Goal: Information Seeking & Learning: Learn about a topic

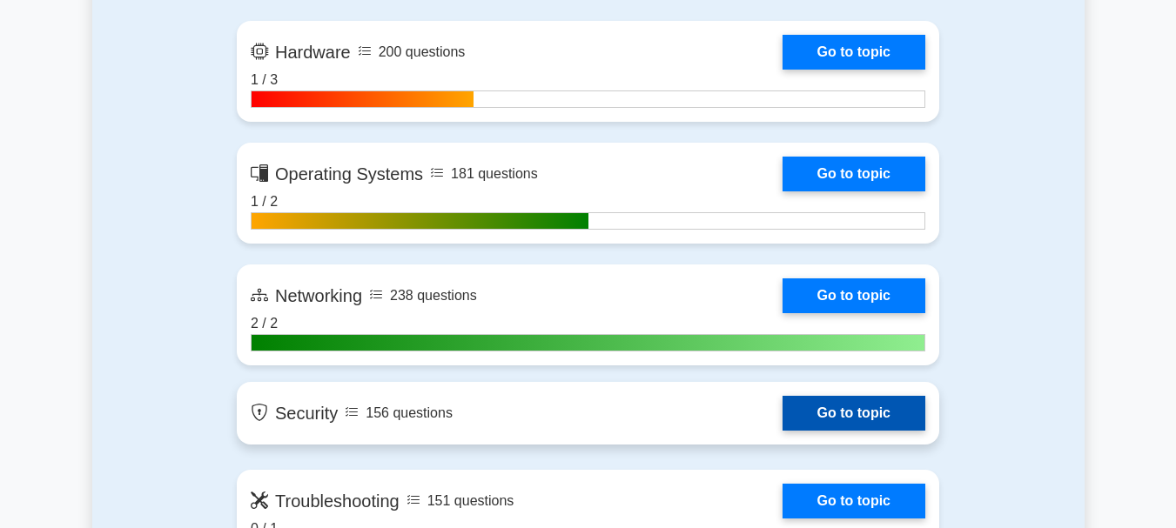
scroll to position [1132, 0]
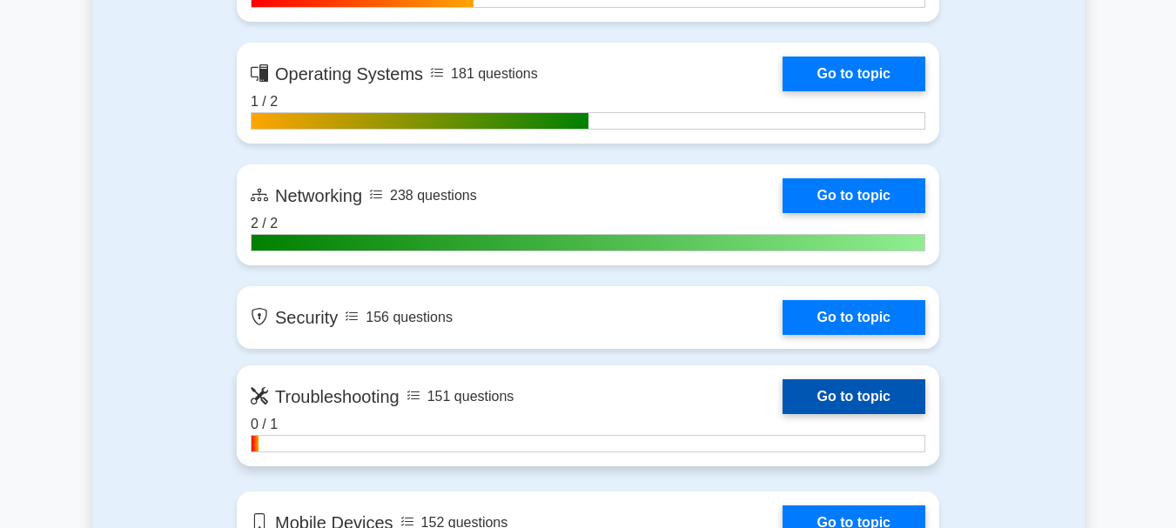
click at [831, 402] on link "Go to topic" at bounding box center [854, 397] width 143 height 35
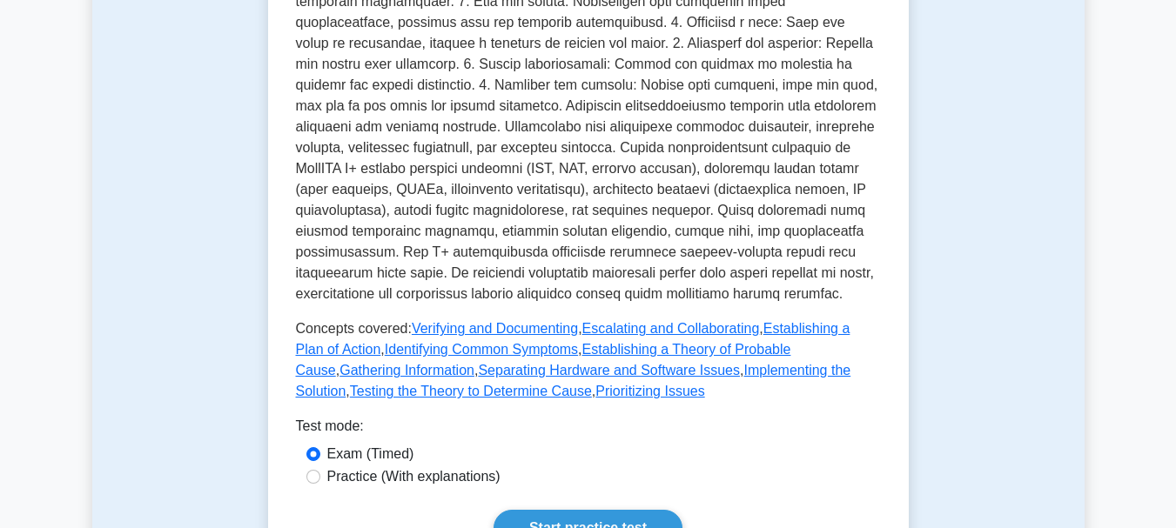
scroll to position [697, 0]
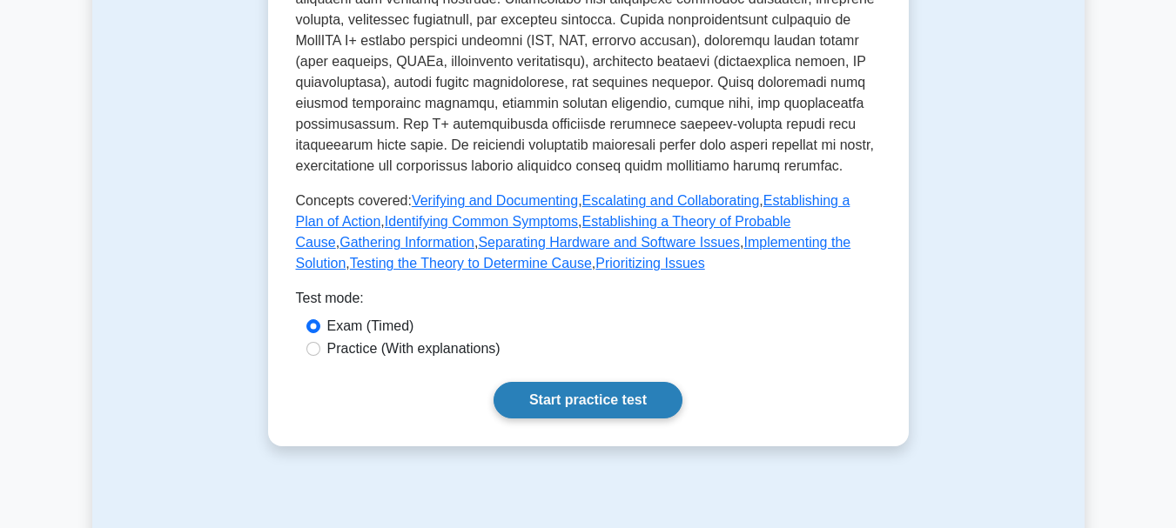
click at [554, 382] on link "Start practice test" at bounding box center [588, 400] width 189 height 37
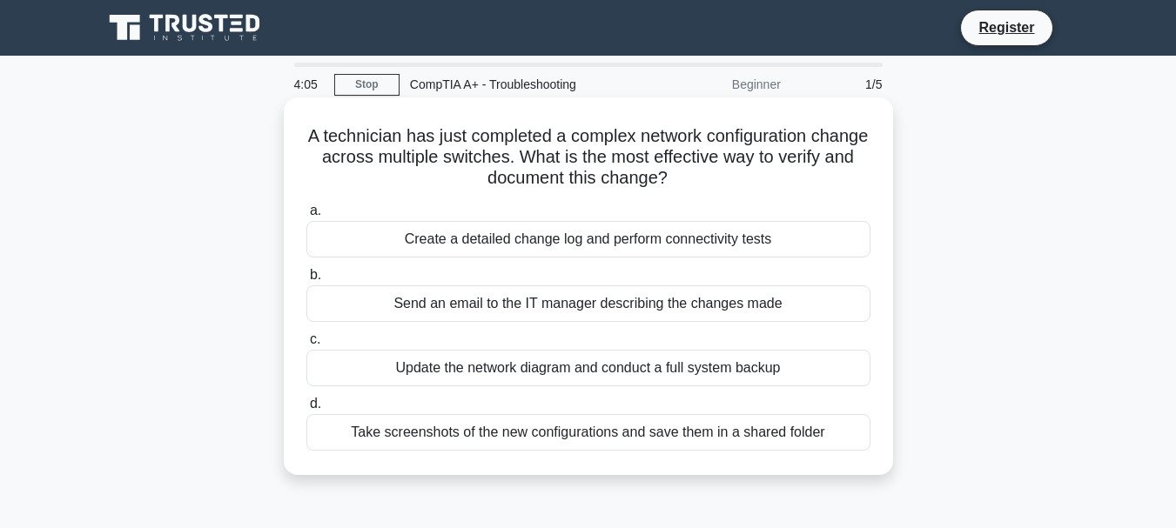
click at [515, 246] on div "Create a detailed change log and perform connectivity tests" at bounding box center [588, 239] width 564 height 37
click at [306, 217] on input "a. Create a detailed change log and perform connectivity tests" at bounding box center [306, 210] width 0 height 11
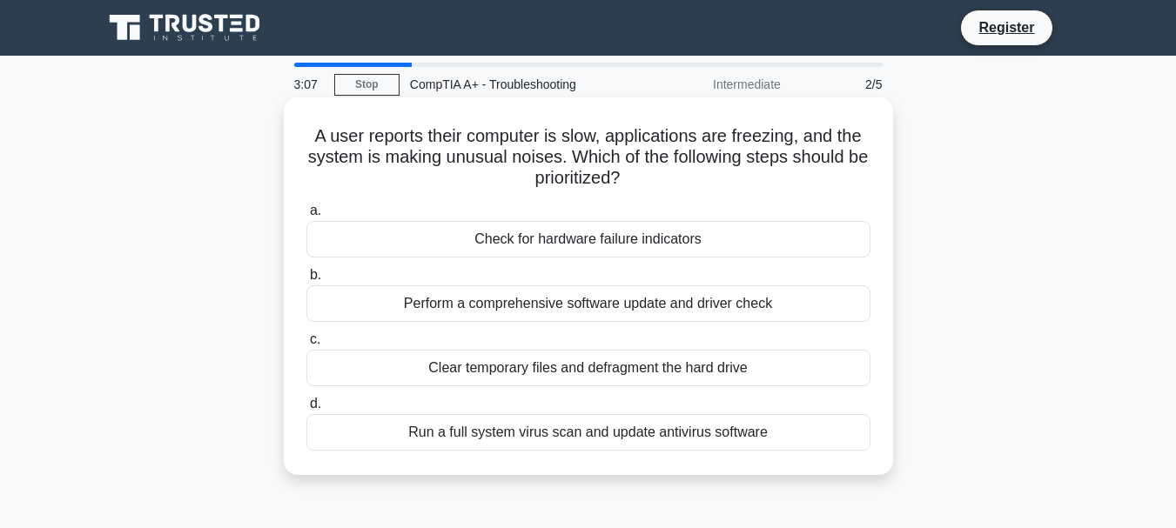
click at [535, 299] on div "Perform a comprehensive software update and driver check" at bounding box center [588, 304] width 564 height 37
click at [306, 281] on input "b. Perform a comprehensive software update and driver check" at bounding box center [306, 275] width 0 height 11
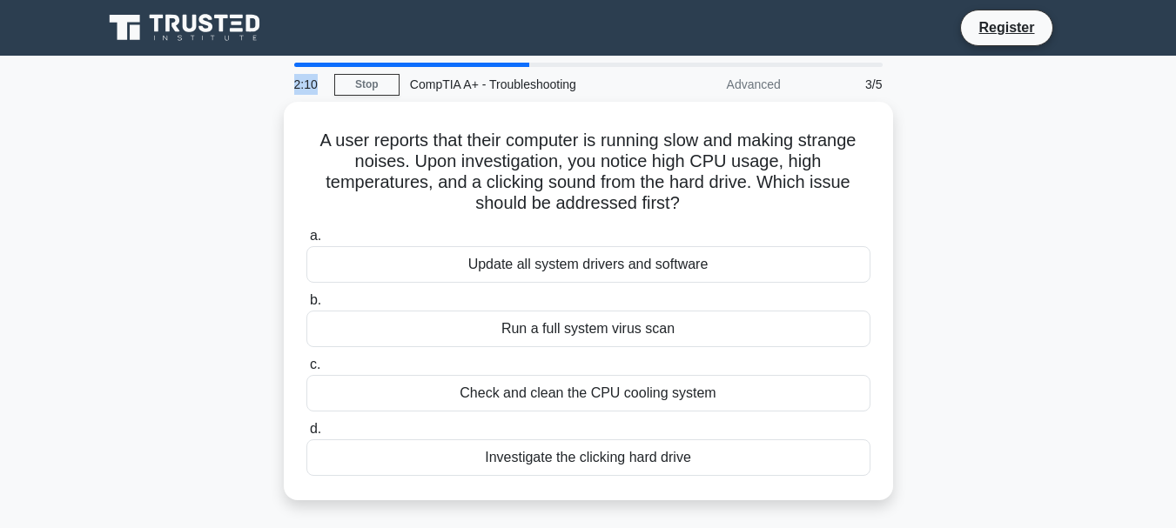
drag, startPoint x: 297, startPoint y: 87, endPoint x: 325, endPoint y: 77, distance: 29.5
click at [325, 77] on div "2:10" at bounding box center [309, 84] width 50 height 35
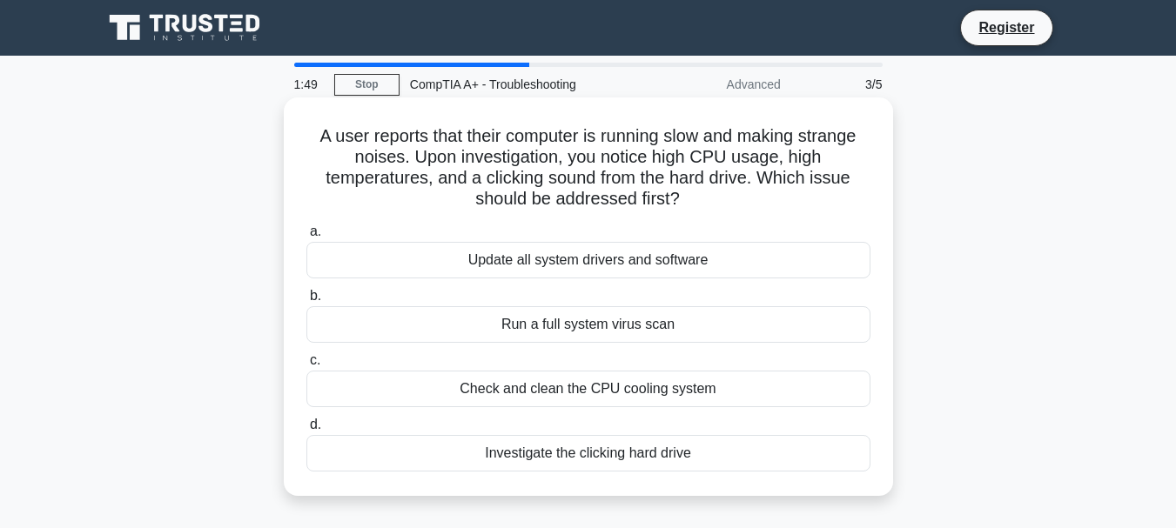
click at [492, 400] on div "Check and clean the CPU cooling system" at bounding box center [588, 389] width 564 height 37
click at [306, 367] on input "c. Check and clean the CPU cooling system" at bounding box center [306, 360] width 0 height 11
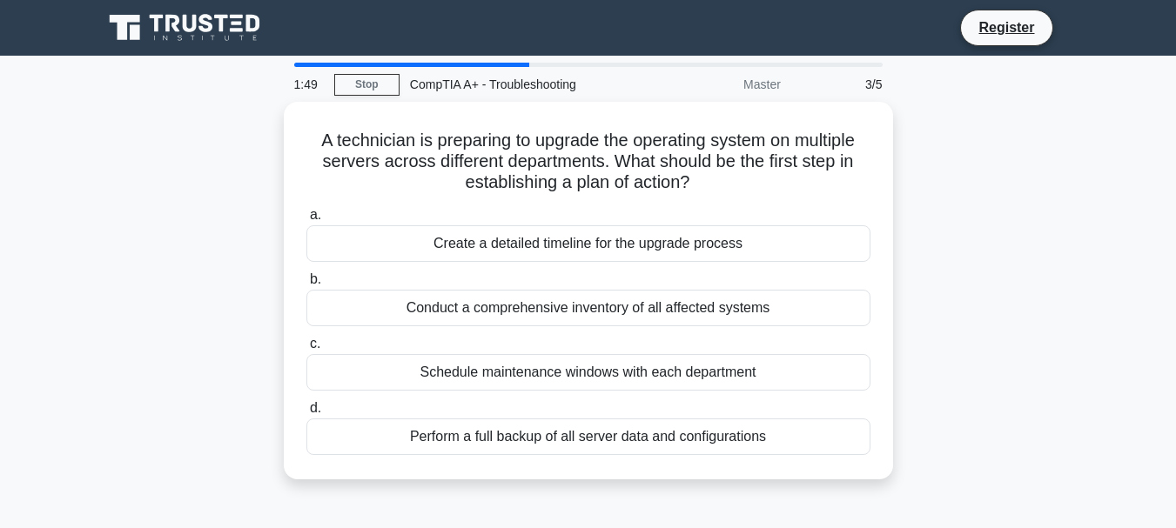
click at [492, 400] on label "d. Perform a full backup of all server data and configurations" at bounding box center [588, 426] width 564 height 57
click at [306, 403] on input "d. Perform a full backup of all server data and configurations" at bounding box center [306, 408] width 0 height 11
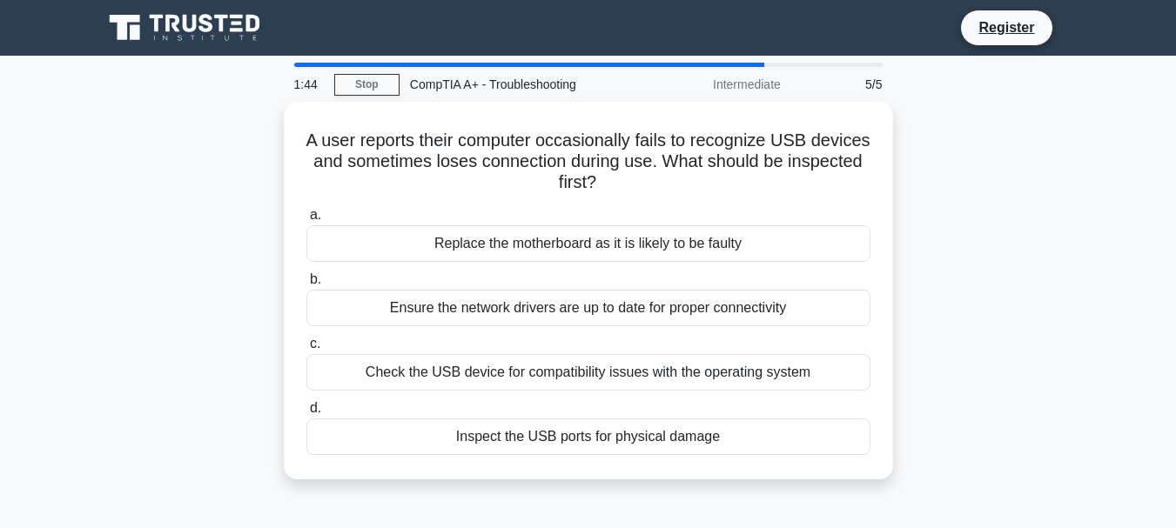
click at [714, 60] on main "1:44 Stop CompTIA A+ - Troubleshooting Intermediate 5/5 A user reports their co…" at bounding box center [588, 498] width 1176 height 885
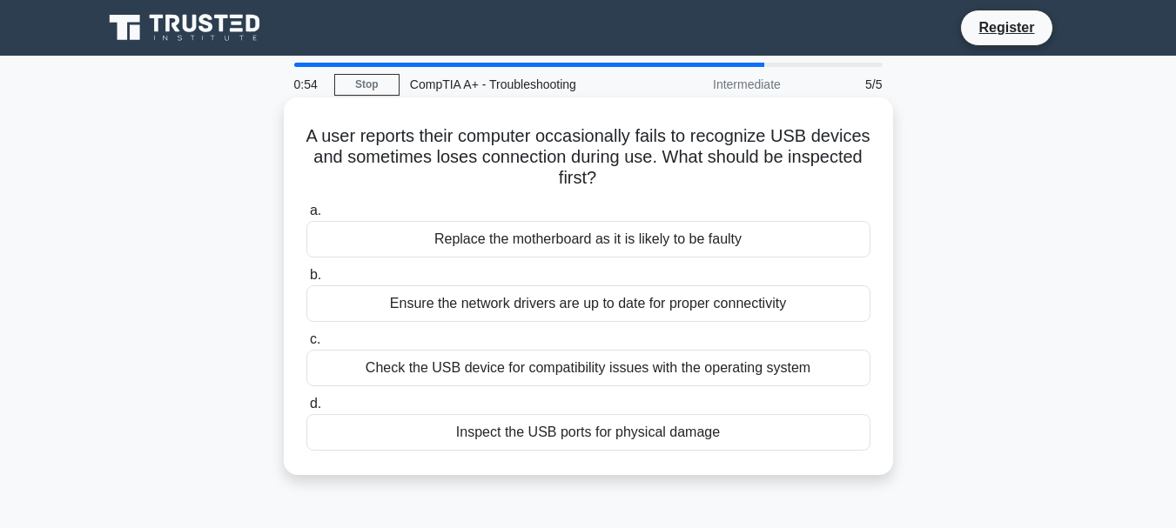
click at [474, 438] on div "Inspect the USB ports for physical damage" at bounding box center [588, 432] width 564 height 37
click at [306, 410] on input "d. Inspect the USB ports for physical damage" at bounding box center [306, 404] width 0 height 11
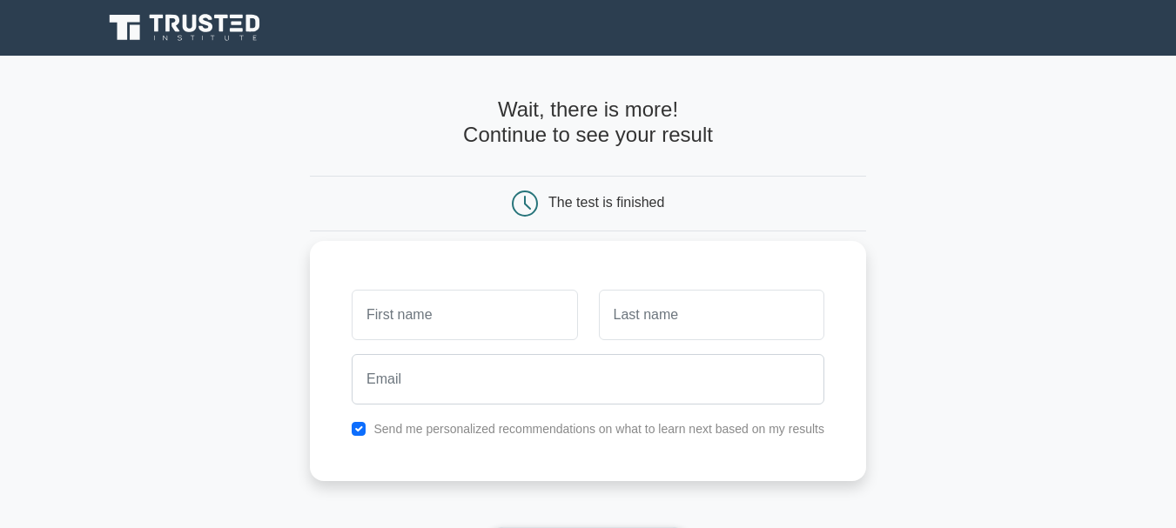
click at [403, 348] on div at bounding box center [588, 379] width 494 height 64
click at [403, 327] on input "text" at bounding box center [465, 315] width 226 height 50
type input "trevane"
click at [648, 322] on input "text" at bounding box center [712, 315] width 226 height 50
type input "wilkinson"
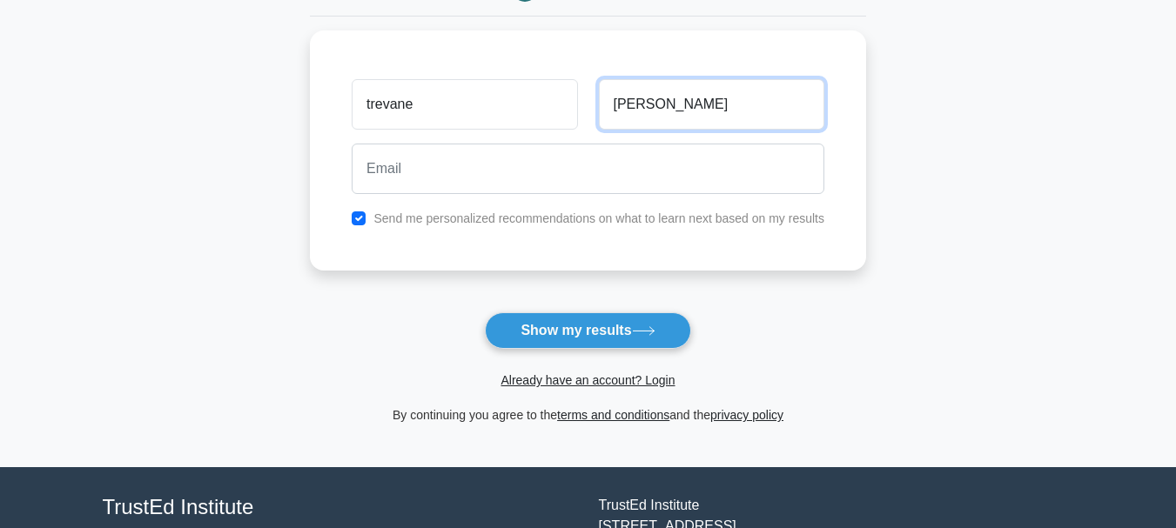
scroll to position [261, 0]
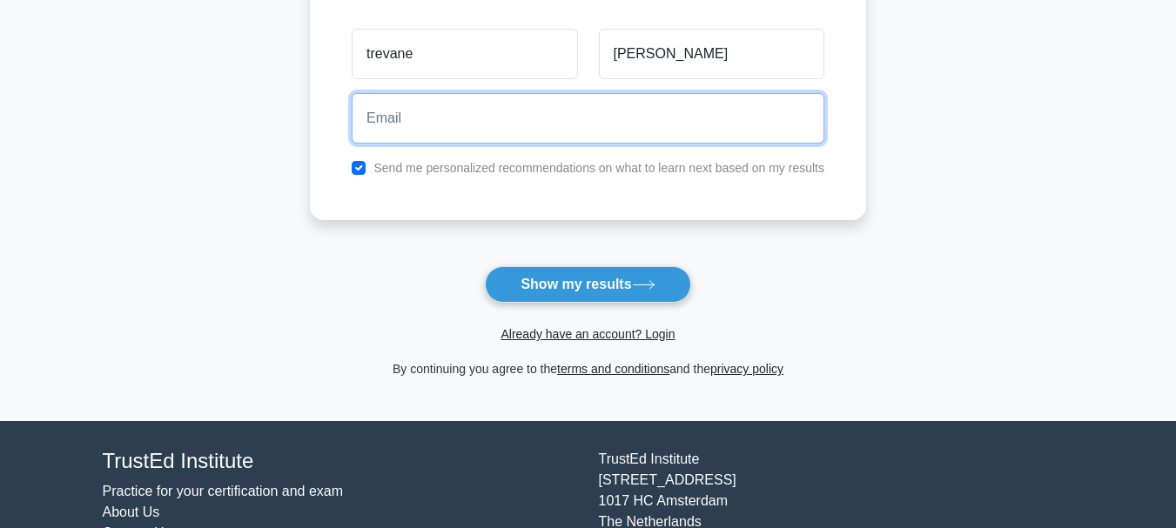
click at [421, 116] on input "email" at bounding box center [588, 118] width 473 height 50
type input "trevane23@gmail.com"
click at [485, 266] on button "Show my results" at bounding box center [587, 284] width 205 height 37
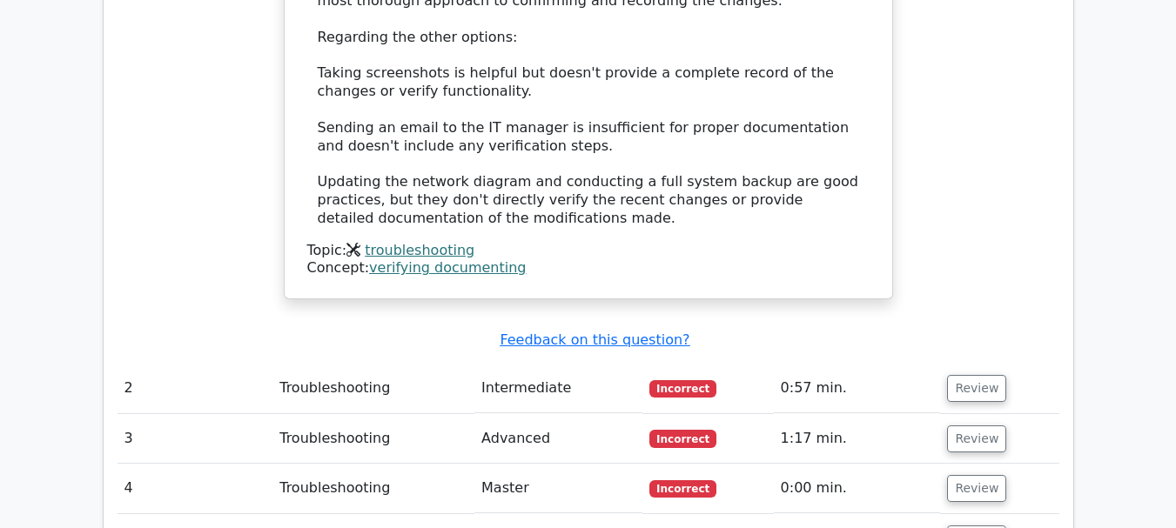
scroll to position [2003, 0]
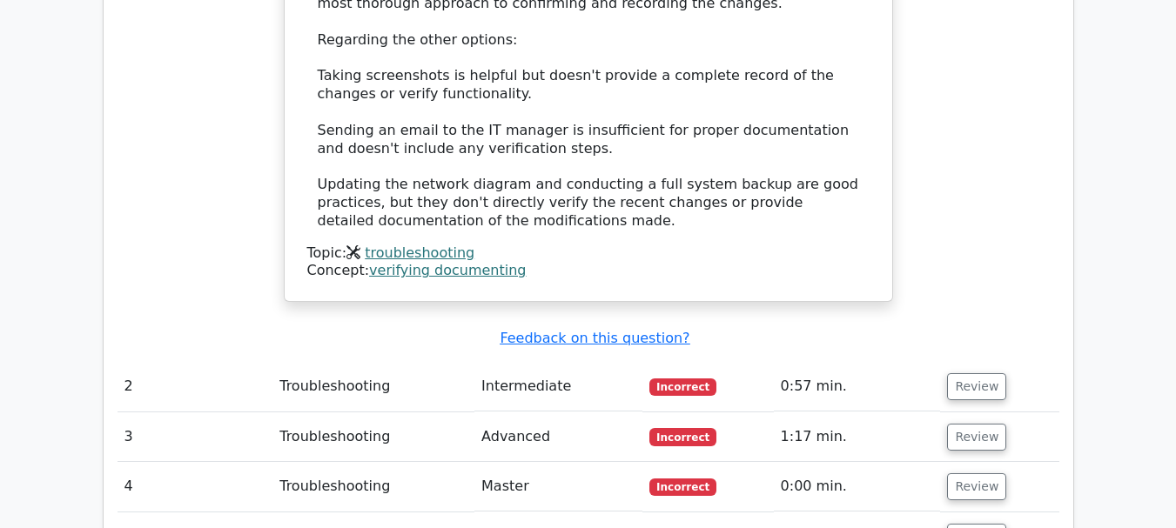
click at [676, 528] on span "Correct" at bounding box center [678, 536] width 57 height 17
click at [969, 524] on button "Review" at bounding box center [976, 537] width 59 height 27
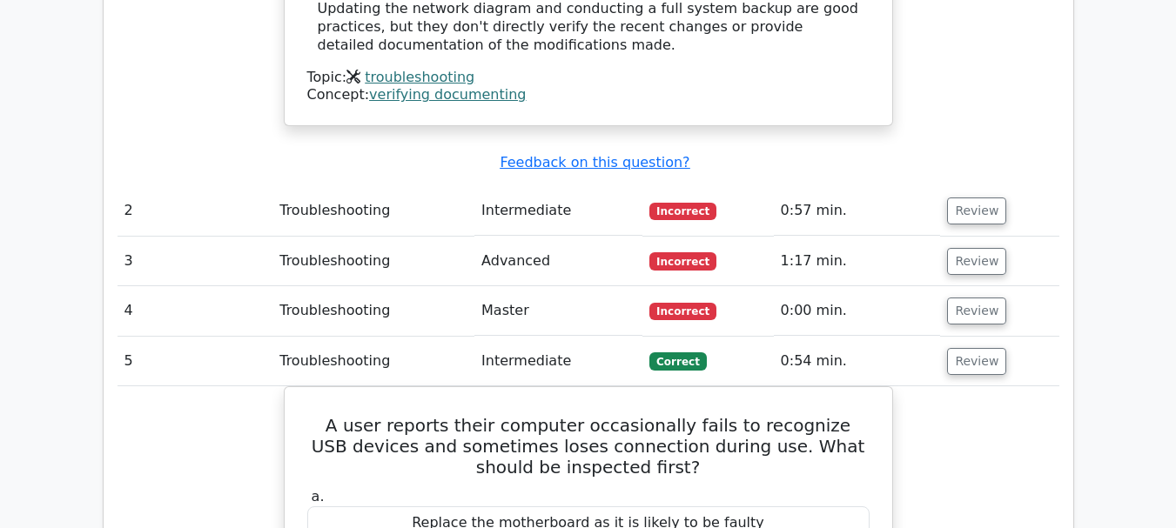
scroll to position [2177, 0]
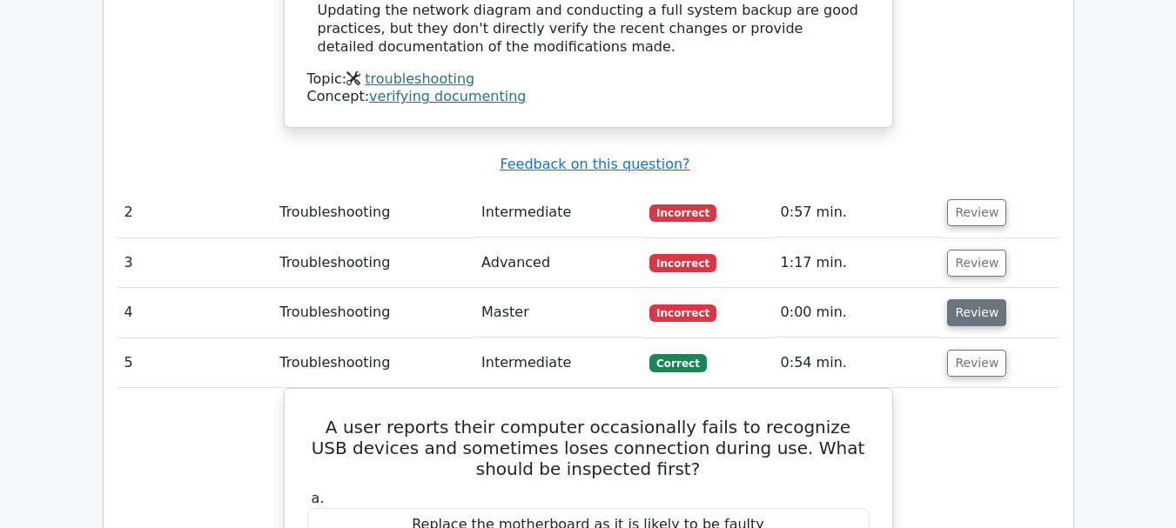
click at [990, 300] on button "Review" at bounding box center [976, 313] width 59 height 27
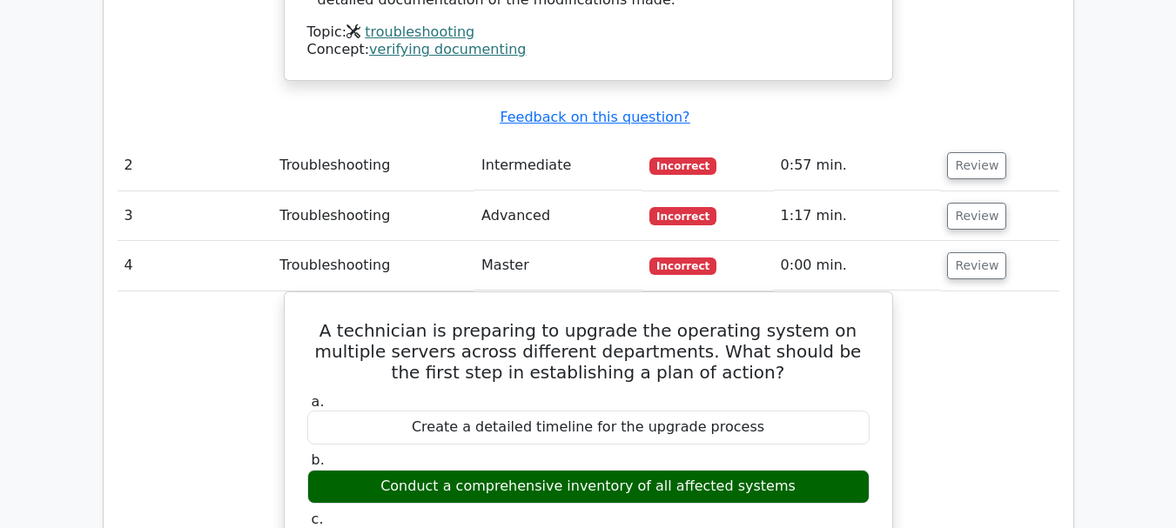
scroll to position [2264, 0]
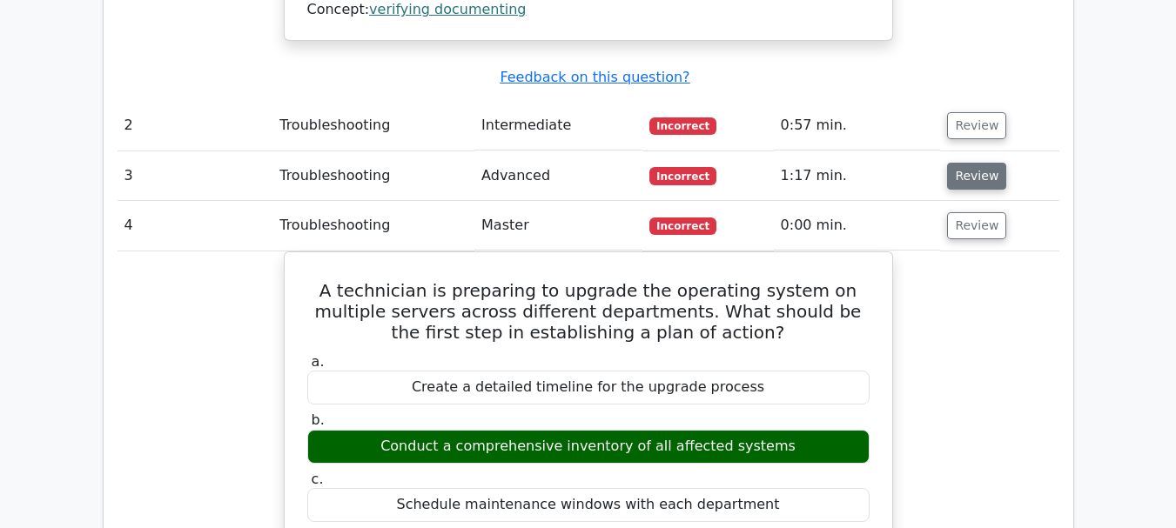
click at [968, 163] on button "Review" at bounding box center [976, 176] width 59 height 27
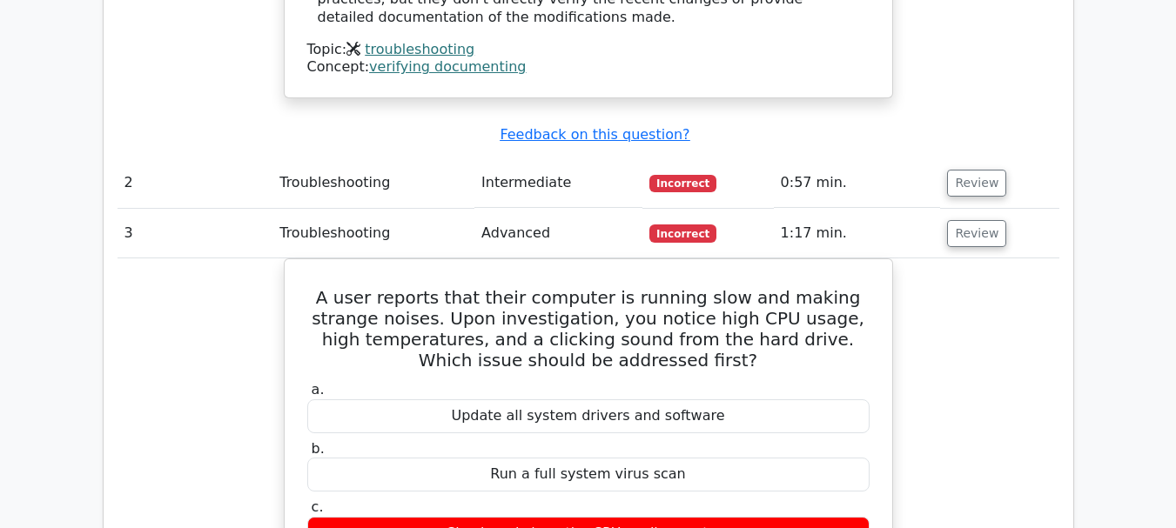
scroll to position [2177, 0]
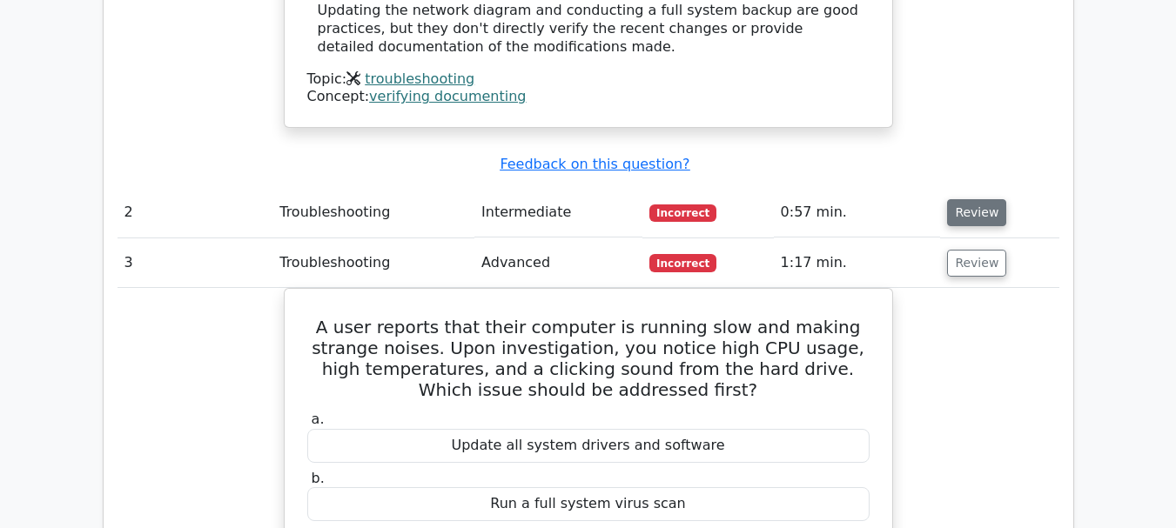
click at [961, 199] on button "Review" at bounding box center [976, 212] width 59 height 27
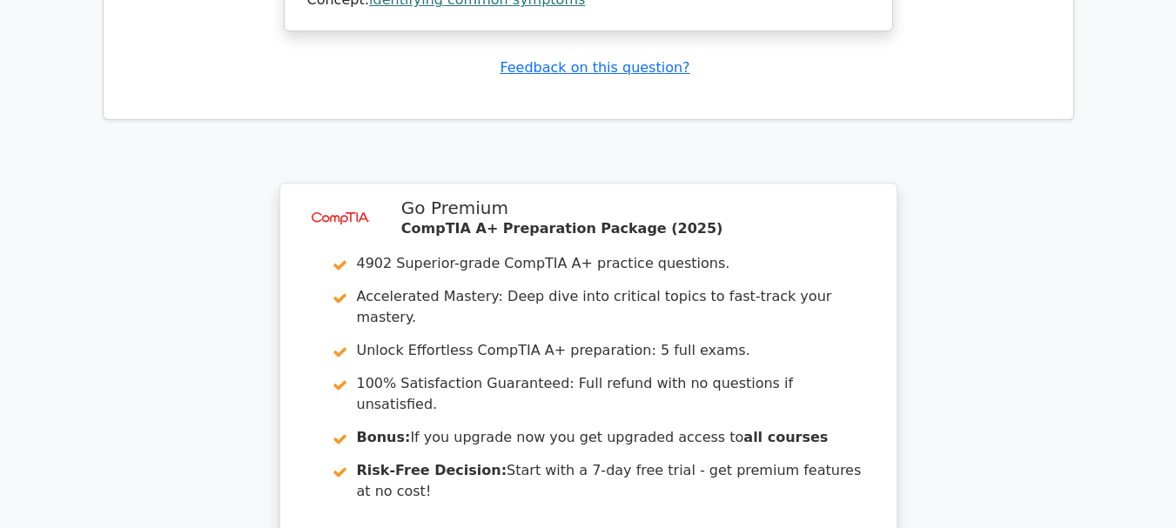
scroll to position [6591, 0]
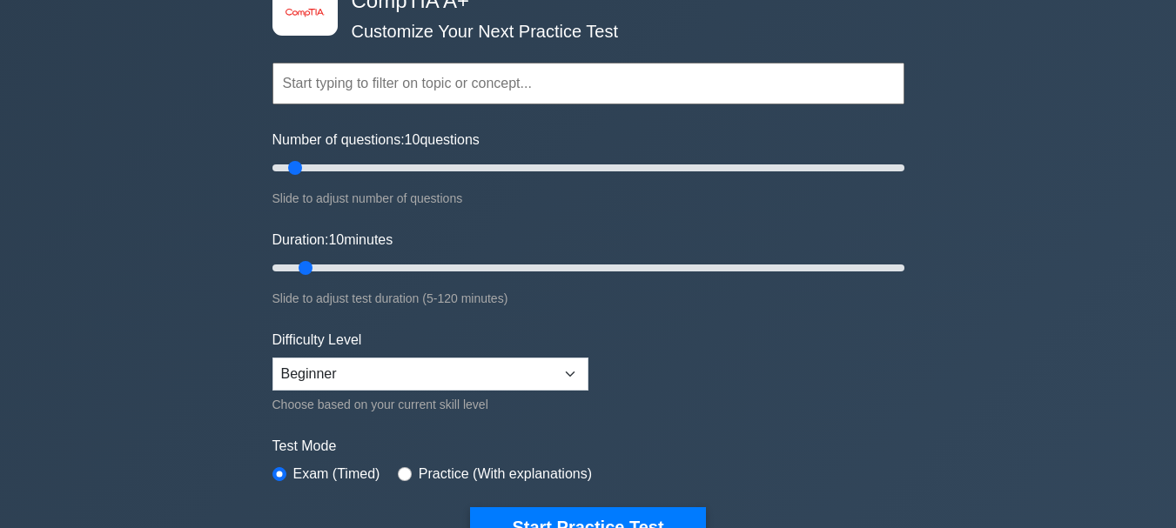
scroll to position [174, 0]
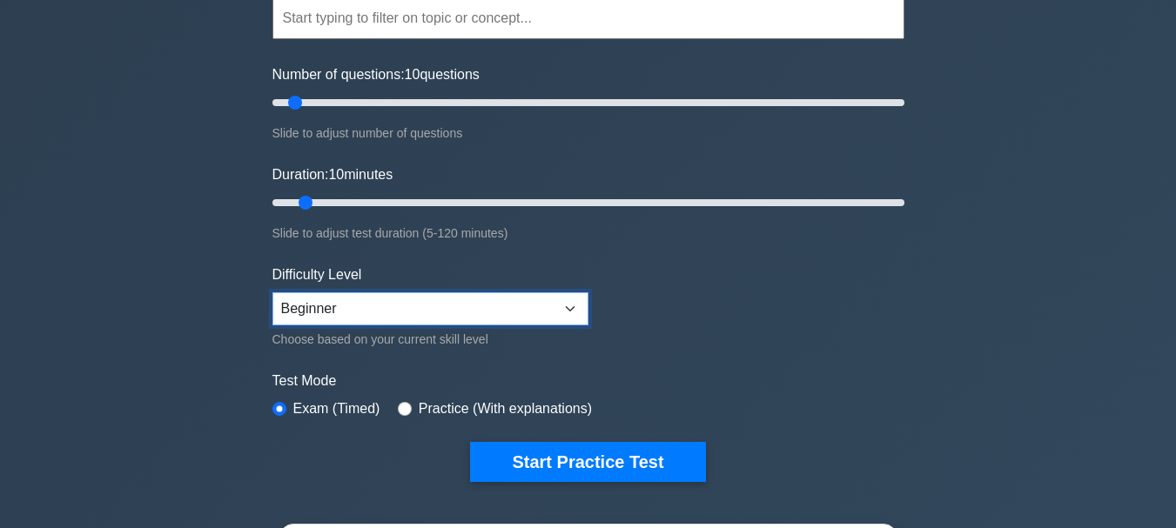
click at [396, 319] on select "Beginner Intermediate Expert" at bounding box center [431, 309] width 316 height 33
click at [273, 293] on select "Beginner Intermediate Expert" at bounding box center [431, 309] width 316 height 33
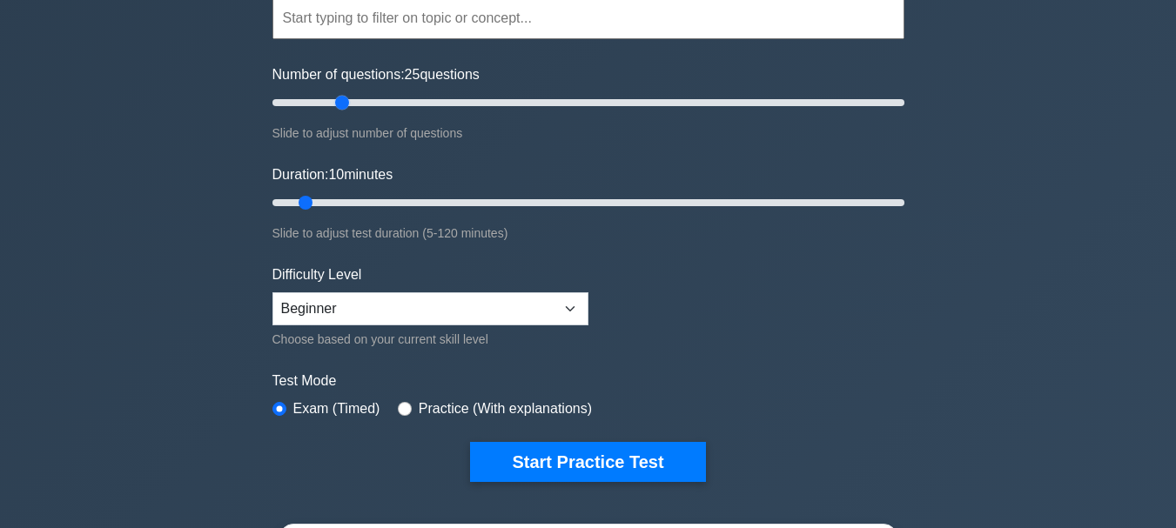
drag, startPoint x: 314, startPoint y: 103, endPoint x: 350, endPoint y: 104, distance: 35.7
type input "25"
click at [350, 104] on input "Number of questions: 25 questions" at bounding box center [589, 102] width 632 height 21
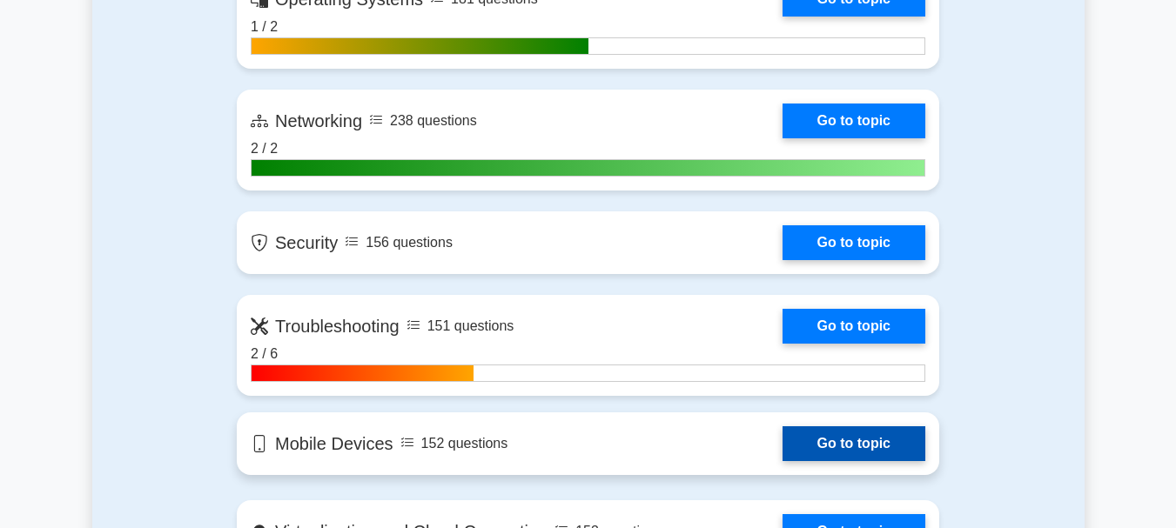
scroll to position [1480, 0]
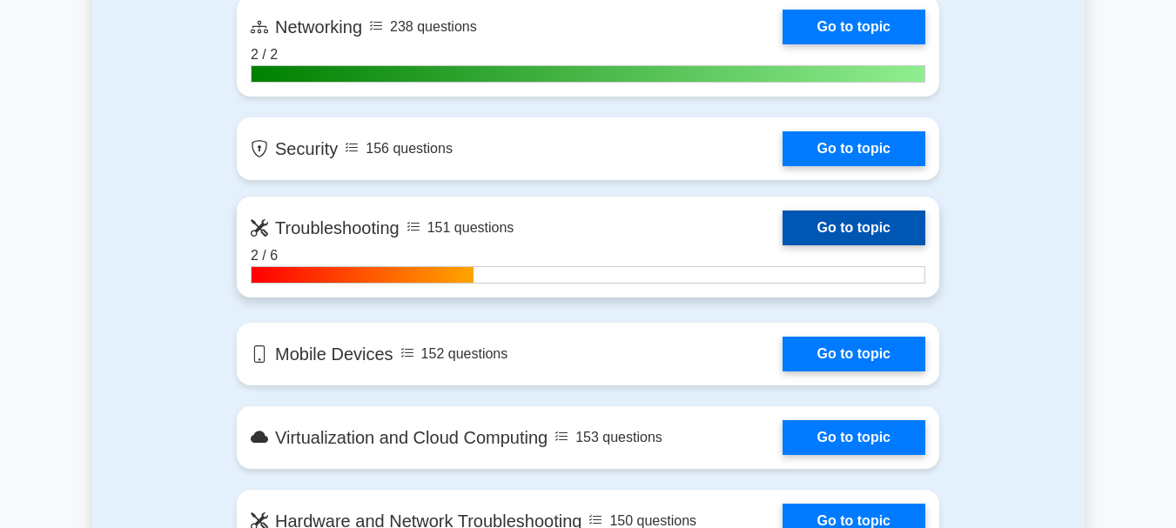
click at [822, 217] on link "Go to topic" at bounding box center [854, 228] width 143 height 35
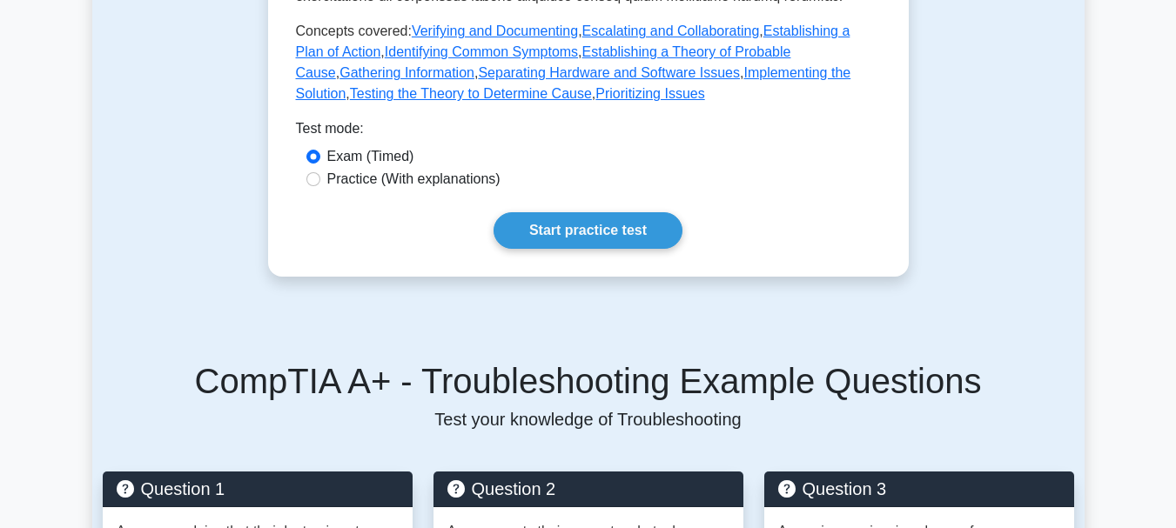
scroll to position [1219, 0]
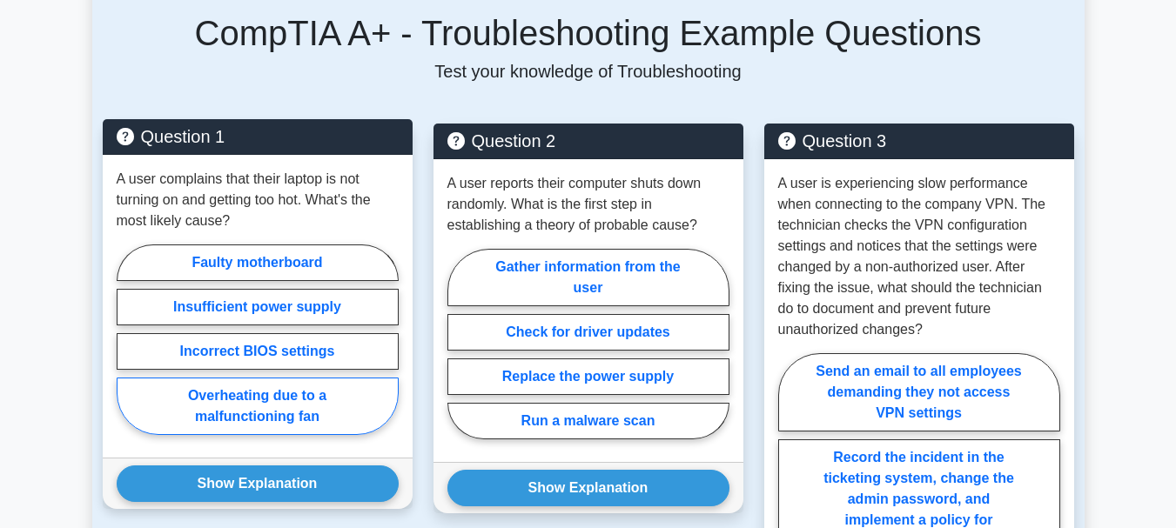
click at [255, 378] on label "Overheating due to a malfunctioning fan" at bounding box center [258, 406] width 282 height 57
click at [128, 351] on input "Overheating due to a malfunctioning fan" at bounding box center [122, 345] width 11 height 11
radio input "true"
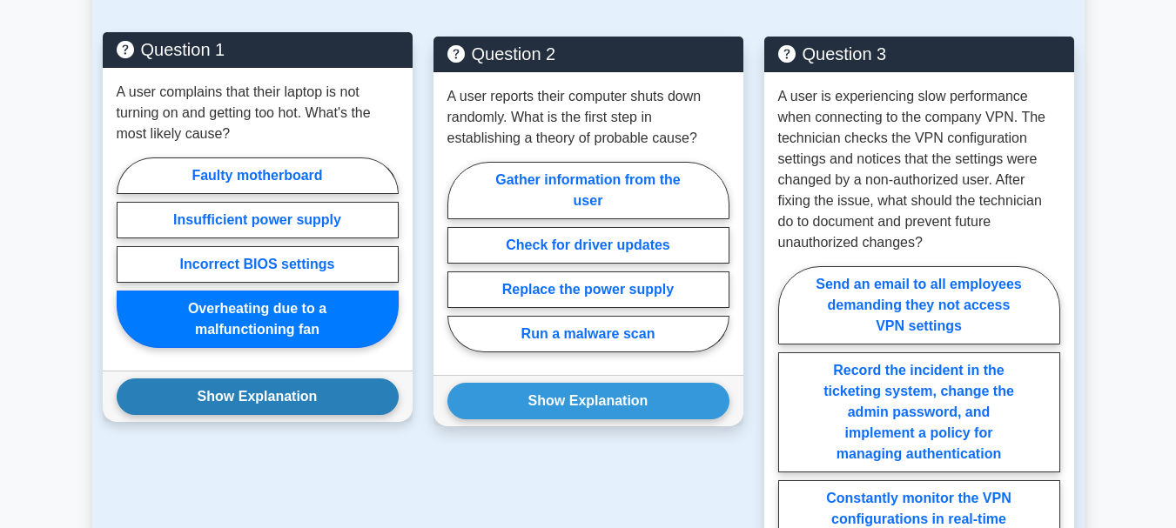
click at [260, 379] on button "Show Explanation" at bounding box center [258, 397] width 282 height 37
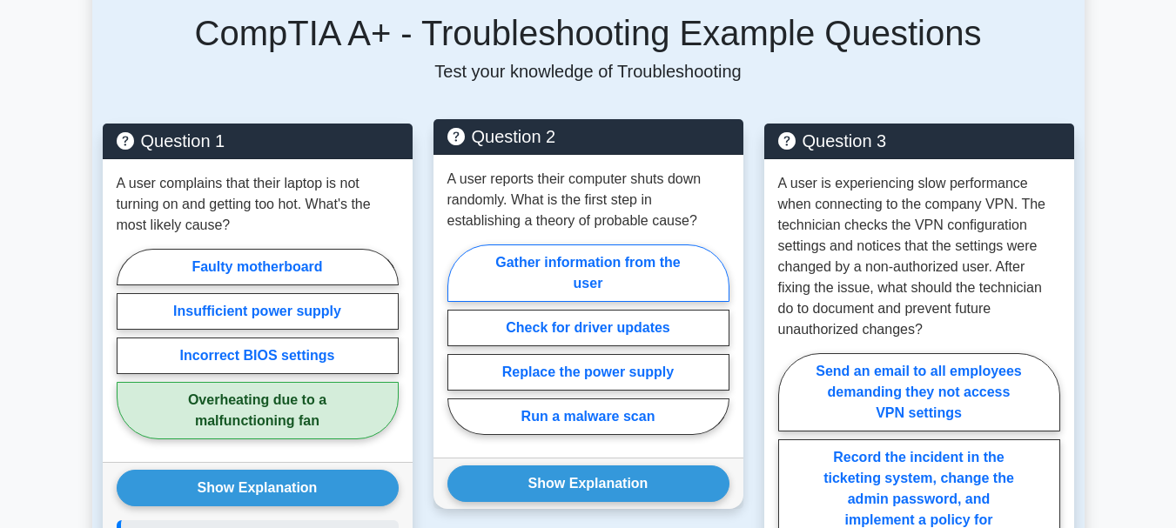
click at [515, 254] on label "Gather information from the user" at bounding box center [589, 273] width 282 height 57
click at [459, 340] on input "Gather information from the user" at bounding box center [453, 345] width 11 height 11
radio input "true"
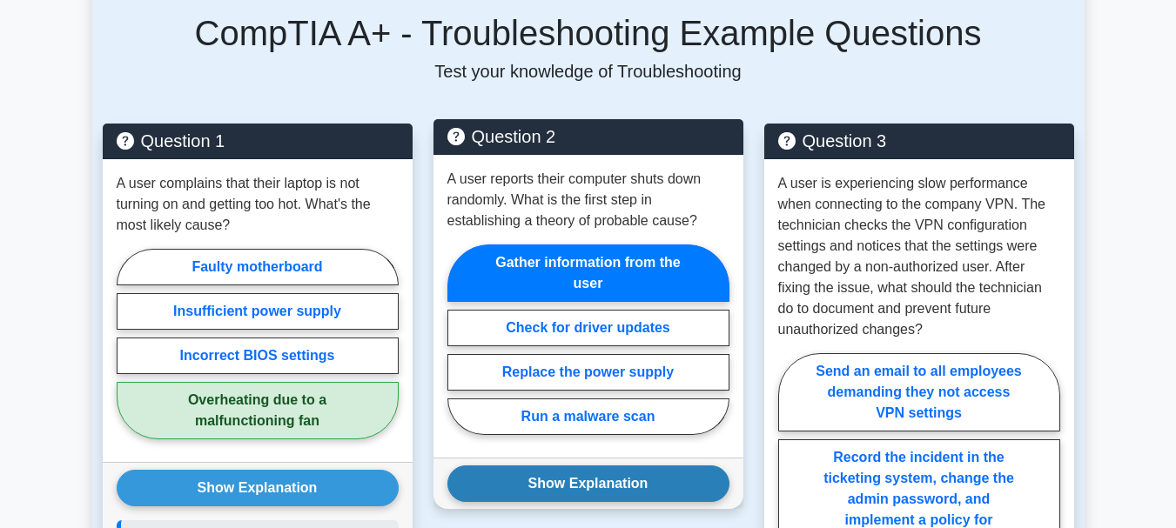
click at [573, 466] on button "Show Explanation" at bounding box center [589, 484] width 282 height 37
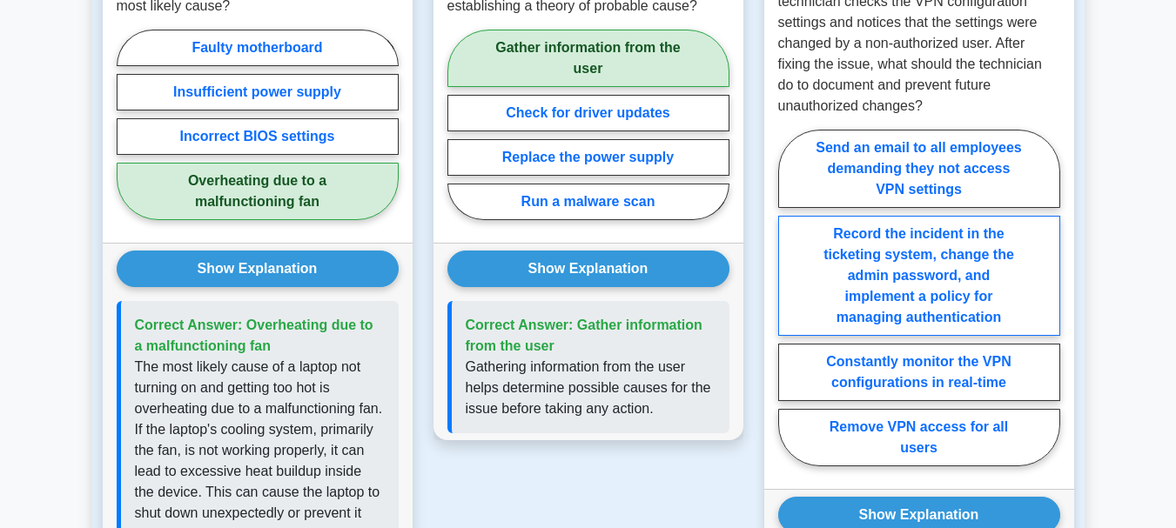
scroll to position [1480, 0]
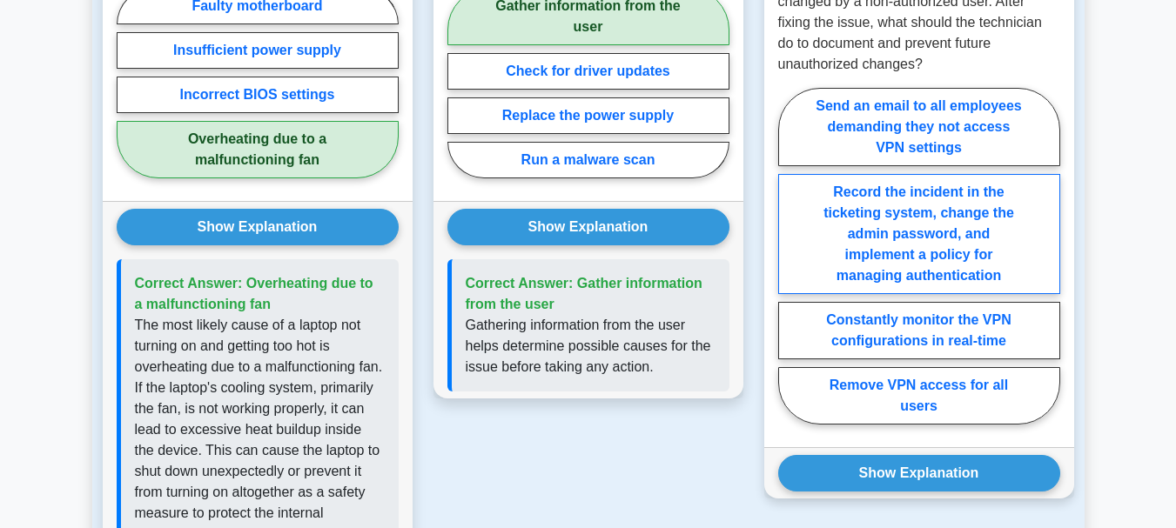
click at [904, 205] on label "Record the incident in the ticketing system, change the admin password, and imp…" at bounding box center [919, 234] width 282 height 120
click at [790, 256] on input "Record the incident in the ticketing system, change the admin password, and imp…" at bounding box center [783, 261] width 11 height 11
radio input "true"
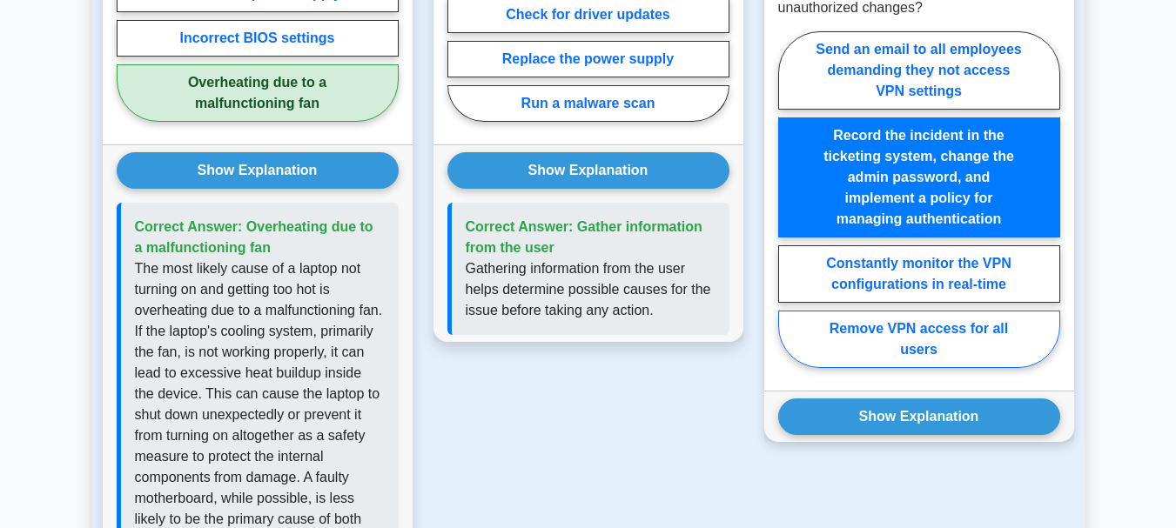
scroll to position [1567, 0]
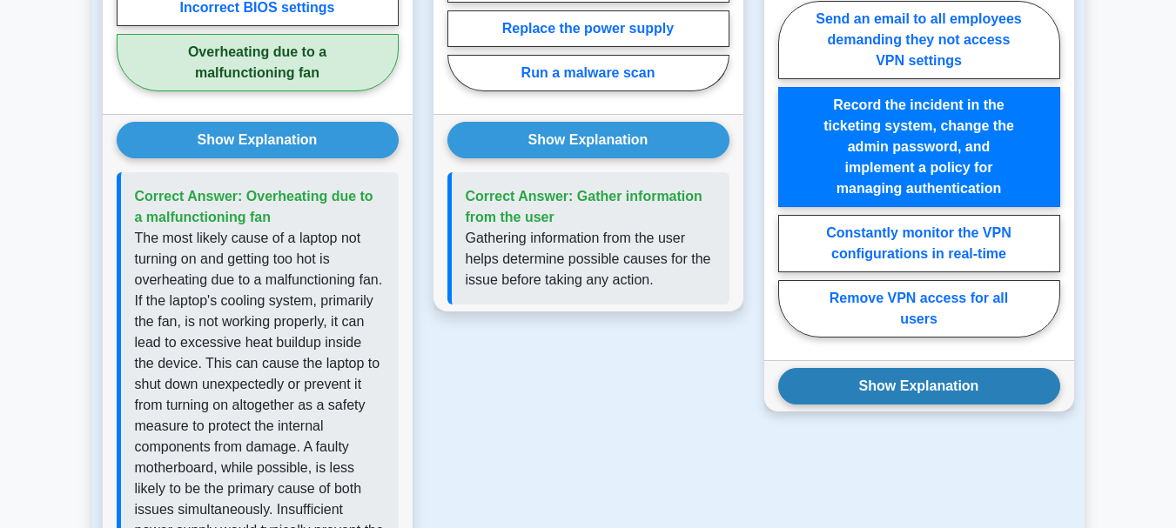
click at [892, 368] on button "Show Explanation" at bounding box center [919, 386] width 282 height 37
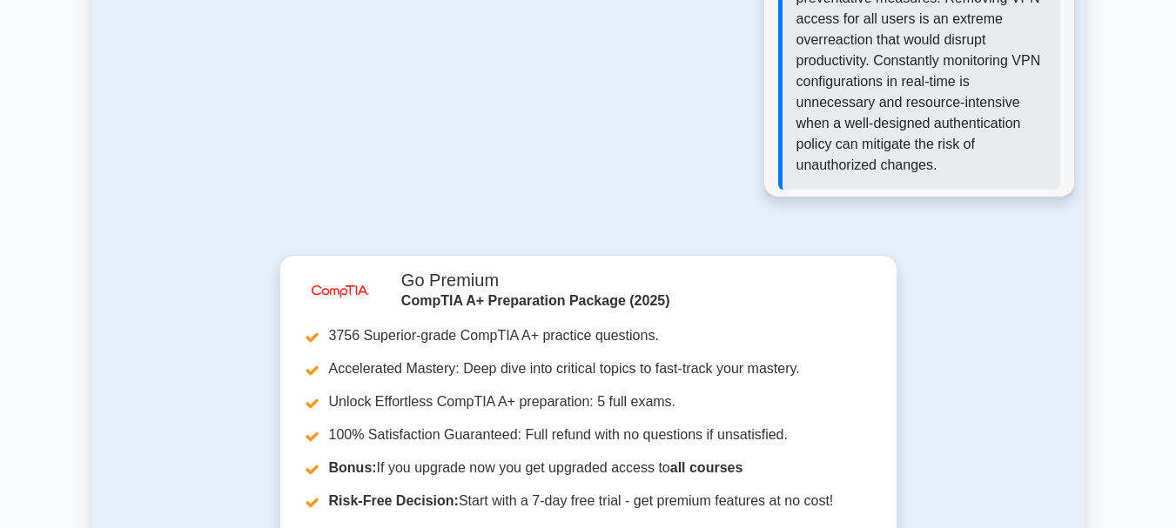
scroll to position [2612, 0]
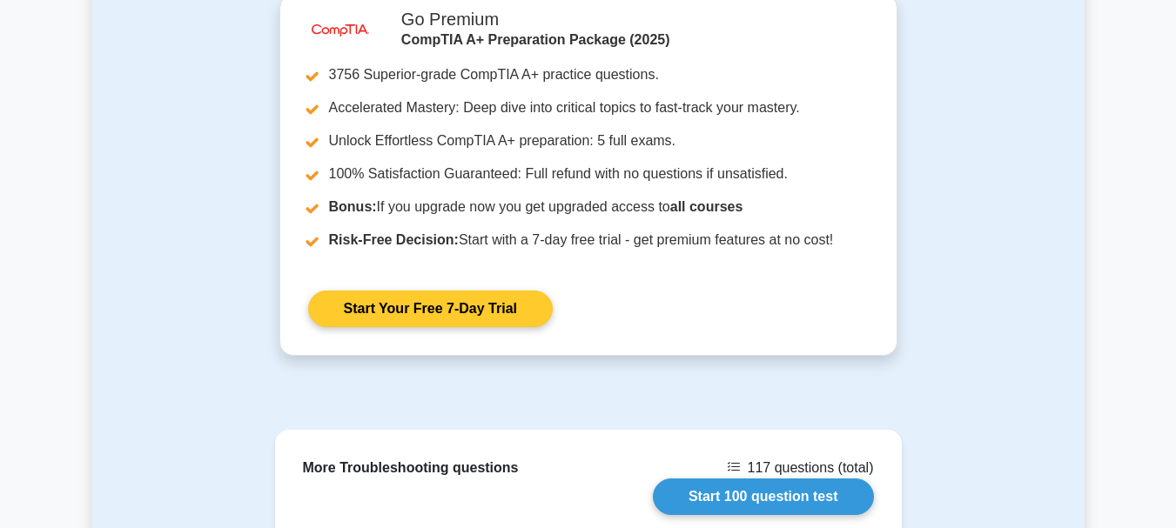
click at [504, 302] on link "Start Your Free 7-Day Trial" at bounding box center [430, 309] width 245 height 37
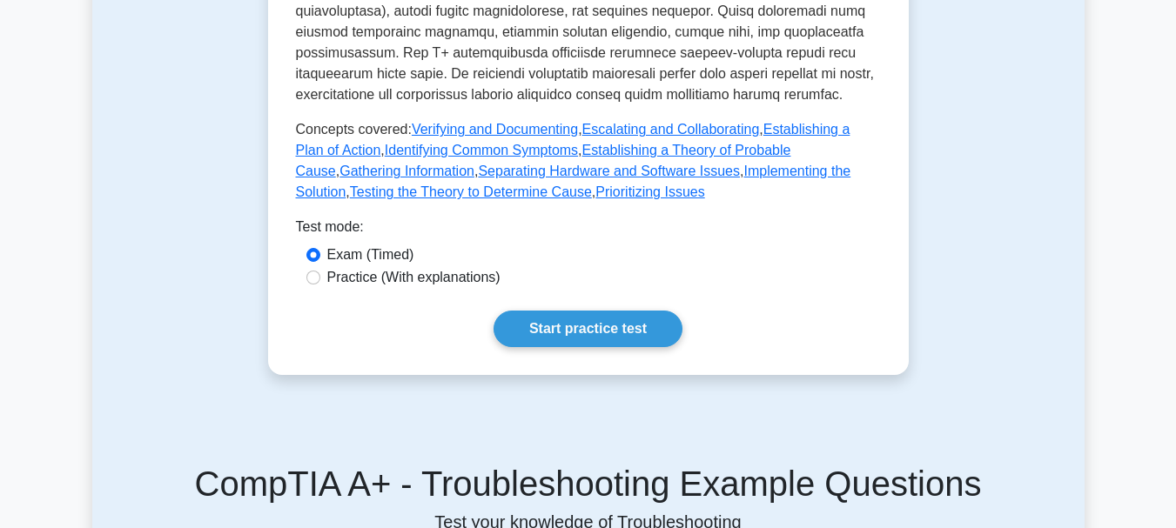
scroll to position [784, 0]
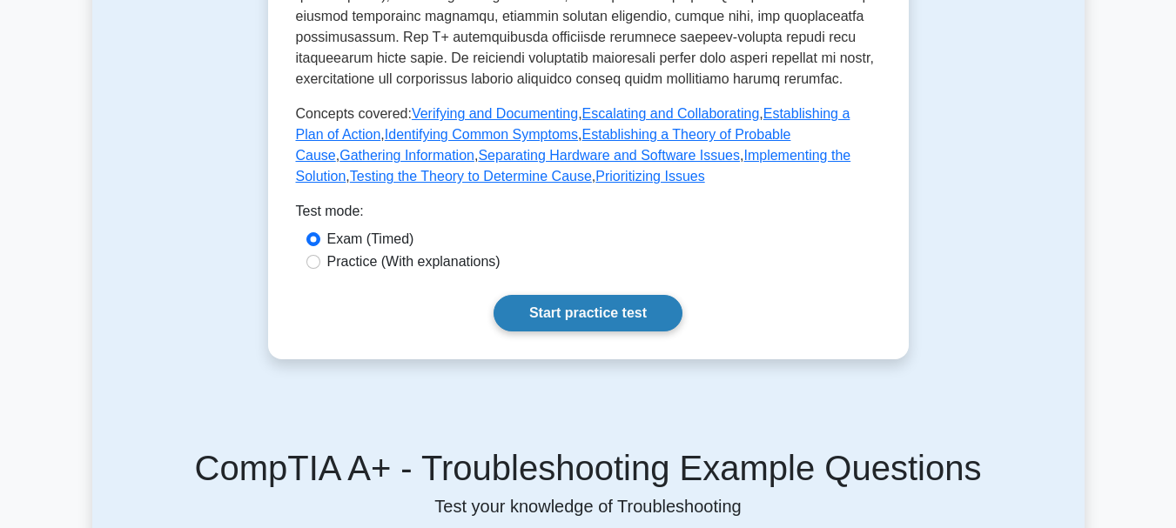
click at [588, 295] on link "Start practice test" at bounding box center [588, 313] width 189 height 37
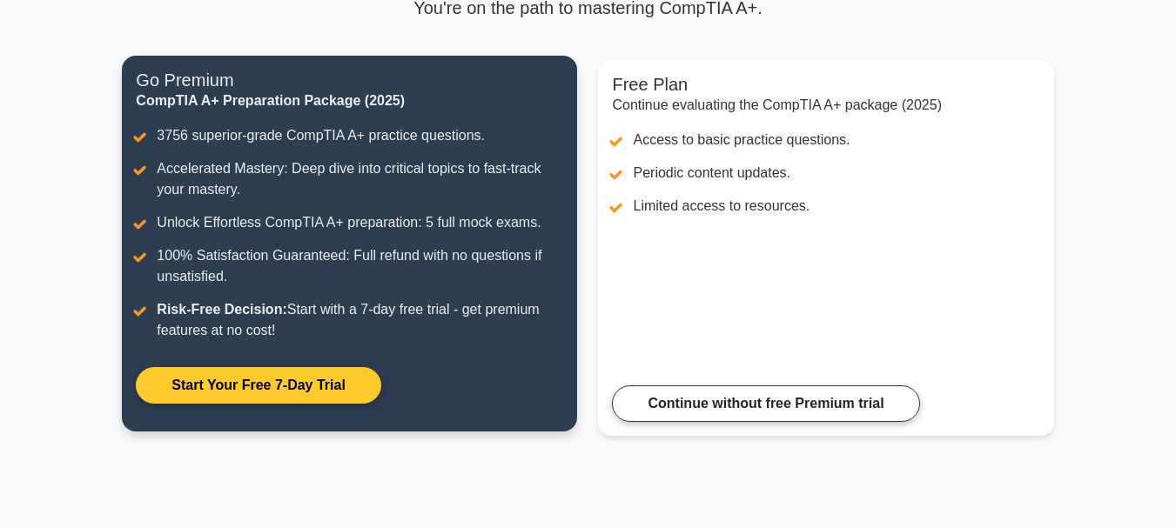
scroll to position [383, 0]
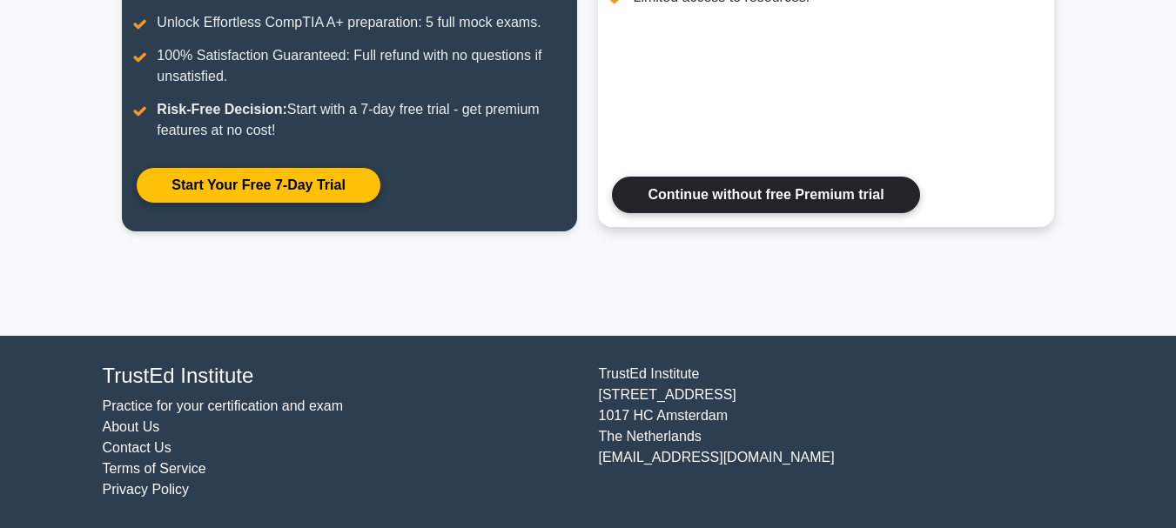
click at [741, 198] on link "Continue without free Premium trial" at bounding box center [765, 195] width 307 height 37
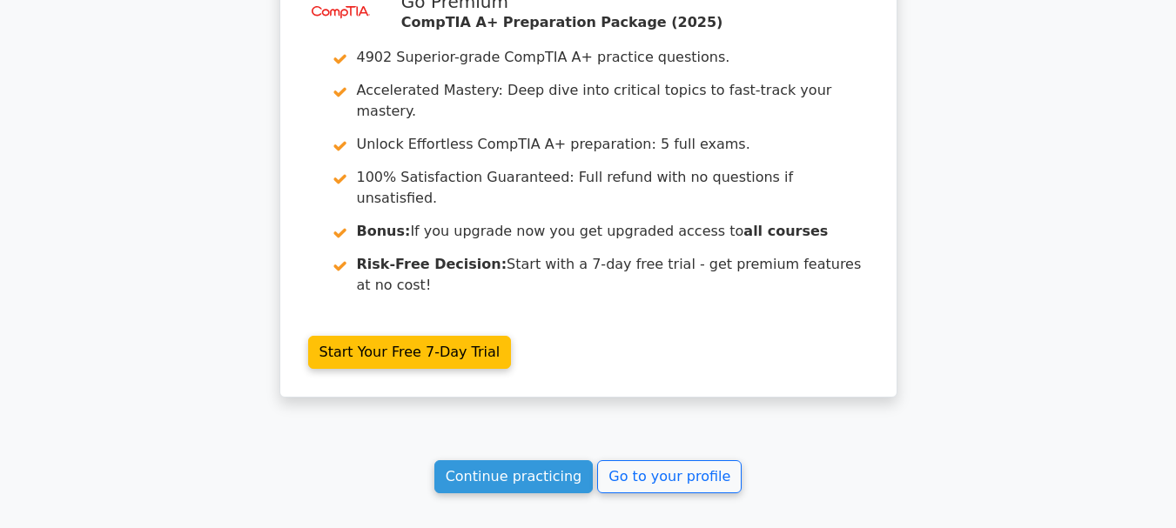
scroll to position [2680, 0]
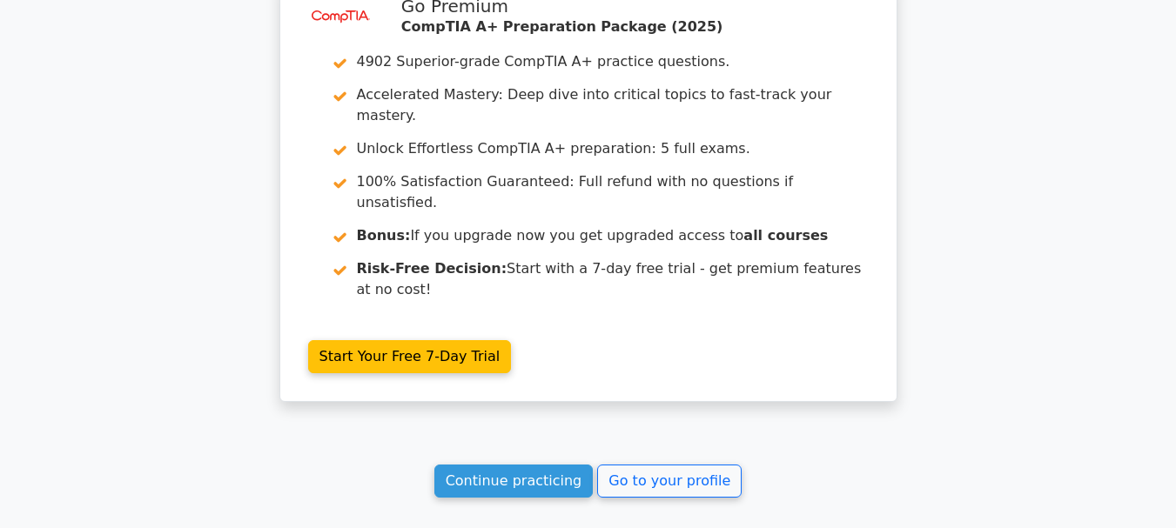
click at [519, 465] on link "Continue practicing" at bounding box center [513, 481] width 159 height 33
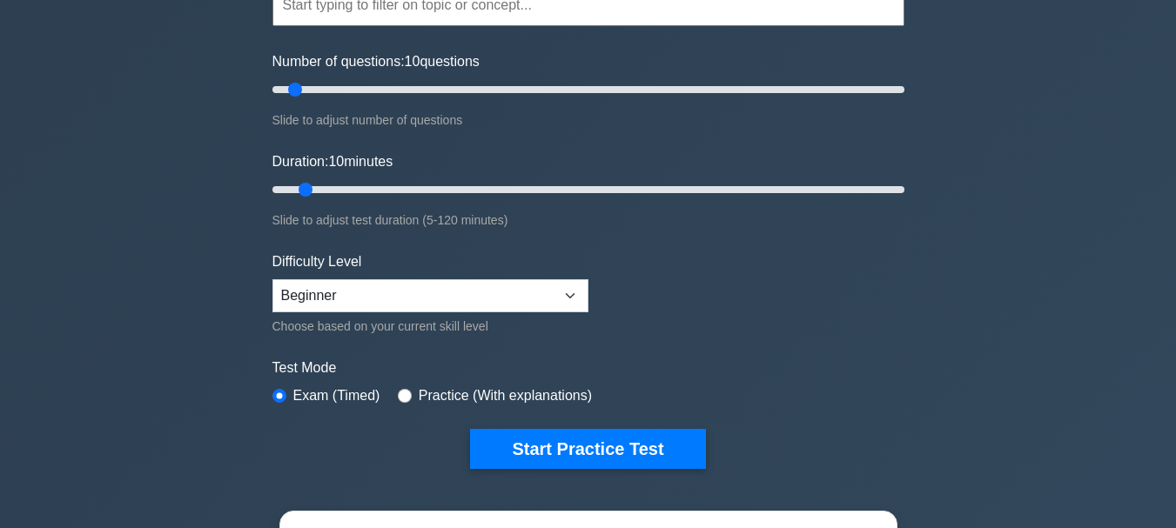
scroll to position [174, 0]
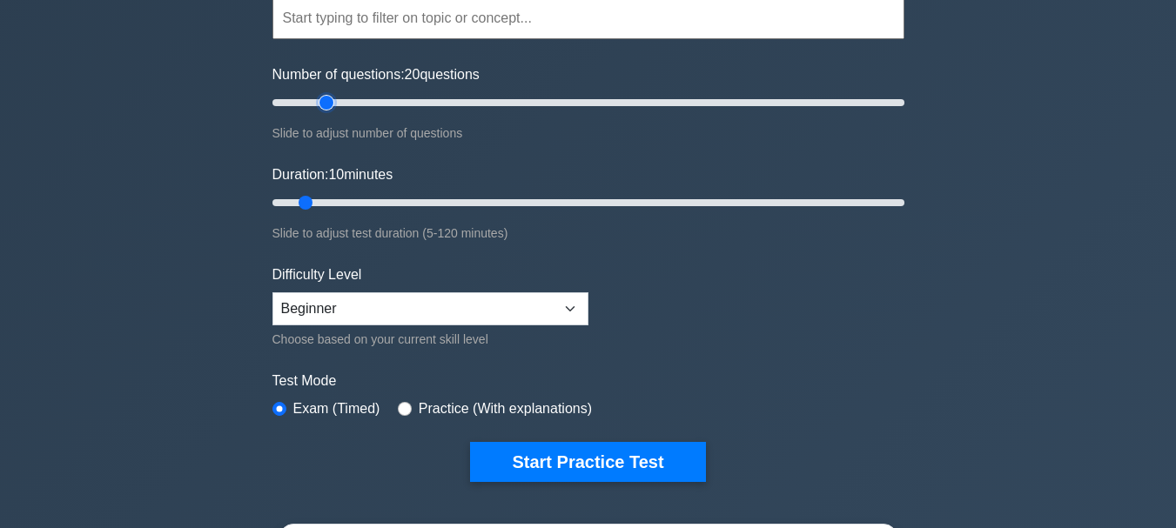
drag, startPoint x: 306, startPoint y: 100, endPoint x: 327, endPoint y: 102, distance: 21.0
type input "20"
click at [327, 102] on input "Number of questions: 20 questions" at bounding box center [589, 102] width 632 height 21
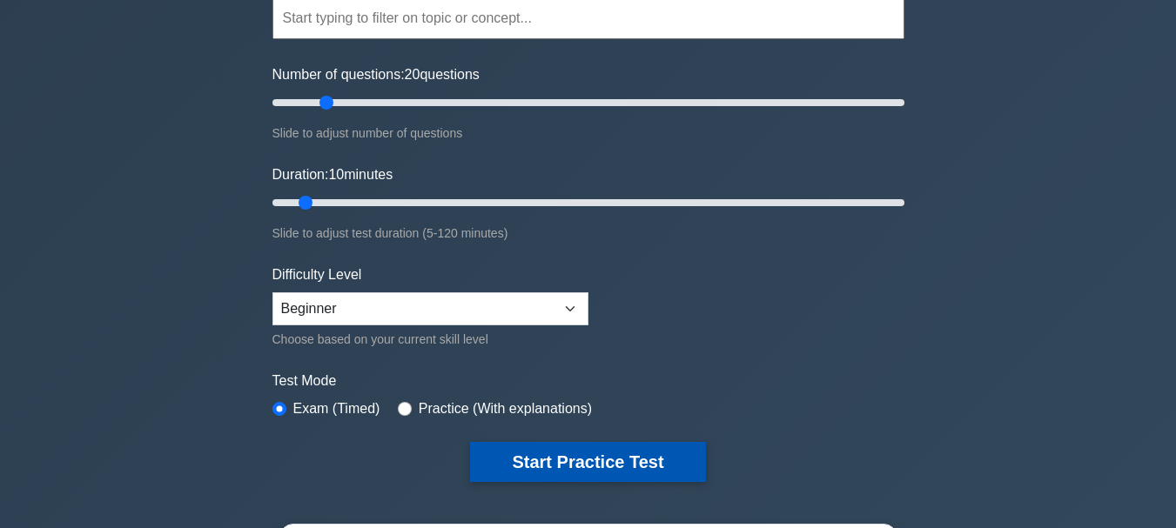
click at [530, 461] on button "Start Practice Test" at bounding box center [587, 462] width 235 height 40
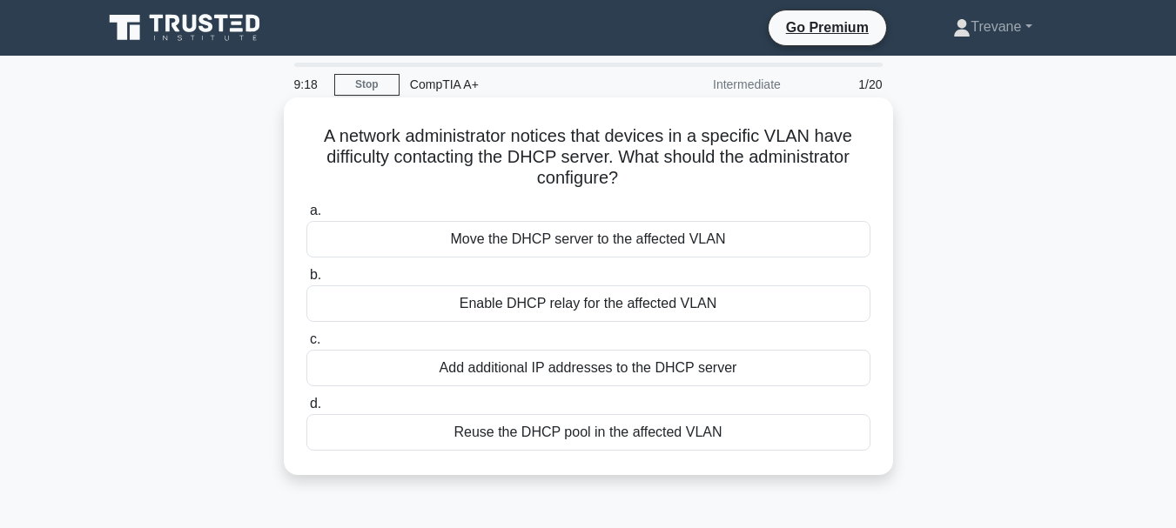
click at [508, 438] on div "Reuse the DHCP pool in the affected VLAN" at bounding box center [588, 432] width 564 height 37
click at [306, 410] on input "d. Reuse the DHCP pool in the affected VLAN" at bounding box center [306, 404] width 0 height 11
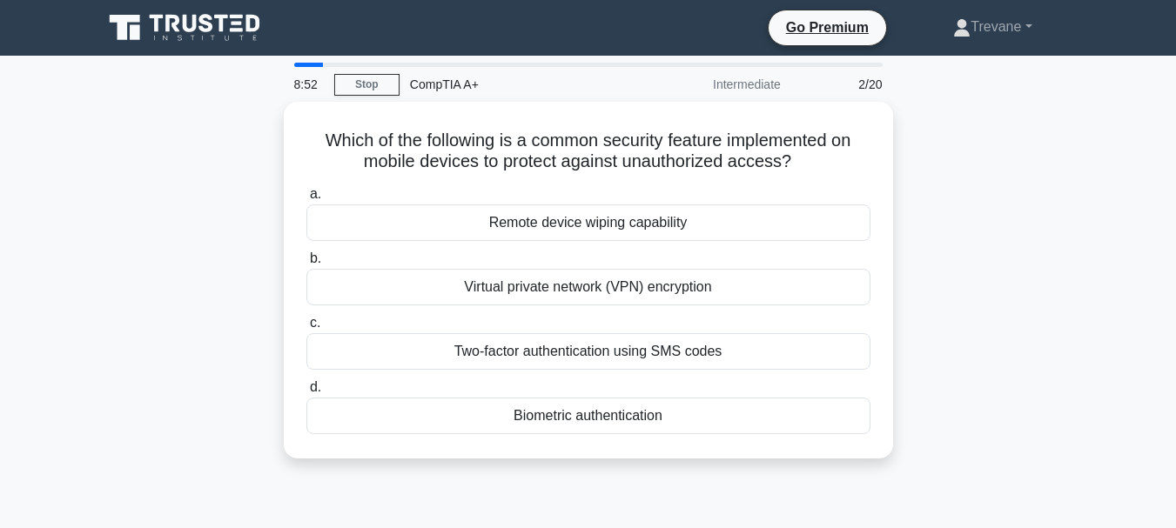
click at [67, 206] on main "8:52 Stop CompTIA A+ Intermediate 2/20 Which of the following is a common secur…" at bounding box center [588, 498] width 1176 height 885
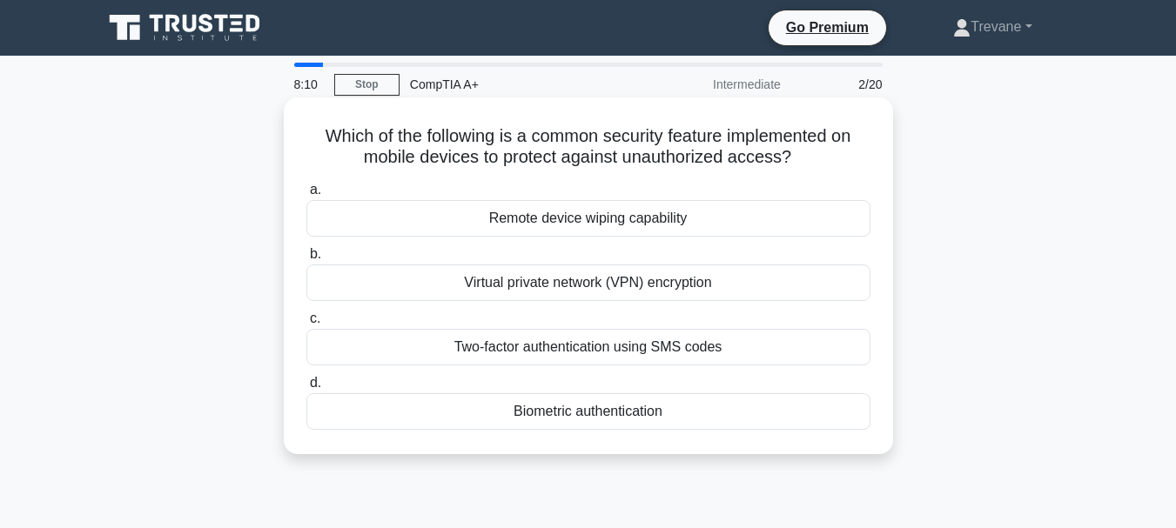
click at [534, 417] on div "Biometric authentication" at bounding box center [588, 412] width 564 height 37
click at [306, 389] on input "d. Biometric authentication" at bounding box center [306, 383] width 0 height 11
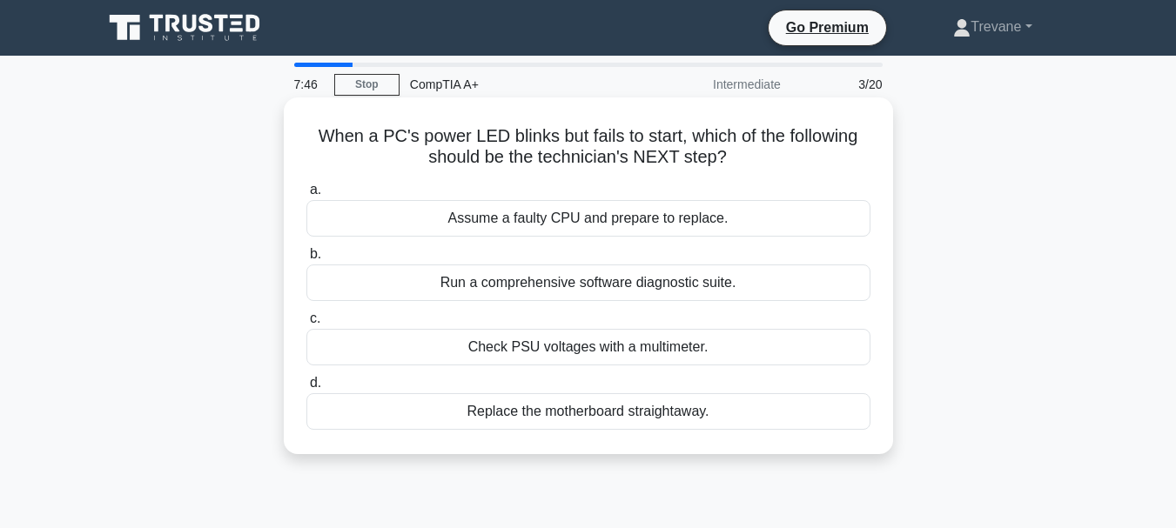
click at [531, 339] on div "Check PSU voltages with a multimeter." at bounding box center [588, 347] width 564 height 37
click at [306, 325] on input "c. Check PSU voltages with a multimeter." at bounding box center [306, 318] width 0 height 11
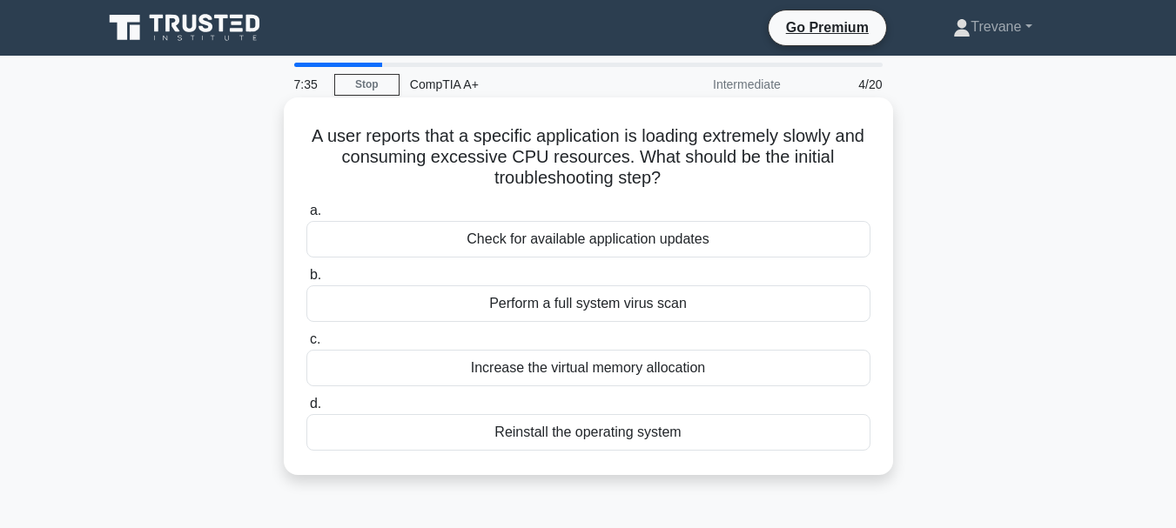
click at [548, 363] on div "Increase the virtual memory allocation" at bounding box center [588, 368] width 564 height 37
click at [306, 346] on input "c. Increase the virtual memory allocation" at bounding box center [306, 339] width 0 height 11
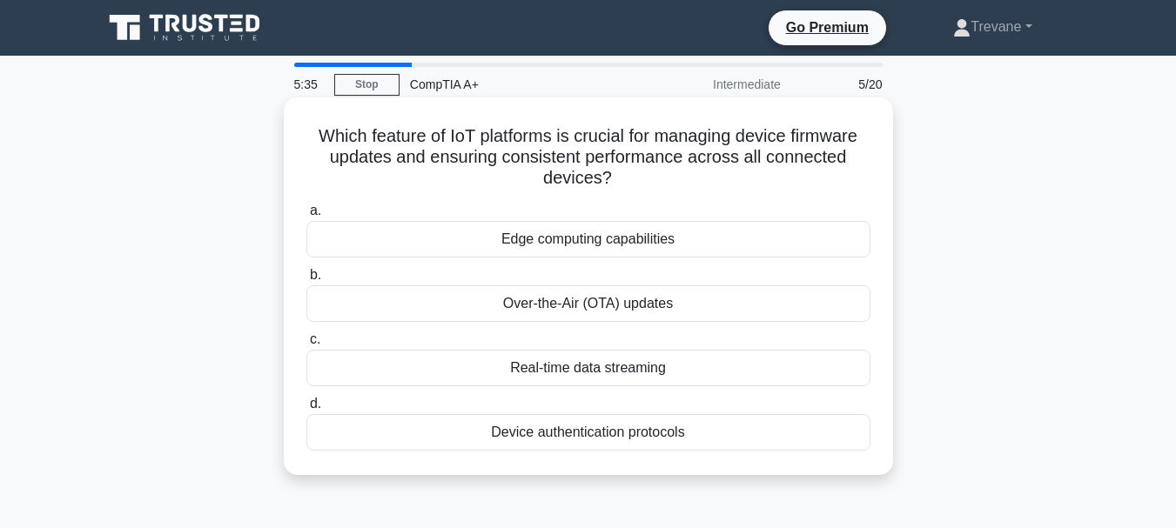
click at [515, 306] on div "Over-the-Air (OTA) updates" at bounding box center [588, 304] width 564 height 37
click at [306, 281] on input "b. Over-the-Air (OTA) updates" at bounding box center [306, 275] width 0 height 11
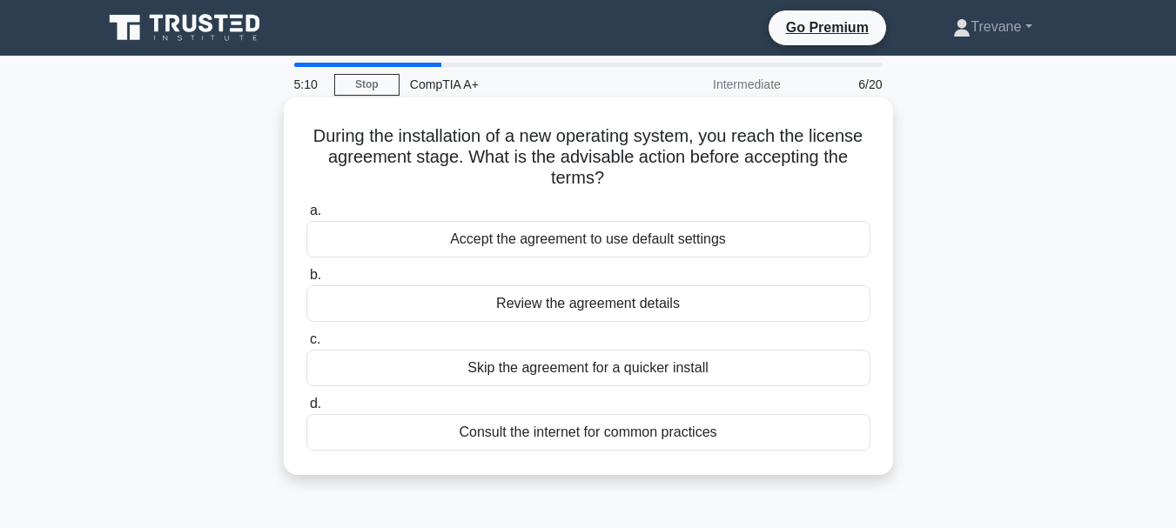
click at [554, 302] on div "Review the agreement details" at bounding box center [588, 304] width 564 height 37
click at [306, 281] on input "b. Review the agreement details" at bounding box center [306, 275] width 0 height 11
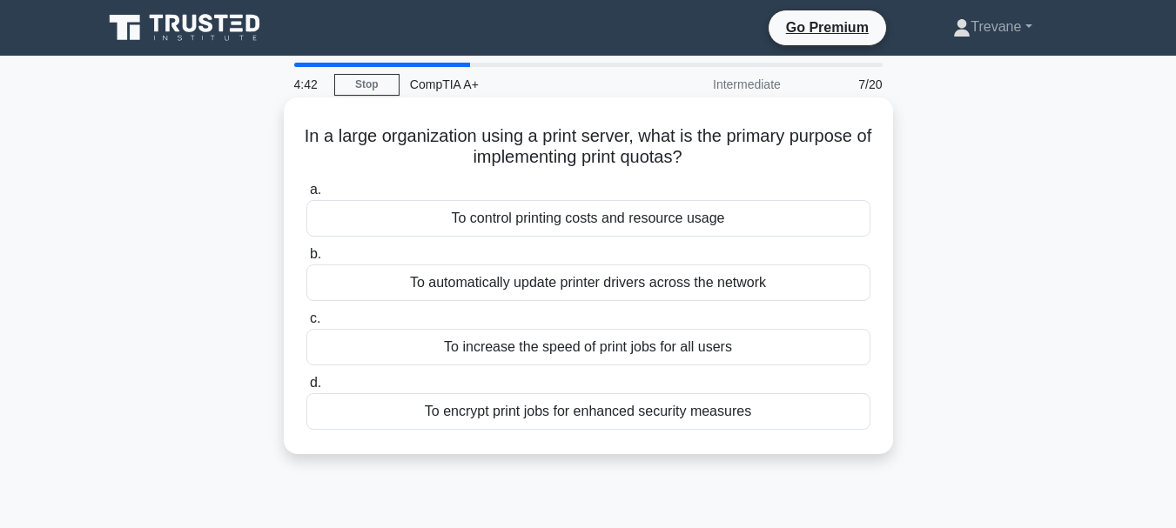
click at [574, 215] on div "To control printing costs and resource usage" at bounding box center [588, 218] width 564 height 37
click at [306, 196] on input "a. To control printing costs and resource usage" at bounding box center [306, 190] width 0 height 11
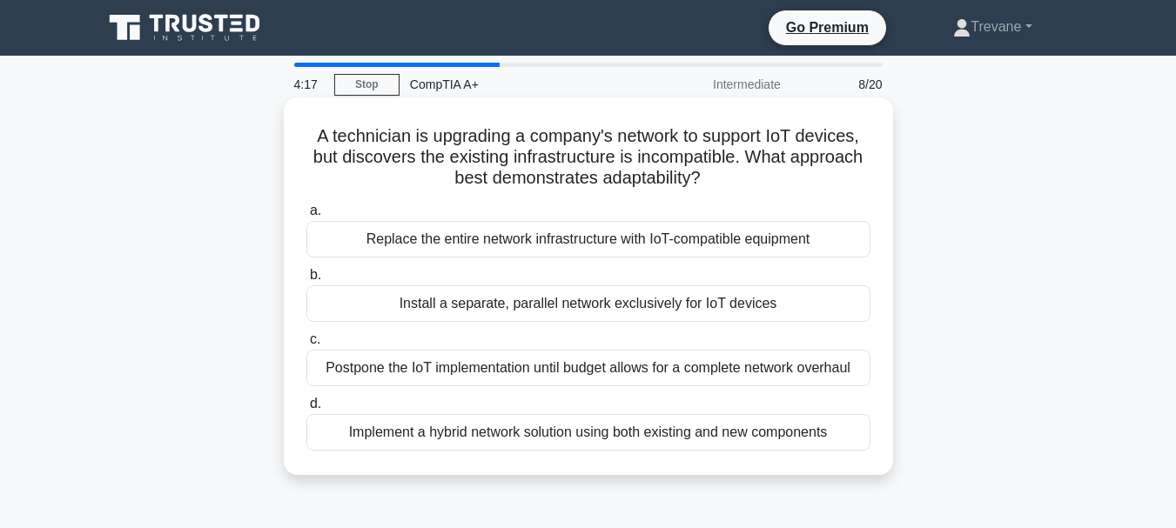
click at [498, 433] on div "Implement a hybrid network solution using both existing and new components" at bounding box center [588, 432] width 564 height 37
click at [306, 410] on input "d. Implement a hybrid network solution using both existing and new components" at bounding box center [306, 404] width 0 height 11
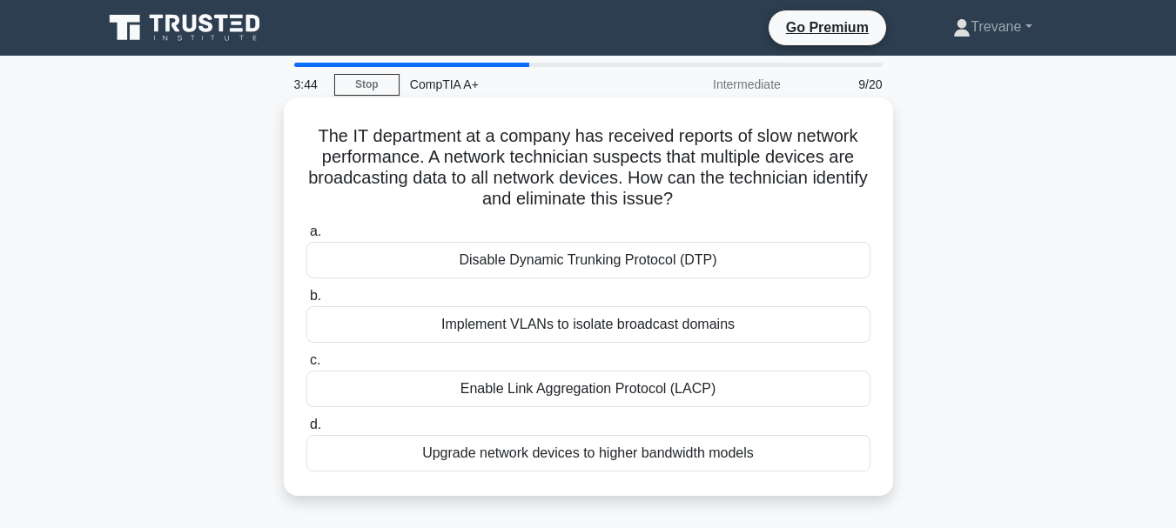
click at [509, 318] on div "Implement VLANs to isolate broadcast domains" at bounding box center [588, 324] width 564 height 37
click at [306, 302] on input "b. Implement VLANs to isolate broadcast domains" at bounding box center [306, 296] width 0 height 11
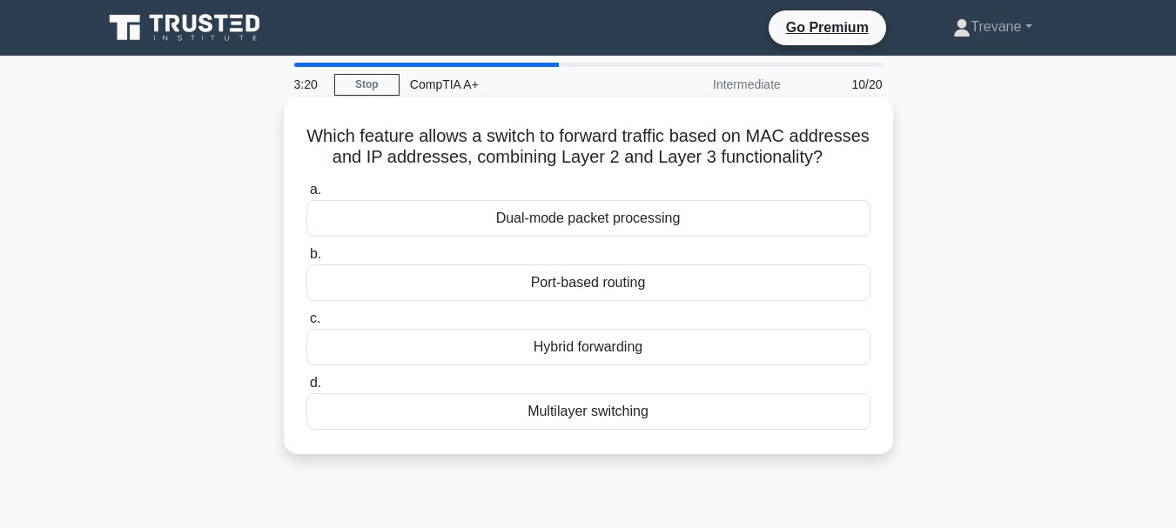
click at [596, 421] on div "Multilayer switching" at bounding box center [588, 412] width 564 height 37
click at [306, 389] on input "d. Multilayer switching" at bounding box center [306, 383] width 0 height 11
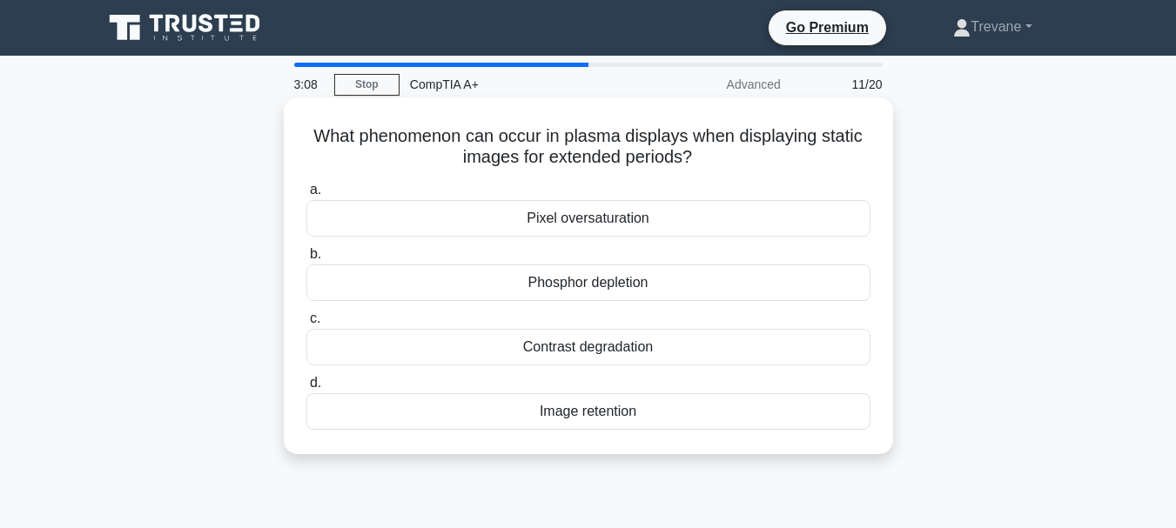
click at [557, 223] on div "Pixel oversaturation" at bounding box center [588, 218] width 564 height 37
click at [306, 196] on input "a. Pixel oversaturation" at bounding box center [306, 190] width 0 height 11
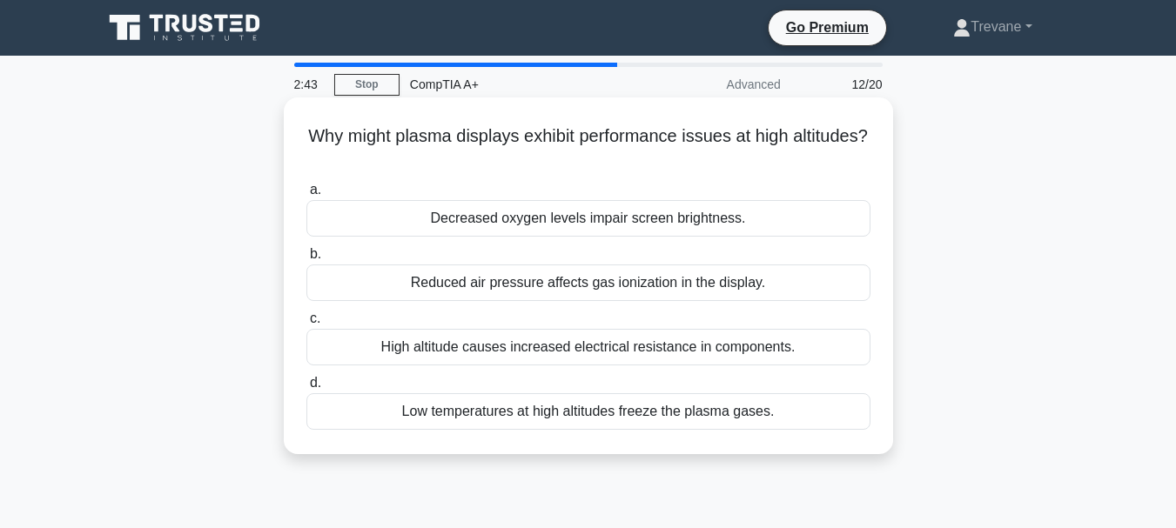
drag, startPoint x: 327, startPoint y: 137, endPoint x: 730, endPoint y: 151, distance: 402.5
click at [730, 151] on h5 "Why might plasma displays exhibit performance issues at high altitudes? .spinne…" at bounding box center [589, 147] width 568 height 44
copy h5 "Why might plasma displays exhibit performance issues at high altitudes?"
click at [540, 282] on div "Reduced air pressure affects gas ionization in the display." at bounding box center [588, 283] width 564 height 37
click at [306, 260] on input "b. Reduced air pressure affects gas ionization in the display." at bounding box center [306, 254] width 0 height 11
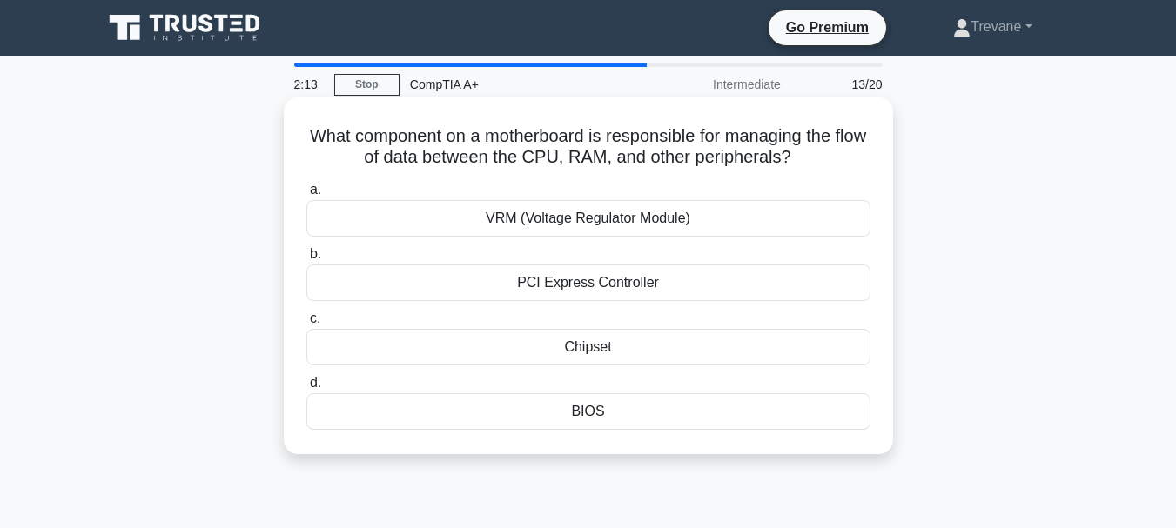
drag, startPoint x: 320, startPoint y: 130, endPoint x: 838, endPoint y: 169, distance: 519.5
click at [838, 169] on h5 "What component on a motherboard is responsible for managing the flow of data be…" at bounding box center [589, 147] width 568 height 44
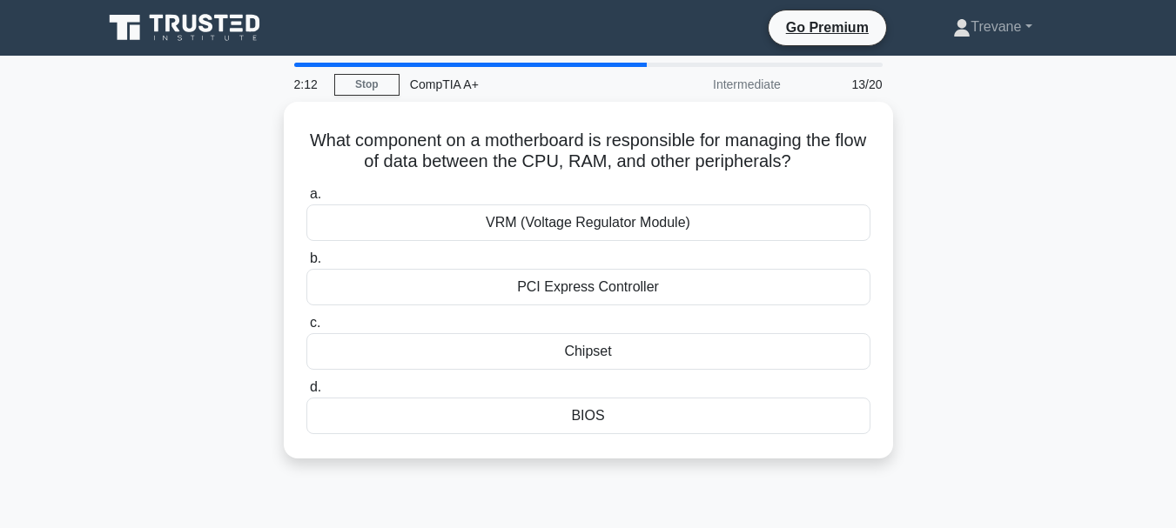
copy h5 "What component on a motherboard is responsible for managing the flow of data be…"
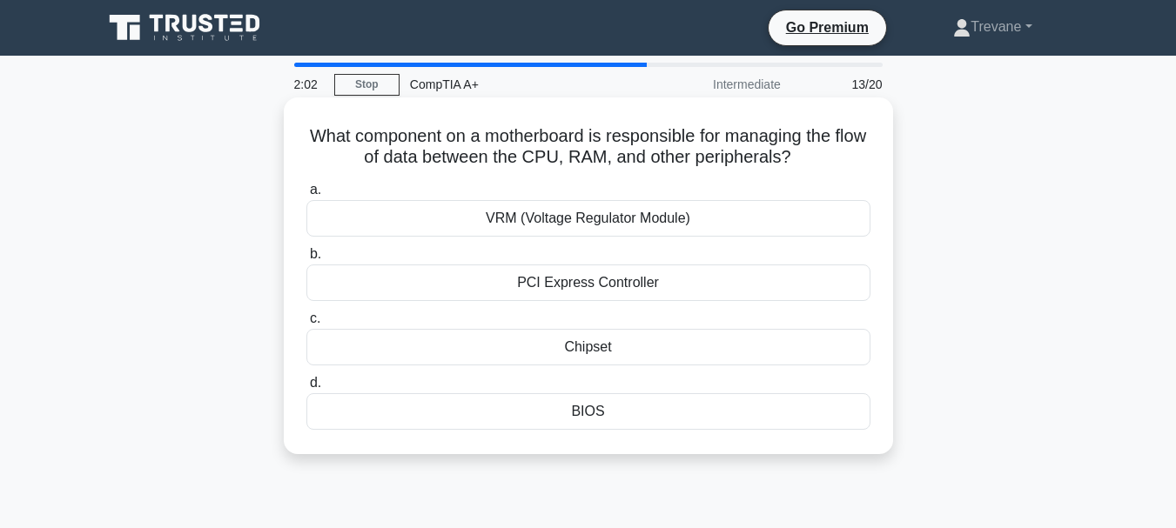
click at [488, 350] on div "Chipset" at bounding box center [588, 347] width 564 height 37
click at [306, 325] on input "c. Chipset" at bounding box center [306, 318] width 0 height 11
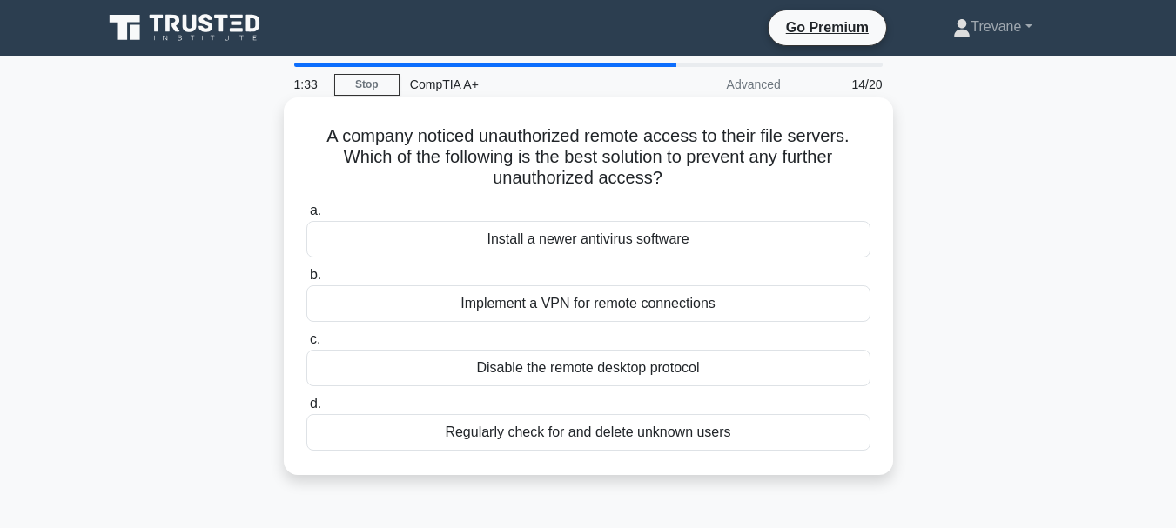
click at [468, 305] on div "Implement a VPN for remote connections" at bounding box center [588, 304] width 564 height 37
click at [306, 281] on input "b. Implement a VPN for remote connections" at bounding box center [306, 275] width 0 height 11
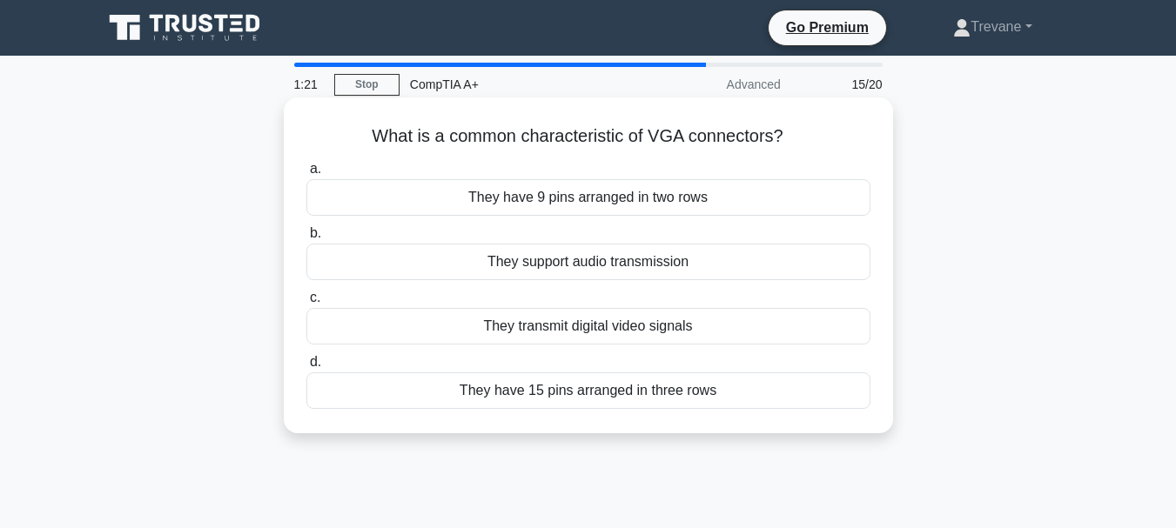
click at [507, 332] on div "They transmit digital video signals" at bounding box center [588, 326] width 564 height 37
click at [306, 304] on input "c. They transmit digital video signals" at bounding box center [306, 298] width 0 height 11
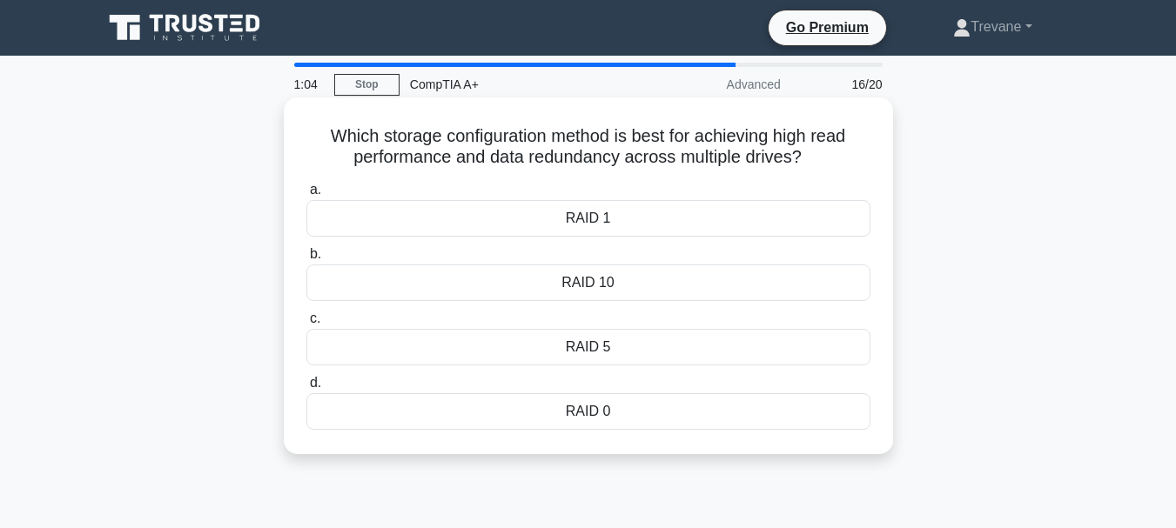
drag, startPoint x: 321, startPoint y: 136, endPoint x: 791, endPoint y: 165, distance: 470.2
click at [813, 169] on h5 "Which storage configuration method is best for achieving high read performance …" at bounding box center [589, 147] width 568 height 44
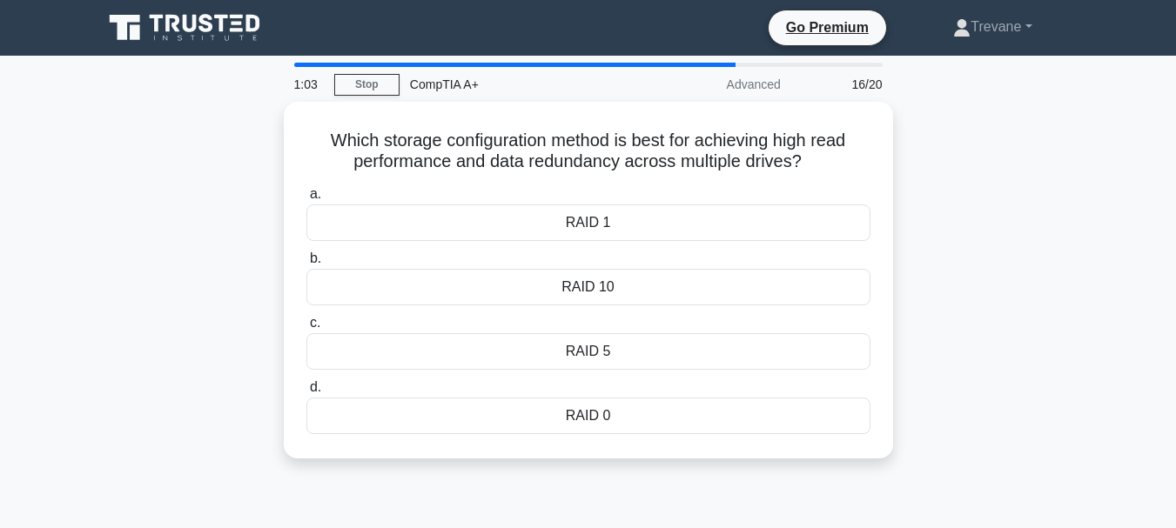
copy h5 "Which storage configuration method is best for achieving high read performance …"
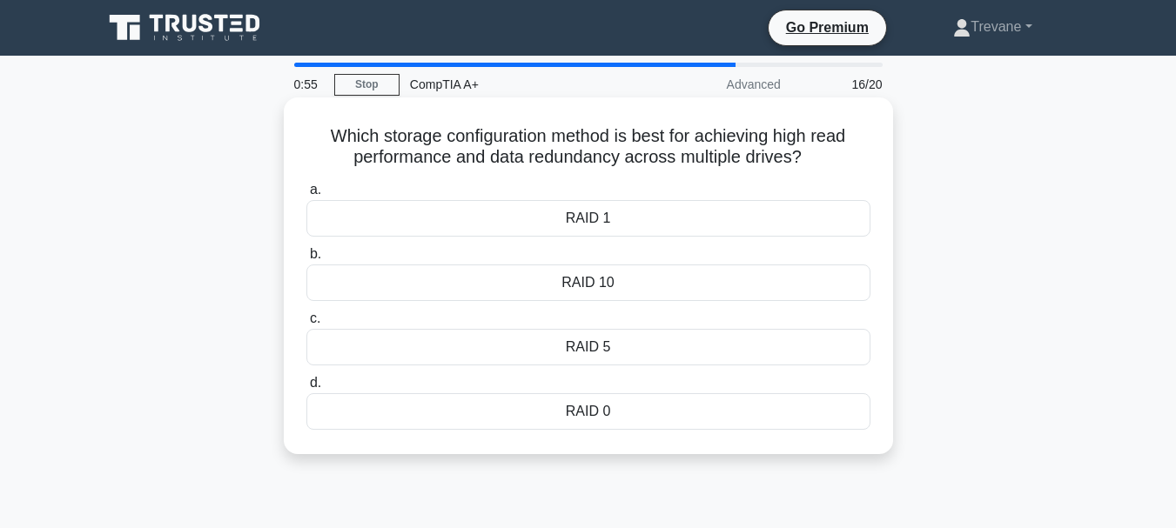
click at [588, 281] on div "RAID 10" at bounding box center [588, 283] width 564 height 37
click at [306, 260] on input "b. RAID 10" at bounding box center [306, 254] width 0 height 11
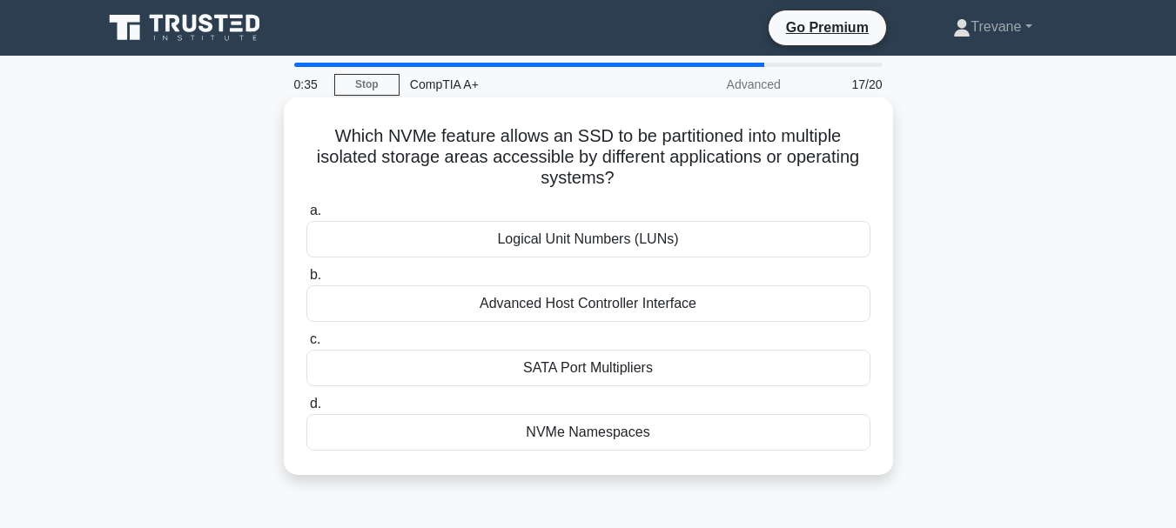
click at [433, 375] on div "SATA Port Multipliers" at bounding box center [588, 368] width 564 height 37
click at [306, 346] on input "c. SATA Port Multipliers" at bounding box center [306, 339] width 0 height 11
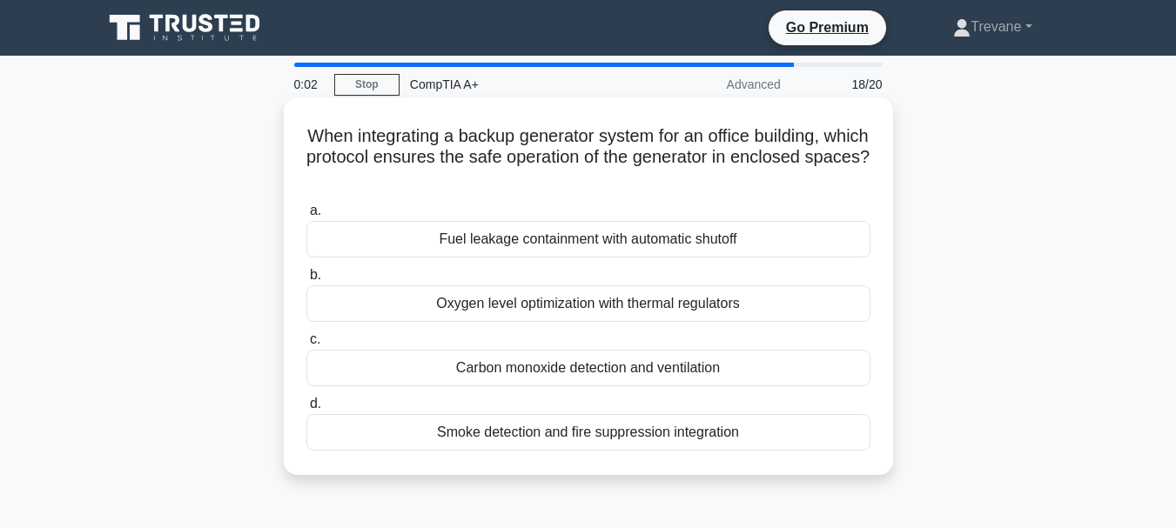
click at [501, 431] on div "Smoke detection and fire suppression integration" at bounding box center [588, 432] width 564 height 37
click at [306, 410] on input "d. Smoke detection and fire suppression integration" at bounding box center [306, 404] width 0 height 11
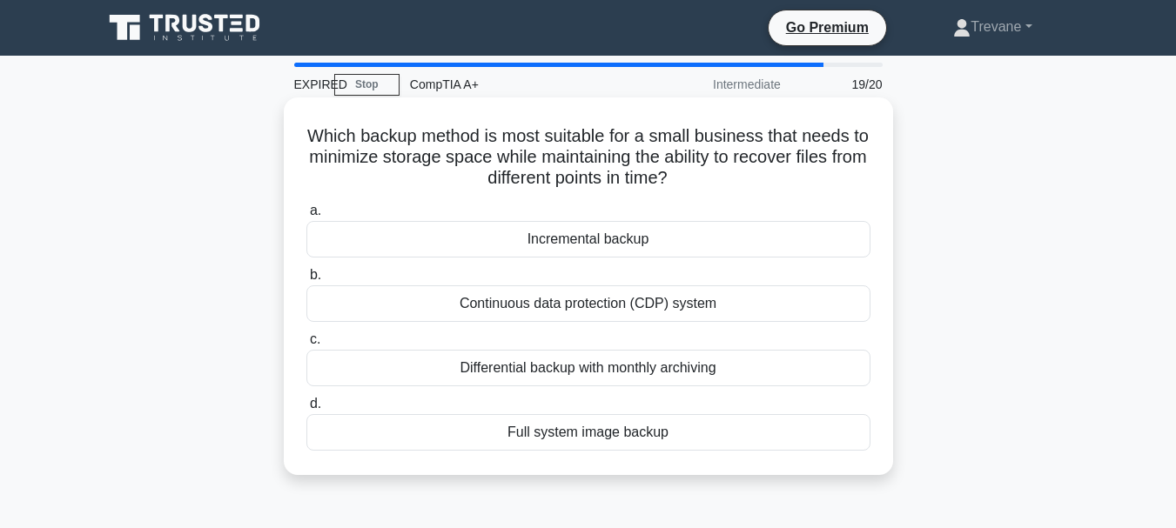
click at [559, 422] on div "Full system image backup" at bounding box center [588, 432] width 564 height 37
click at [306, 410] on input "d. Full system image backup" at bounding box center [306, 404] width 0 height 11
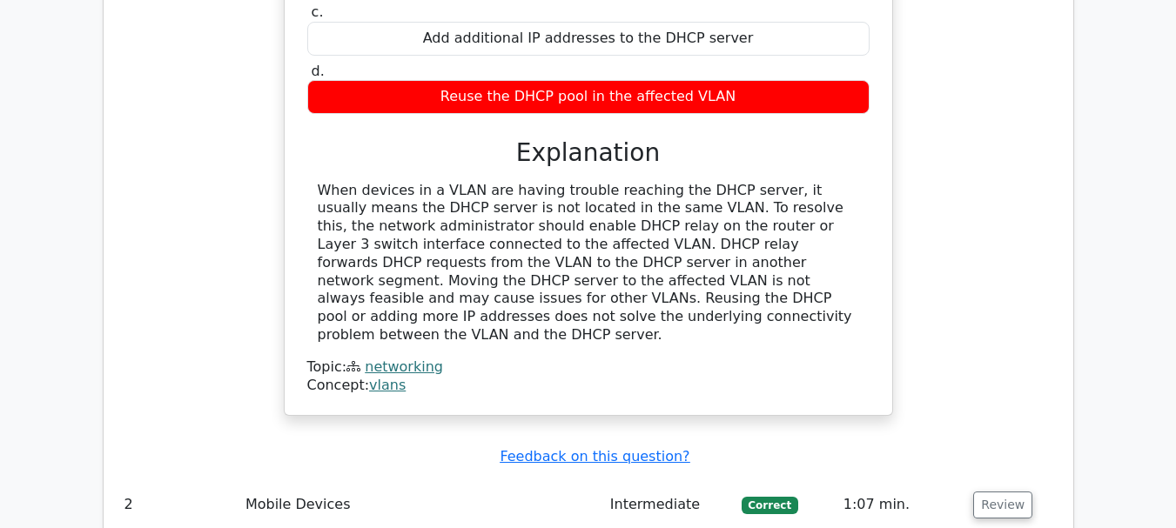
scroll to position [2177, 0]
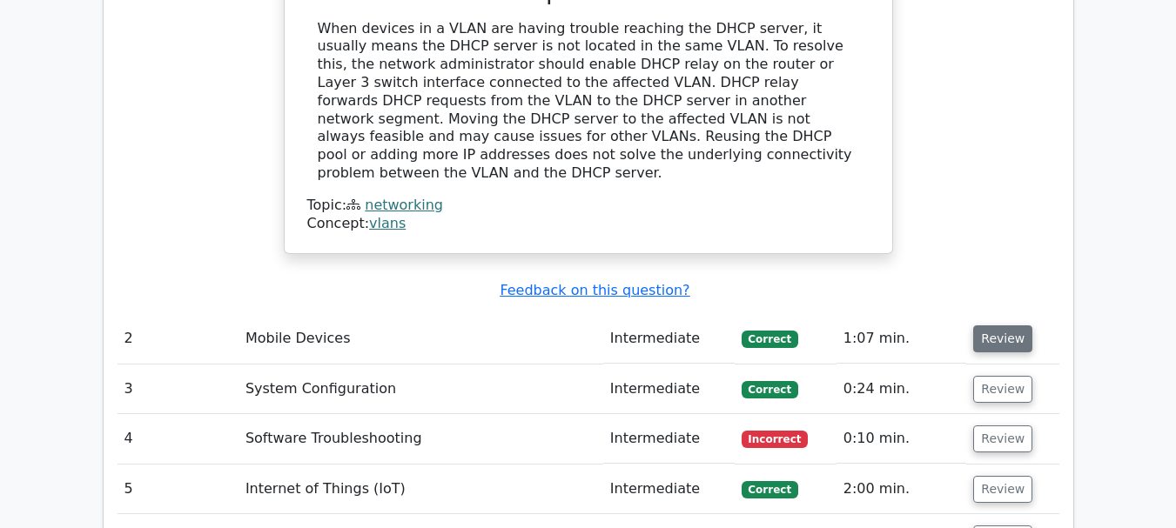
click at [980, 326] on button "Review" at bounding box center [1002, 339] width 59 height 27
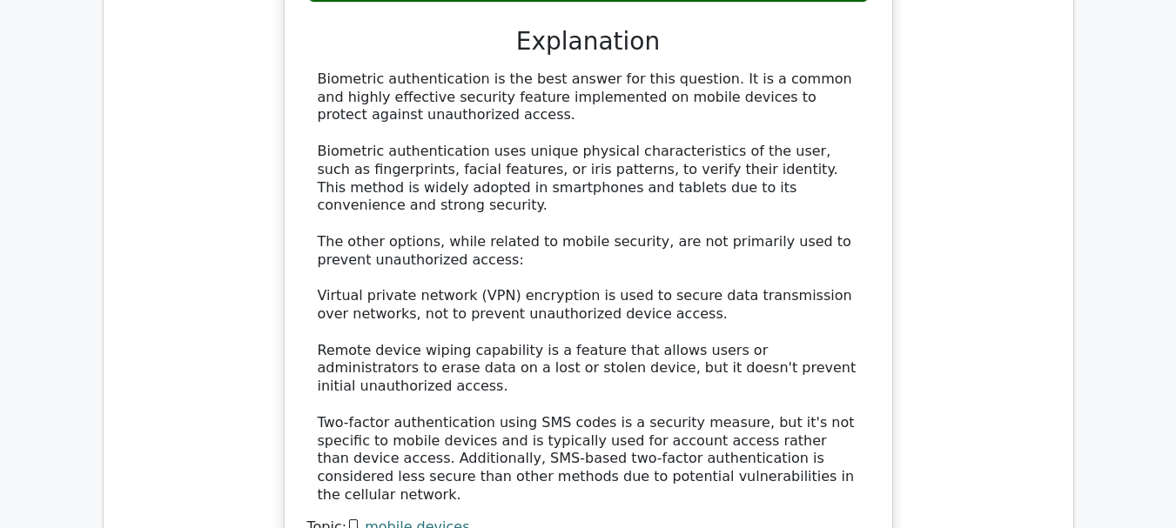
scroll to position [3047, 0]
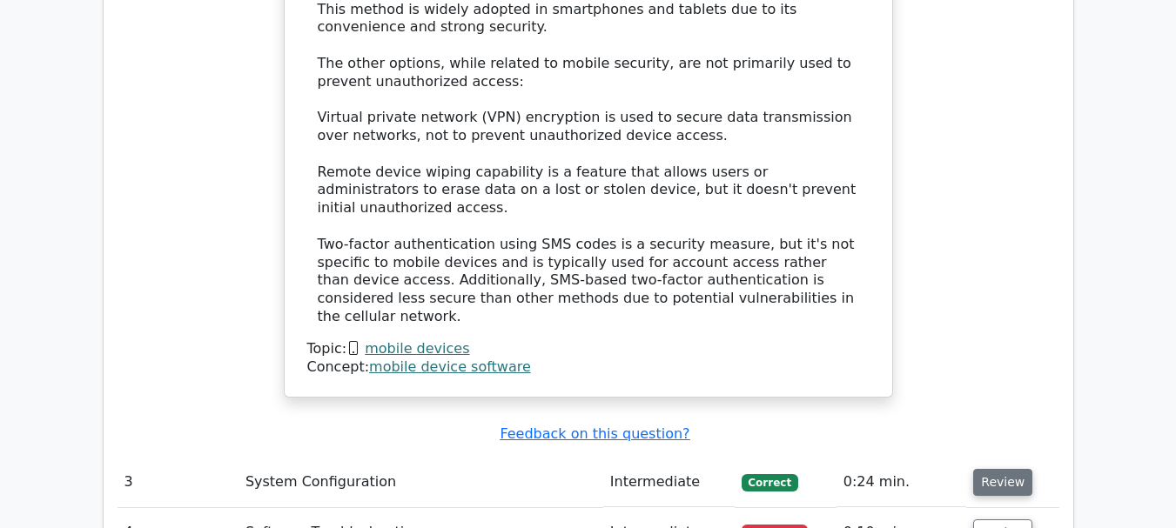
click at [997, 469] on button "Review" at bounding box center [1002, 482] width 59 height 27
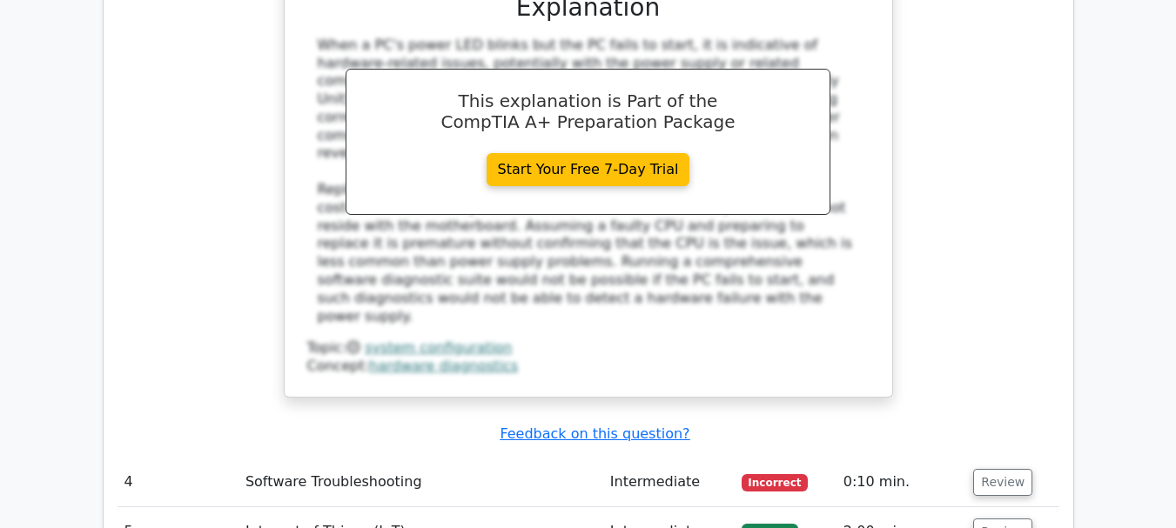
scroll to position [4005, 0]
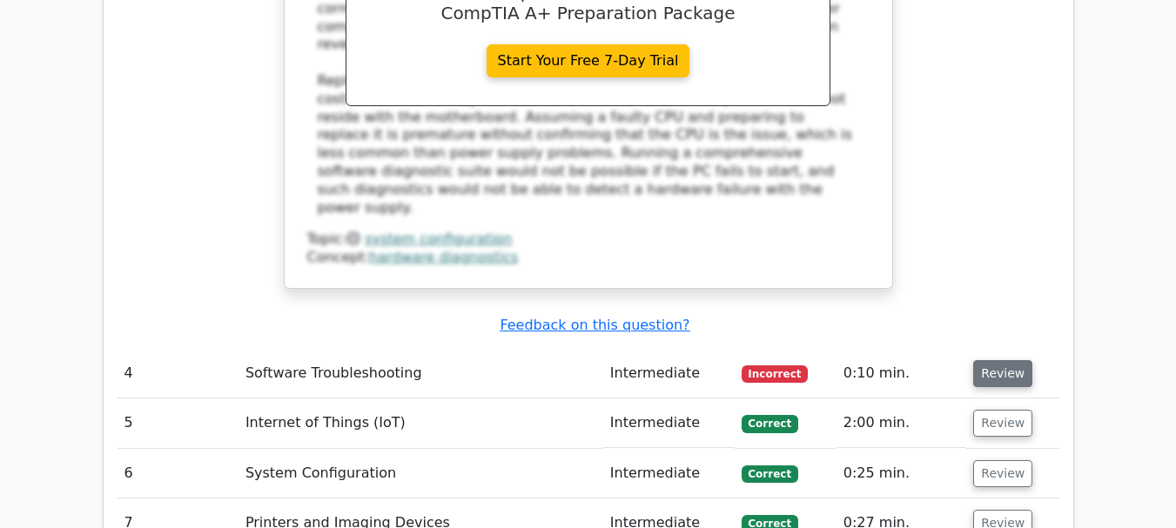
click at [1014, 360] on button "Review" at bounding box center [1002, 373] width 59 height 27
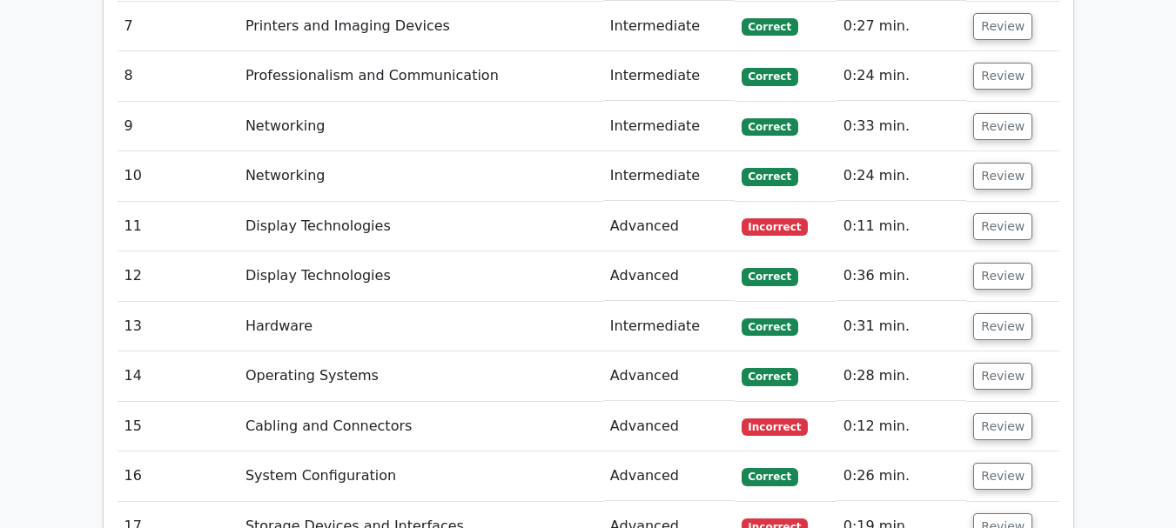
scroll to position [5485, 0]
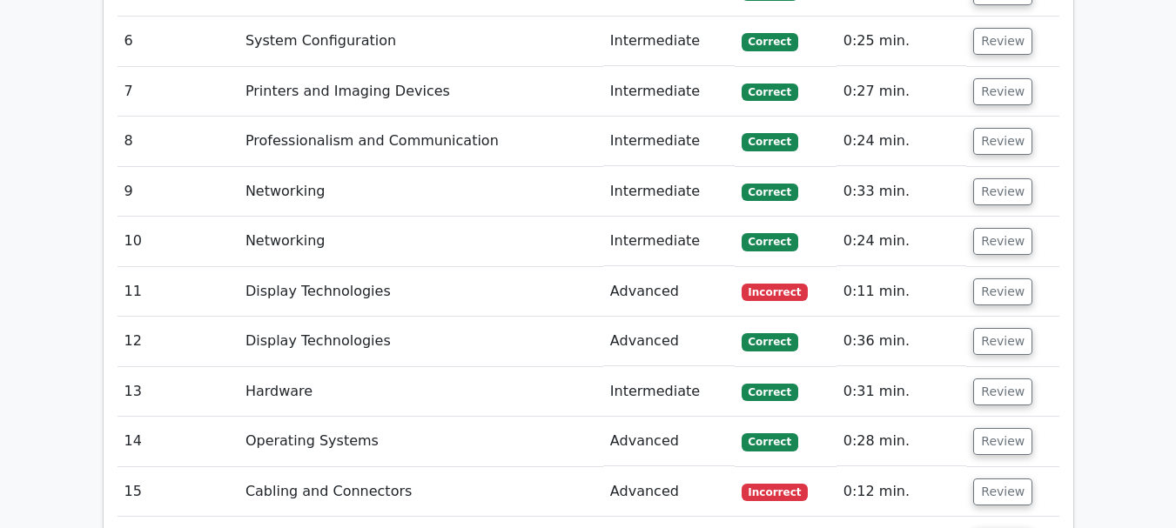
scroll to position [5398, 0]
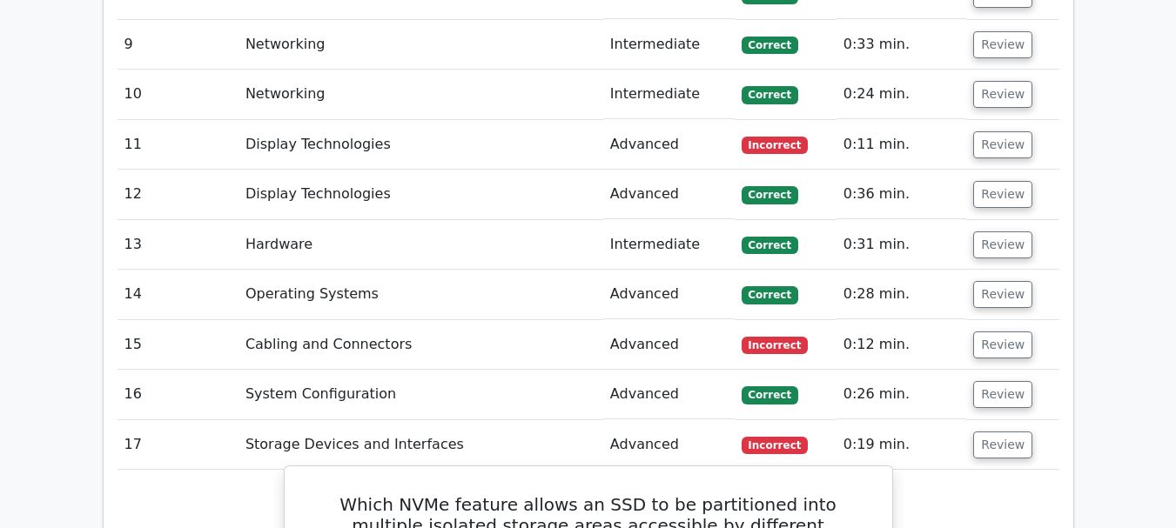
scroll to position [5311, 0]
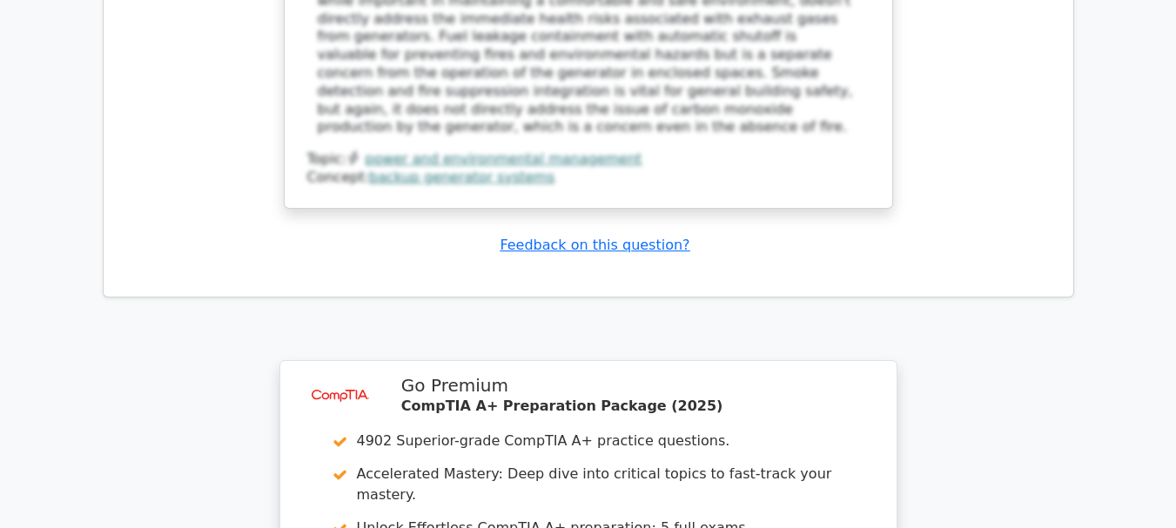
scroll to position [8685, 0]
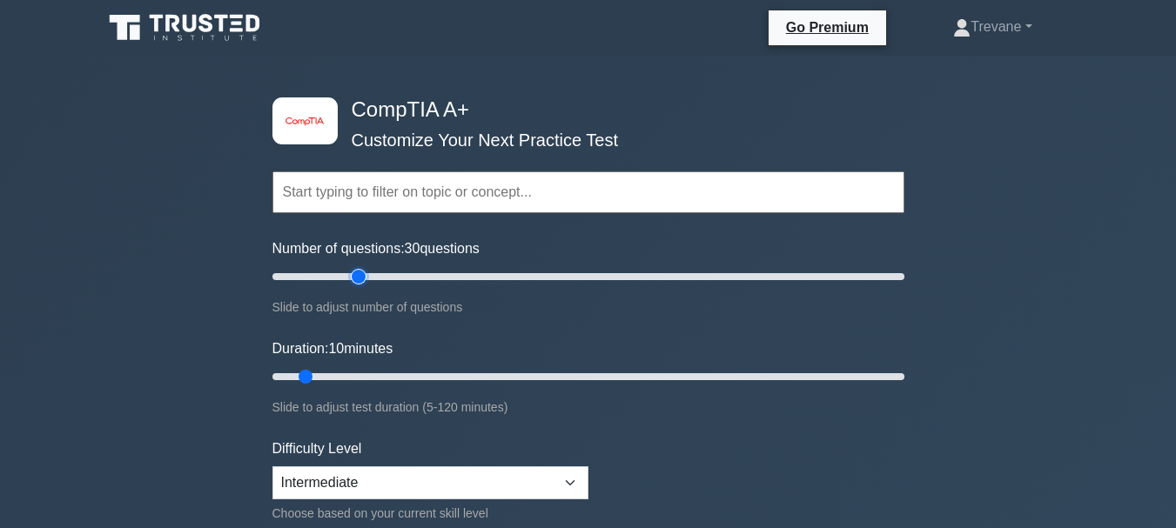
type input "30"
click at [353, 279] on input "Number of questions: 30 questions" at bounding box center [589, 276] width 632 height 21
click at [327, 368] on input "Duration: 15 minutes" at bounding box center [589, 377] width 632 height 21
click at [345, 378] on input "Duration: 15 minutes" at bounding box center [589, 377] width 632 height 21
type input "20"
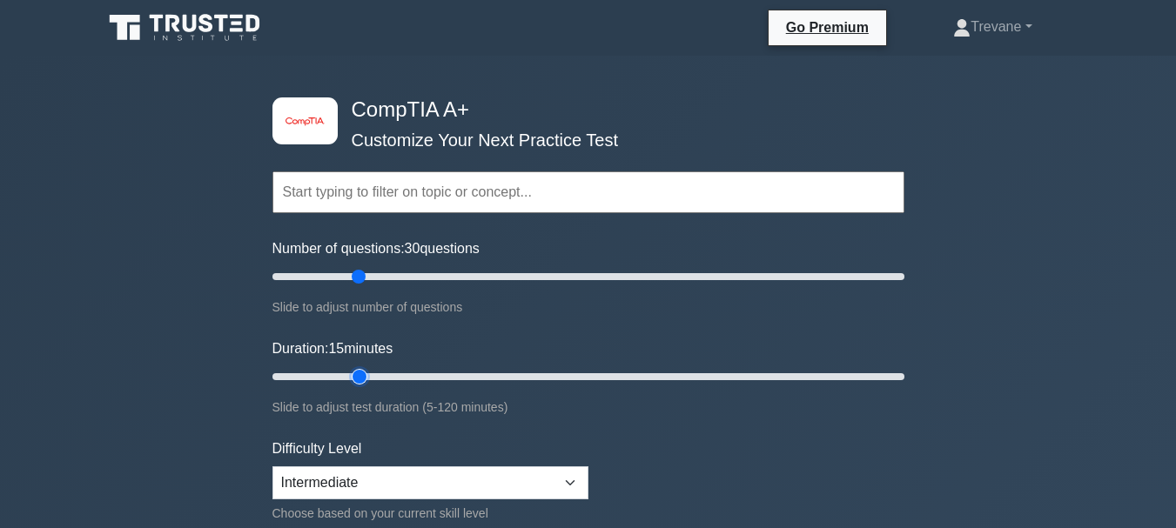
click at [349, 376] on input "Duration: 15 minutes" at bounding box center [589, 377] width 632 height 21
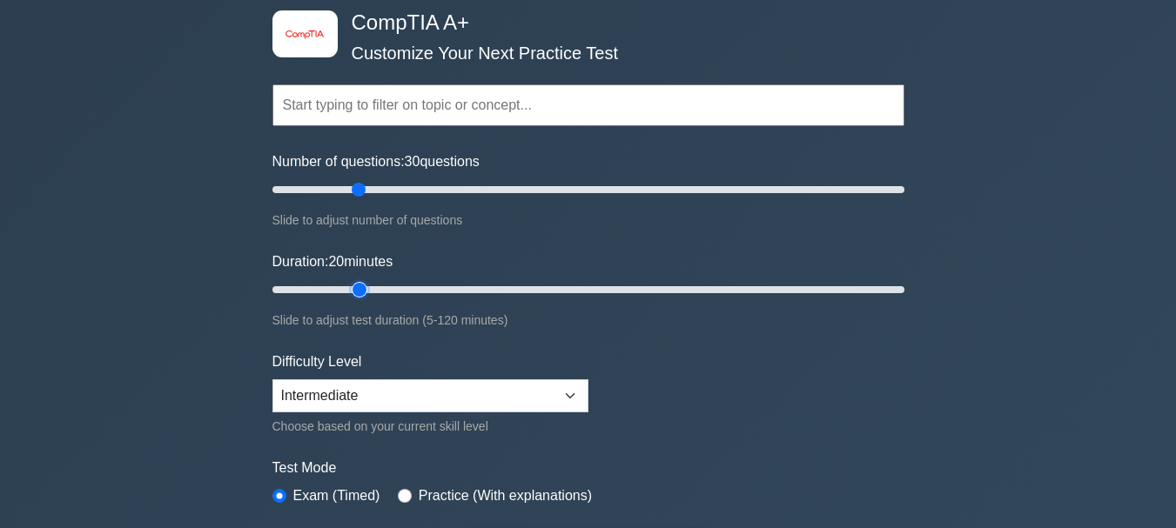
scroll to position [261, 0]
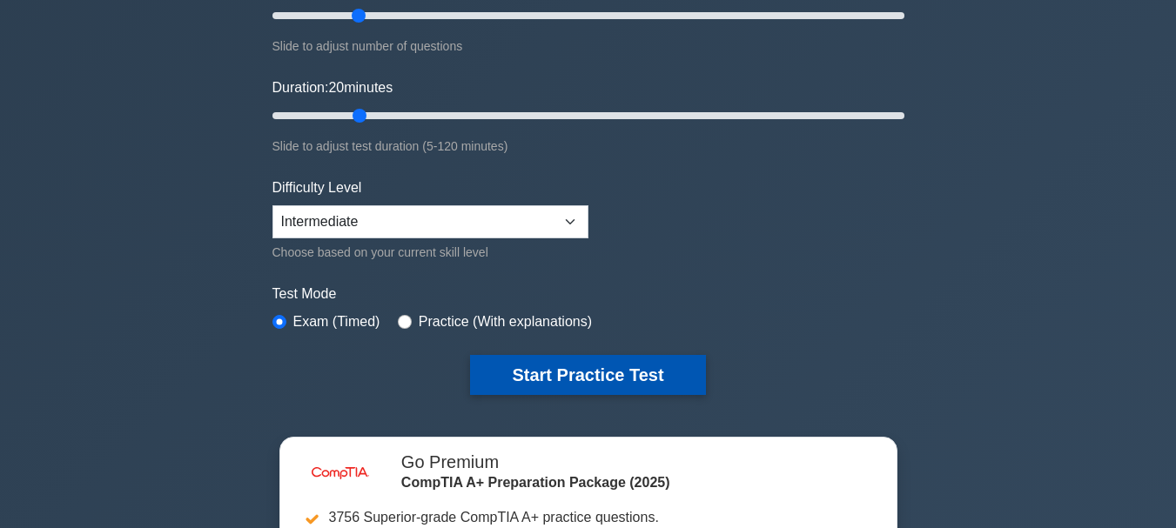
click at [538, 375] on button "Start Practice Test" at bounding box center [587, 375] width 235 height 40
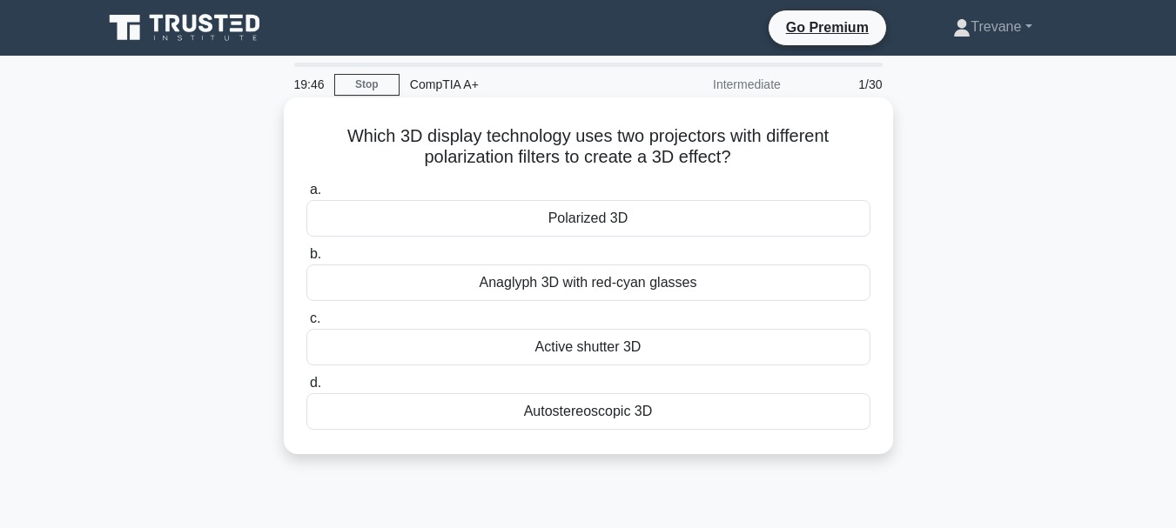
click at [538, 218] on div "Polarized 3D" at bounding box center [588, 218] width 564 height 37
click at [306, 196] on input "a. Polarized 3D" at bounding box center [306, 190] width 0 height 11
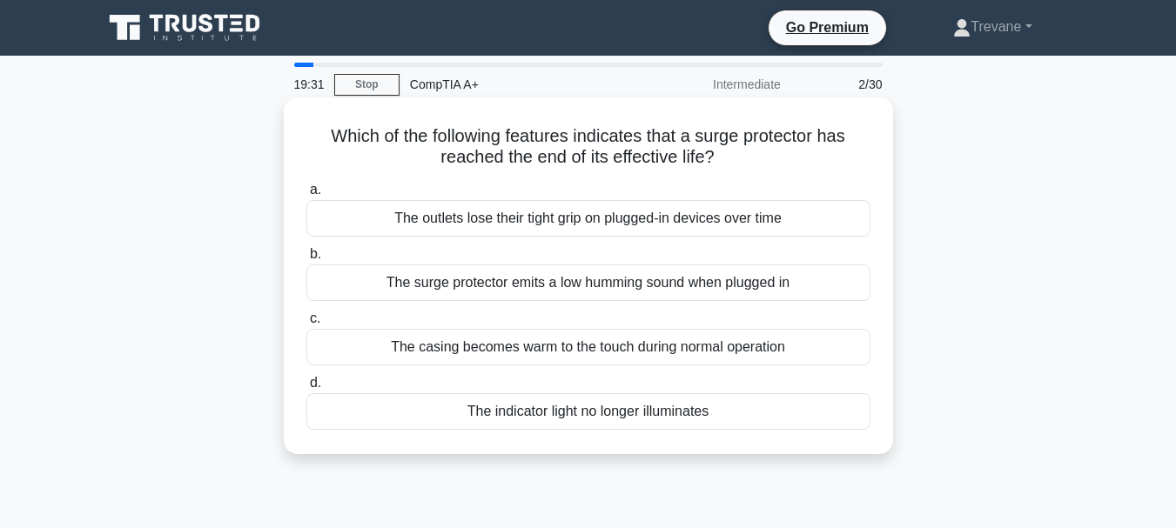
click at [551, 414] on div "The indicator light no longer illuminates" at bounding box center [588, 412] width 564 height 37
click at [306, 389] on input "d. The indicator light no longer illuminates" at bounding box center [306, 383] width 0 height 11
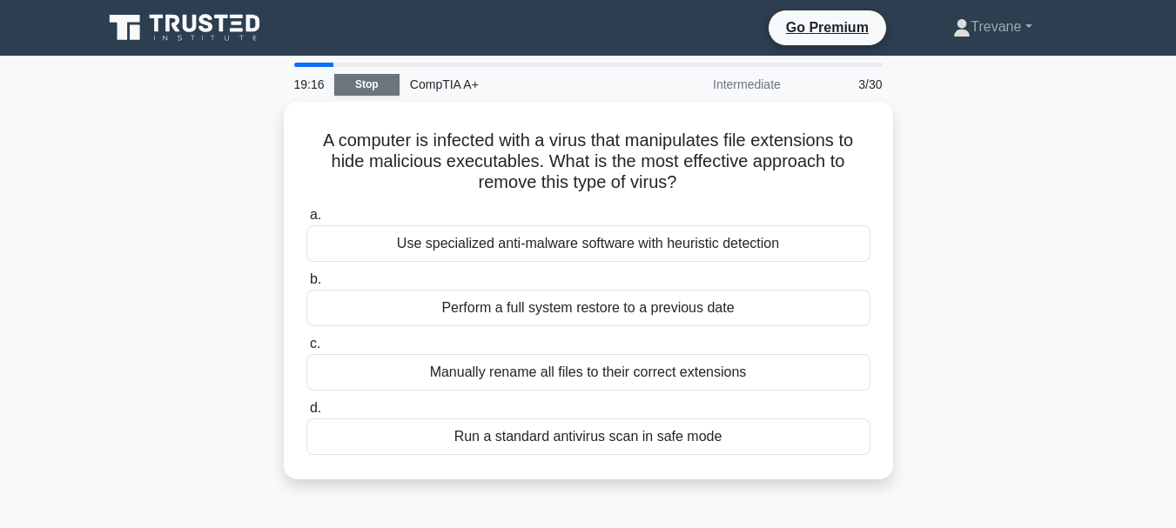
click at [358, 86] on link "Stop" at bounding box center [366, 85] width 65 height 22
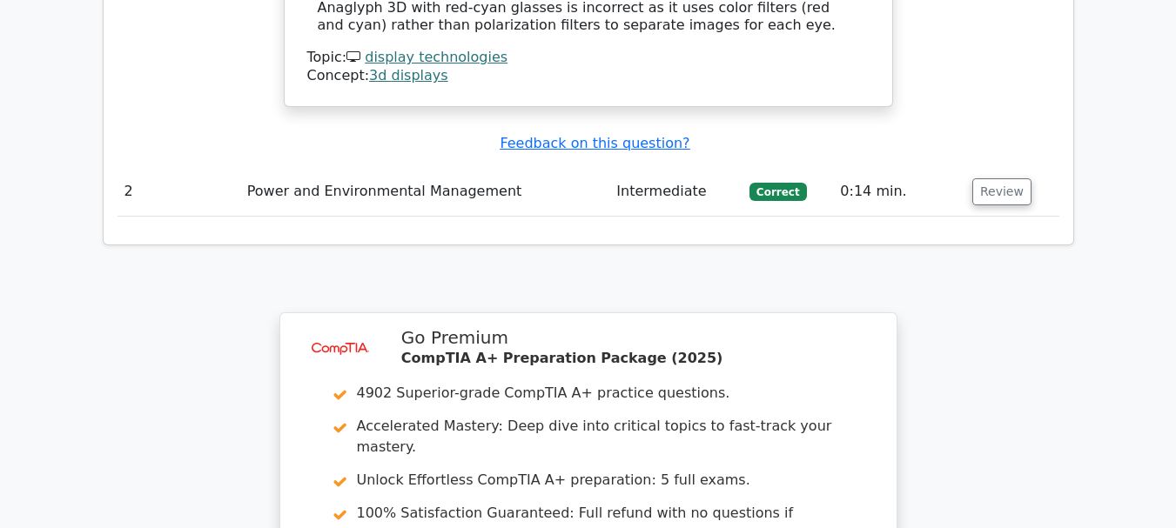
scroll to position [2003, 0]
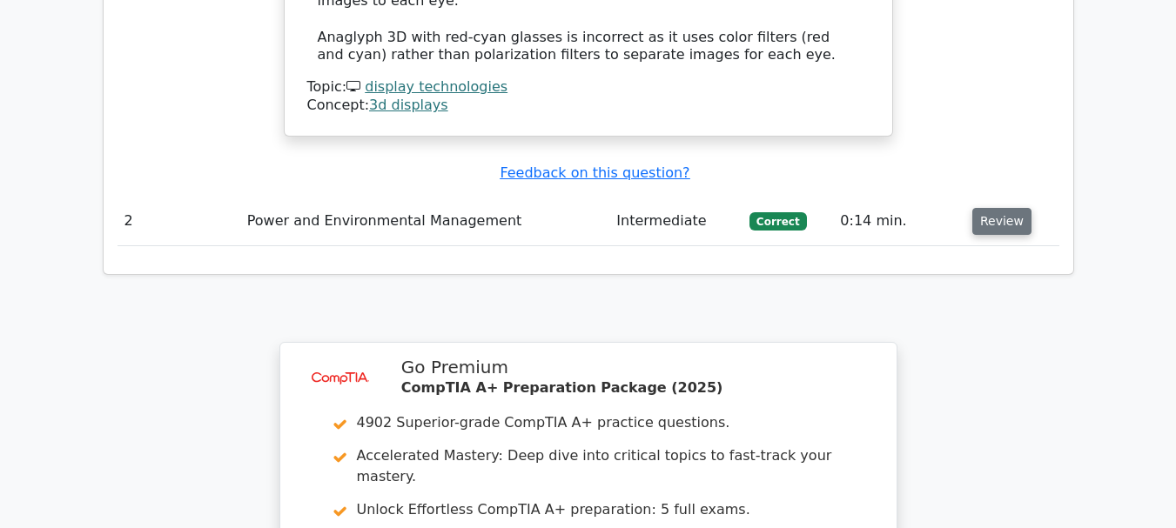
click at [985, 208] on button "Review" at bounding box center [1002, 221] width 59 height 27
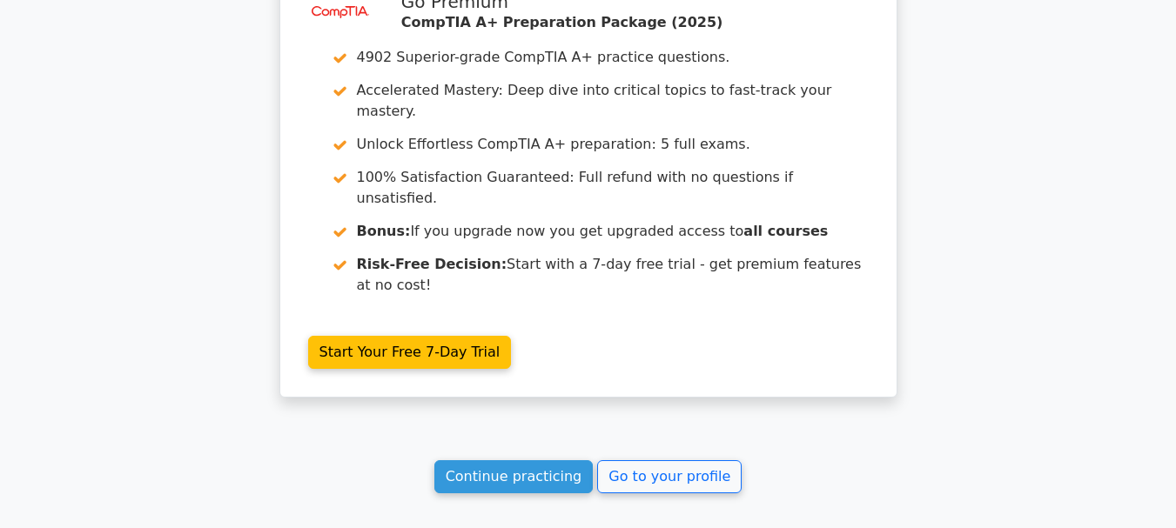
scroll to position [3376, 0]
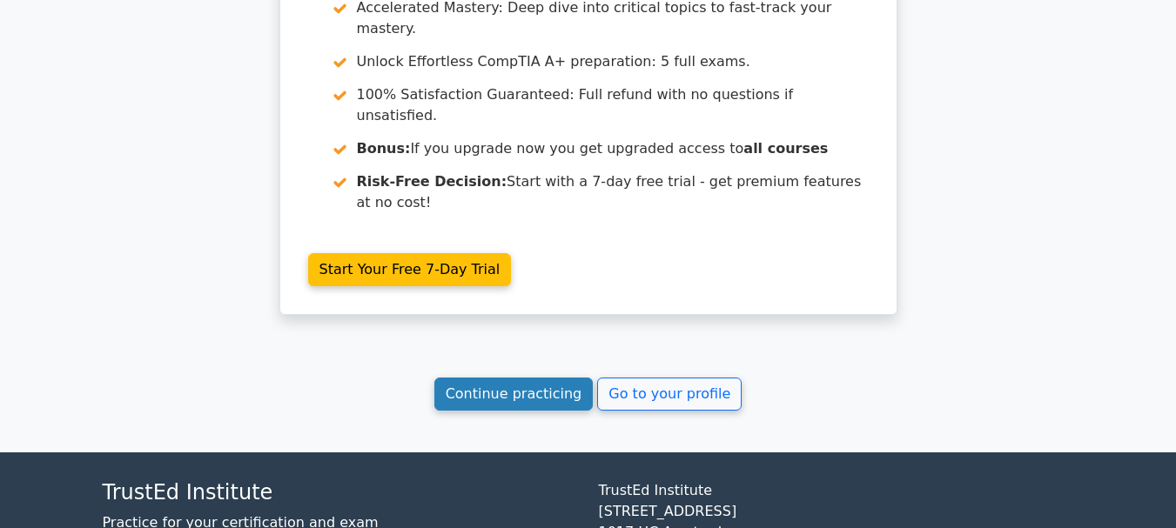
click at [494, 378] on link "Continue practicing" at bounding box center [513, 394] width 159 height 33
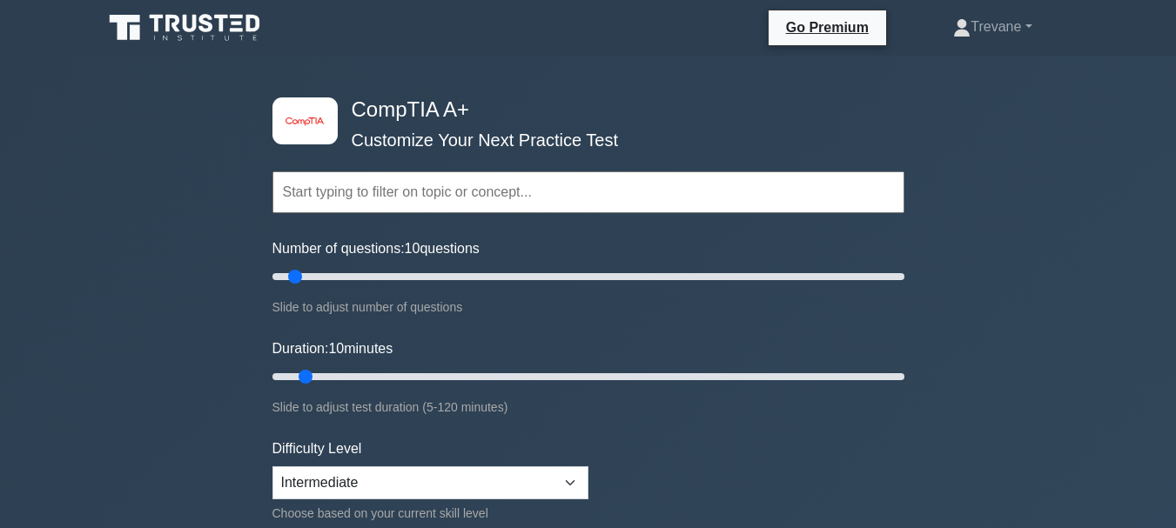
click at [365, 190] on input "text" at bounding box center [589, 193] width 632 height 42
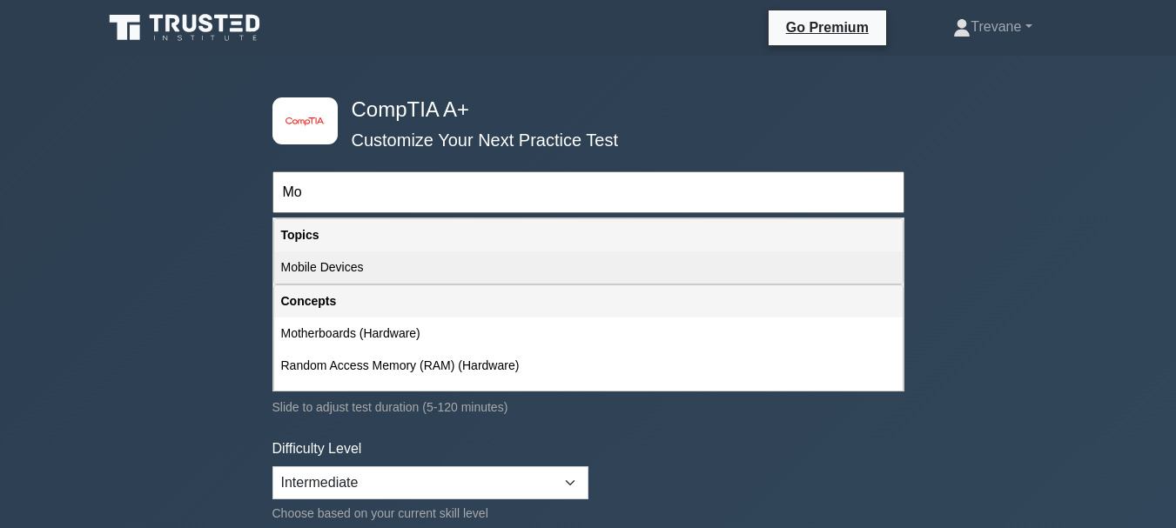
click at [405, 273] on div "Mobile Devices" at bounding box center [588, 268] width 629 height 32
type input "Mobile Devices"
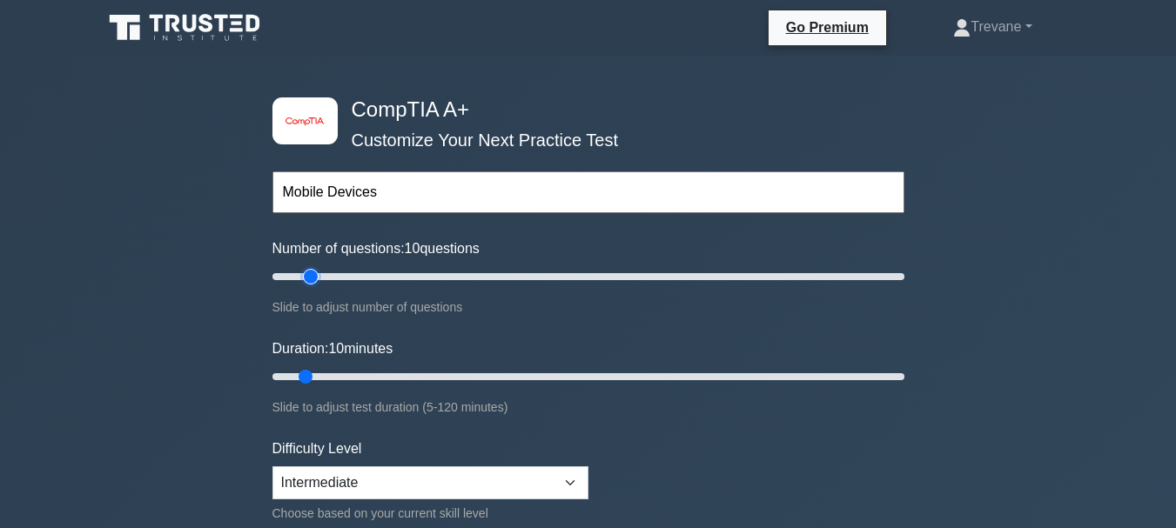
type input "15"
click at [313, 269] on input "Number of questions: 10 questions" at bounding box center [589, 276] width 632 height 21
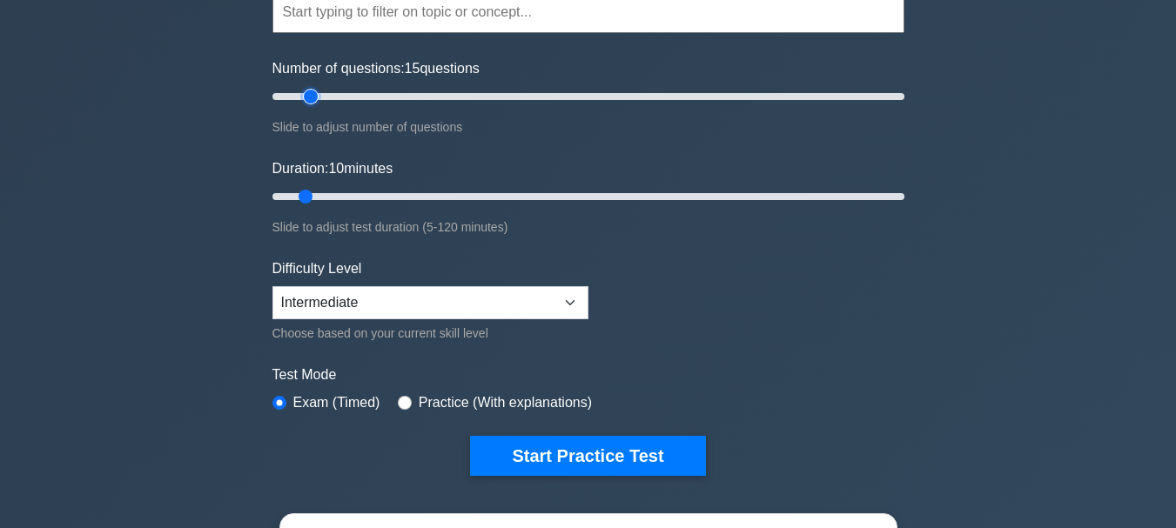
scroll to position [261, 0]
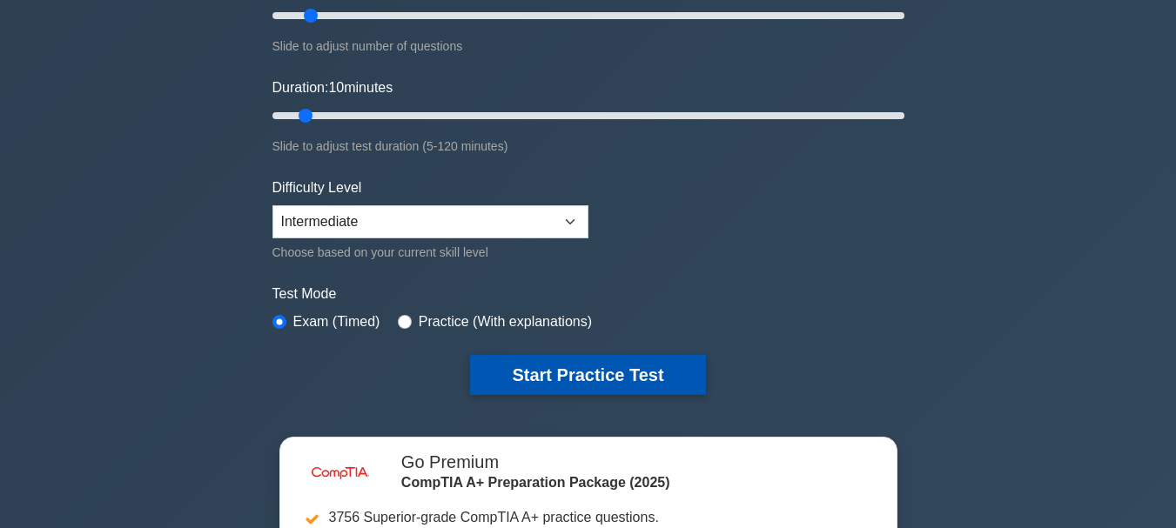
click at [592, 367] on button "Start Practice Test" at bounding box center [587, 375] width 235 height 40
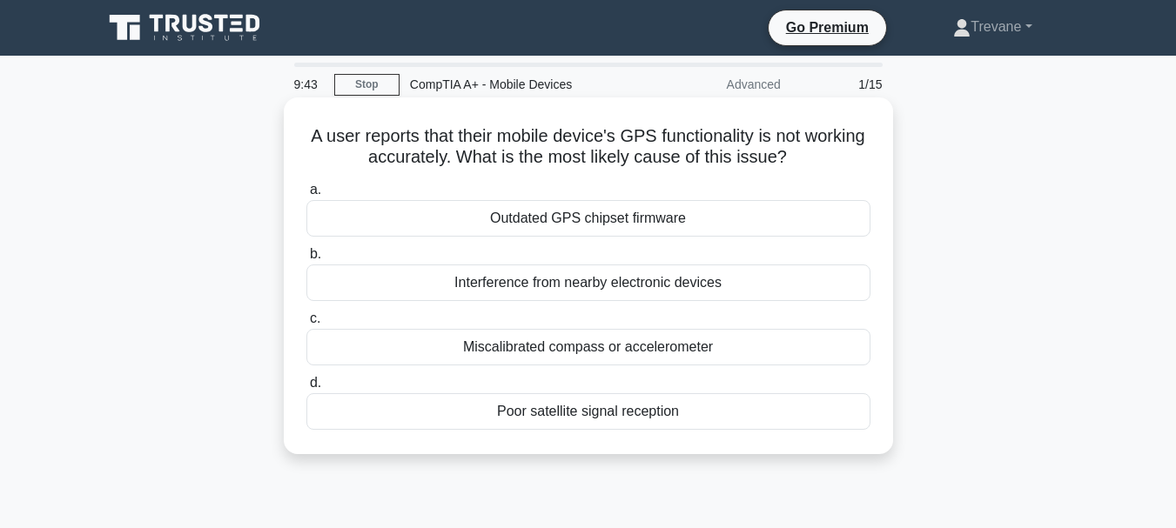
drag, startPoint x: 580, startPoint y: 412, endPoint x: 623, endPoint y: 393, distance: 46.8
click at [605, 413] on div "Poor satellite signal reception" at bounding box center [588, 412] width 564 height 37
click at [565, 407] on div "Poor satellite signal reception" at bounding box center [588, 412] width 564 height 37
click at [306, 389] on input "d. Poor satellite signal reception" at bounding box center [306, 383] width 0 height 11
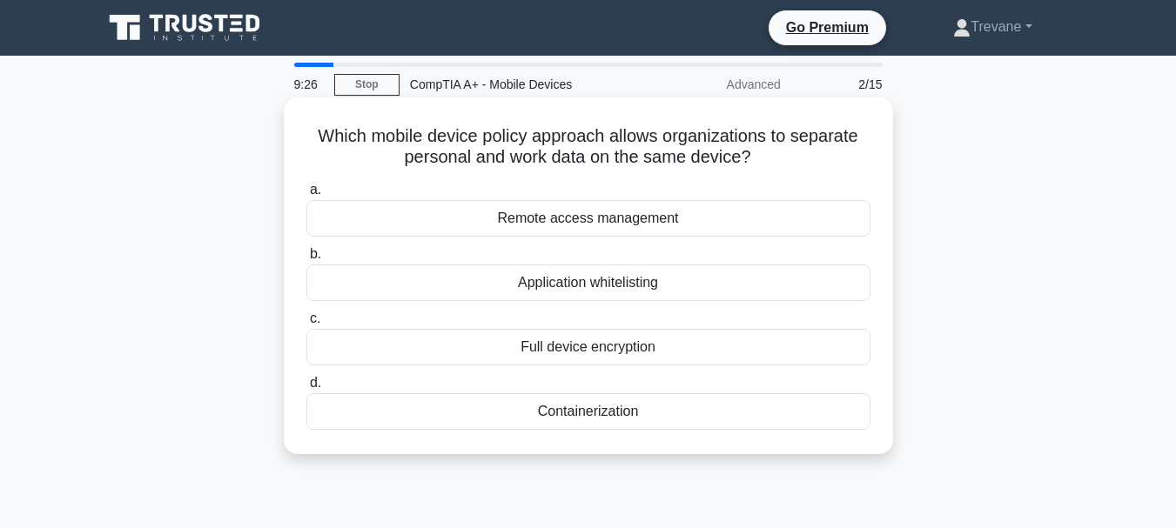
click at [567, 222] on div "Remote access management" at bounding box center [588, 218] width 564 height 37
click at [306, 196] on input "a. Remote access management" at bounding box center [306, 190] width 0 height 11
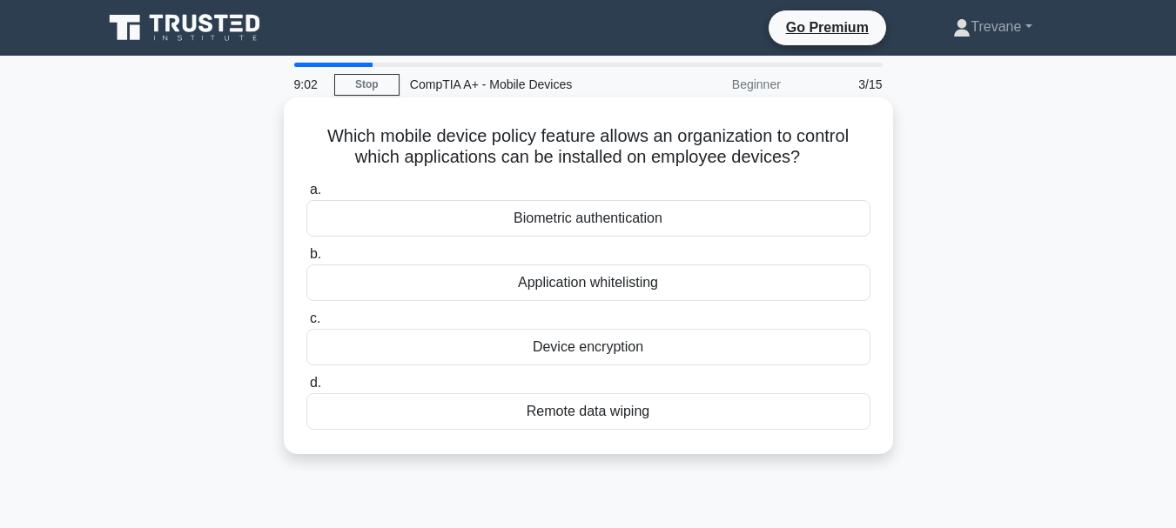
drag, startPoint x: 316, startPoint y: 133, endPoint x: 846, endPoint y: 160, distance: 530.9
click at [846, 160] on h5 "Which mobile device policy feature allows an organization to control which appl…" at bounding box center [589, 147] width 568 height 44
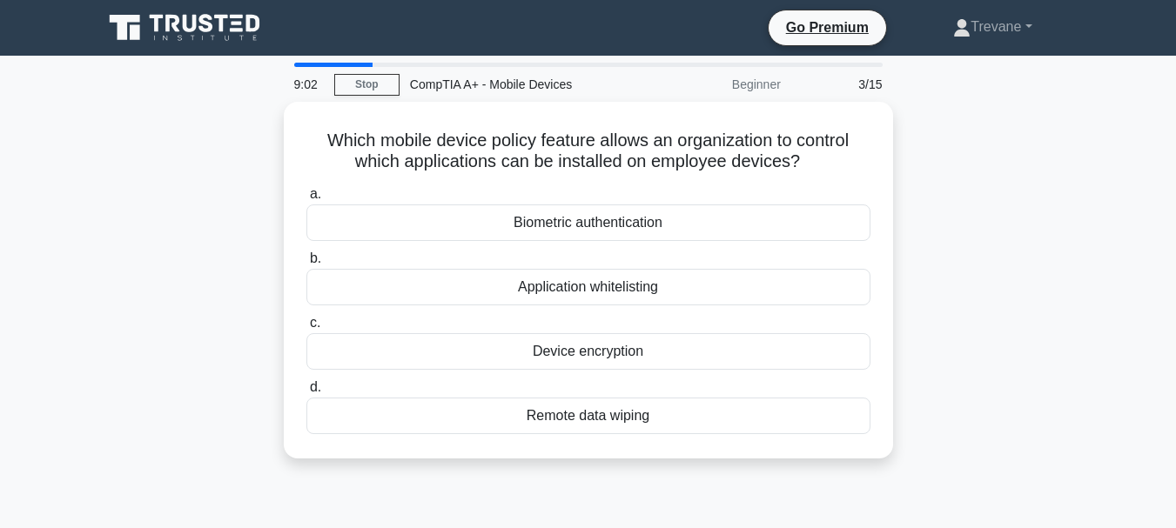
copy h5 "Which mobile device policy feature allows an organization to control which appl…"
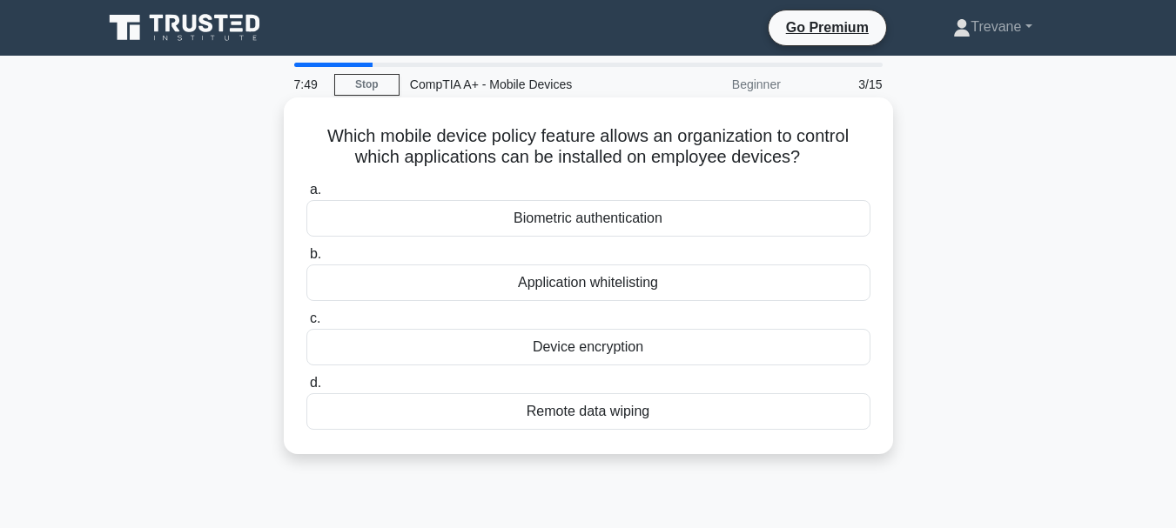
click at [475, 279] on div "Application whitelisting" at bounding box center [588, 283] width 564 height 37
click at [306, 260] on input "b. Application whitelisting" at bounding box center [306, 254] width 0 height 11
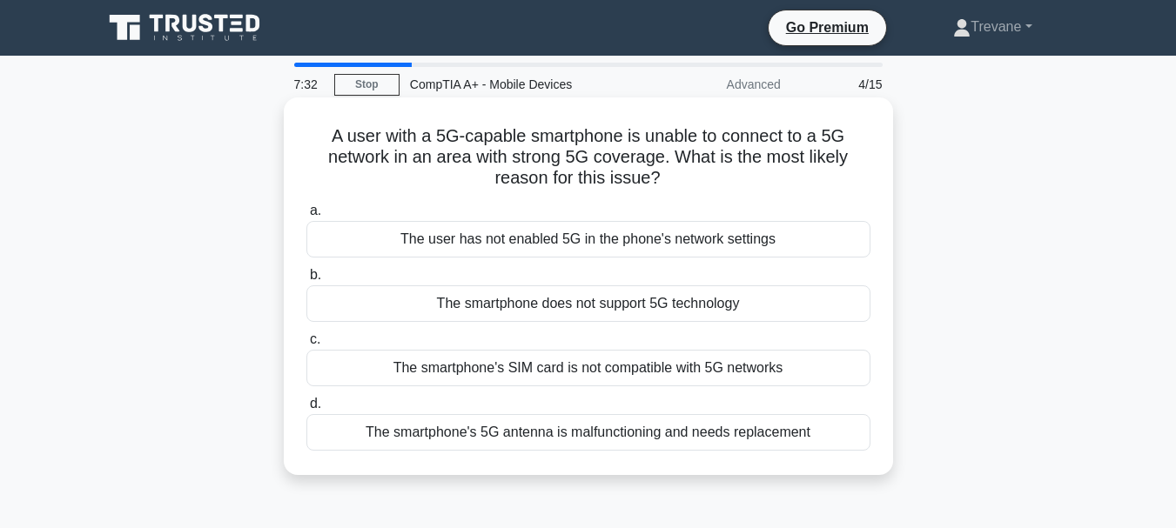
click at [482, 240] on div "The user has not enabled 5G in the phone's network settings" at bounding box center [588, 239] width 564 height 37
click at [306, 217] on input "a. The user has not enabled 5G in the phone's network settings" at bounding box center [306, 210] width 0 height 11
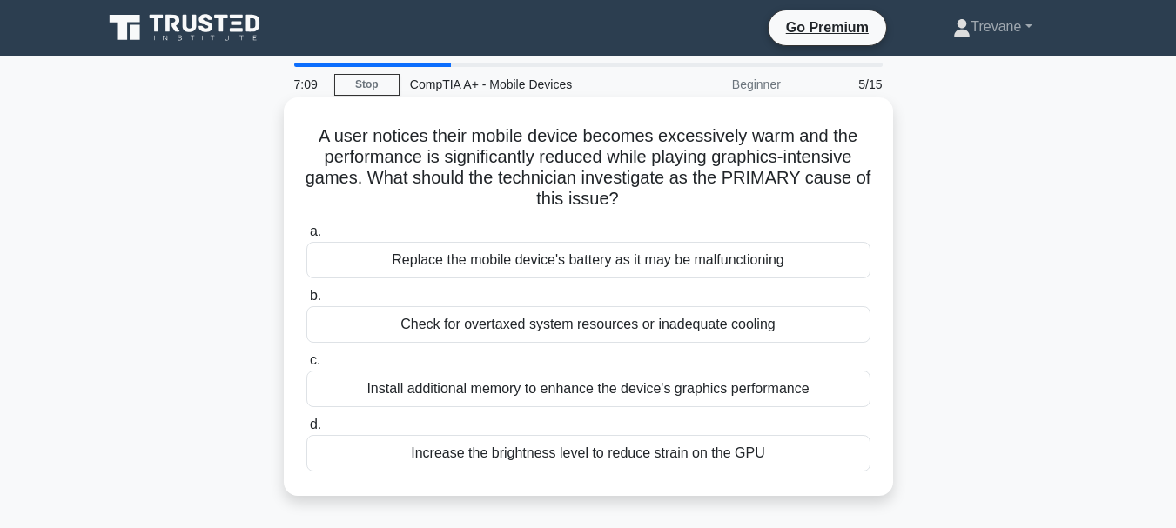
click at [366, 395] on div "Install additional memory to enhance the device's graphics performance" at bounding box center [588, 389] width 564 height 37
click at [306, 367] on input "c. Install additional memory to enhance the device's graphics performance" at bounding box center [306, 360] width 0 height 11
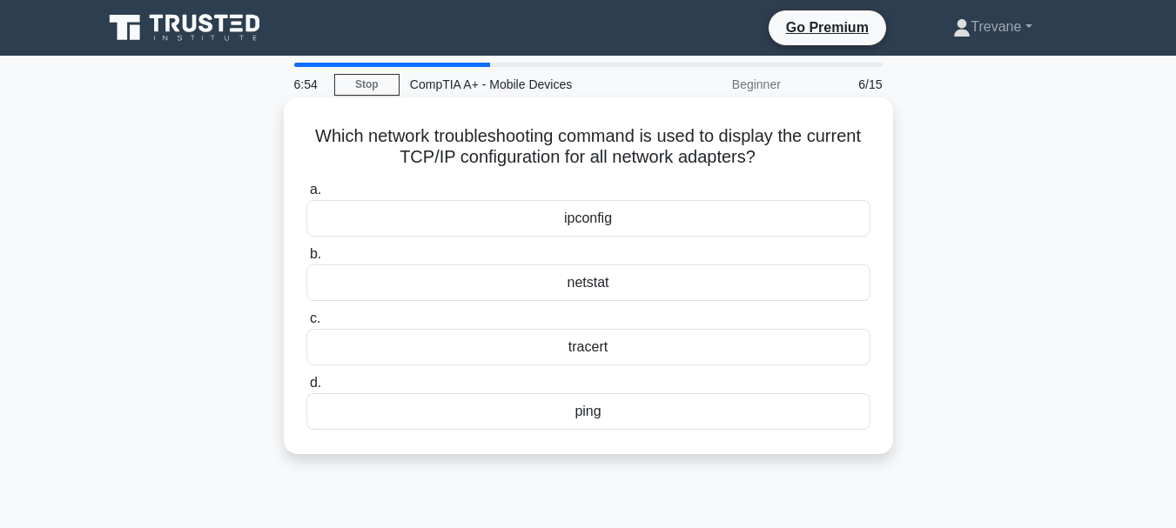
click at [469, 219] on div "ipconfig" at bounding box center [588, 218] width 564 height 37
click at [306, 196] on input "a. ipconfig" at bounding box center [306, 190] width 0 height 11
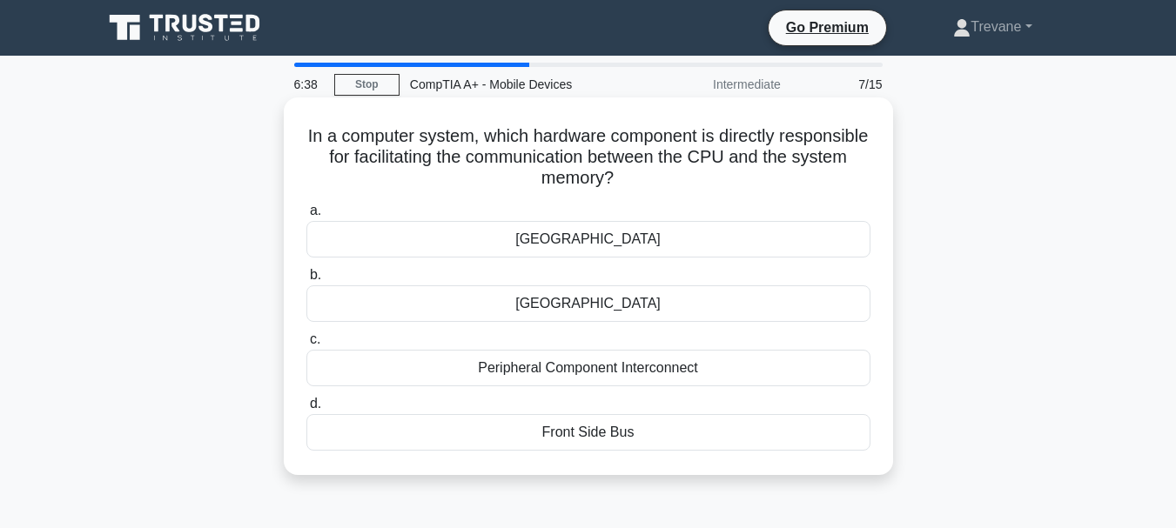
click at [589, 378] on div "Peripheral Component Interconnect" at bounding box center [588, 368] width 564 height 37
click at [306, 346] on input "c. Peripheral Component Interconnect" at bounding box center [306, 339] width 0 height 11
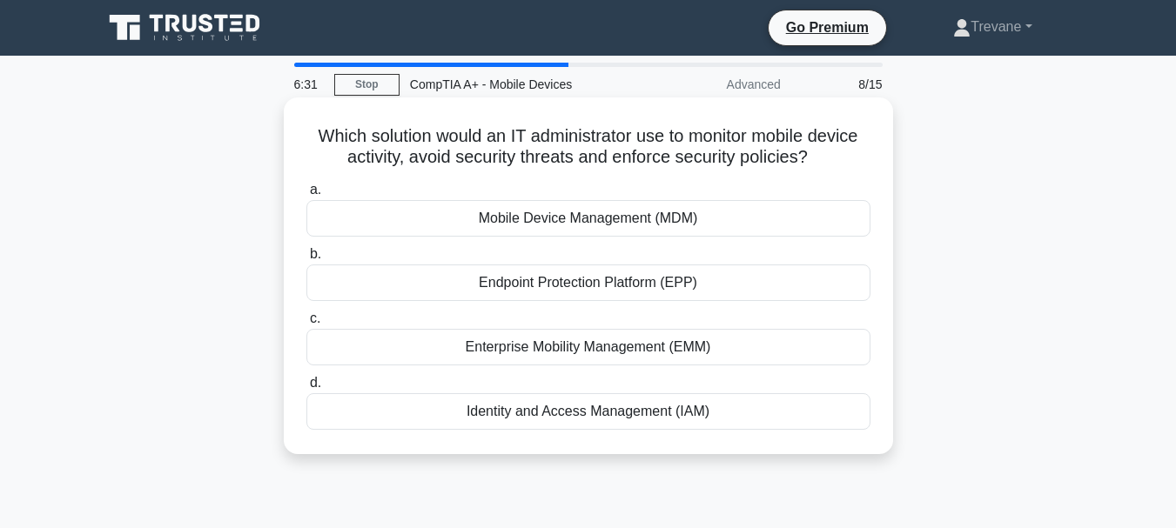
click at [521, 219] on div "Mobile Device Management (MDM)" at bounding box center [588, 218] width 564 height 37
click at [306, 196] on input "a. Mobile Device Management (MDM)" at bounding box center [306, 190] width 0 height 11
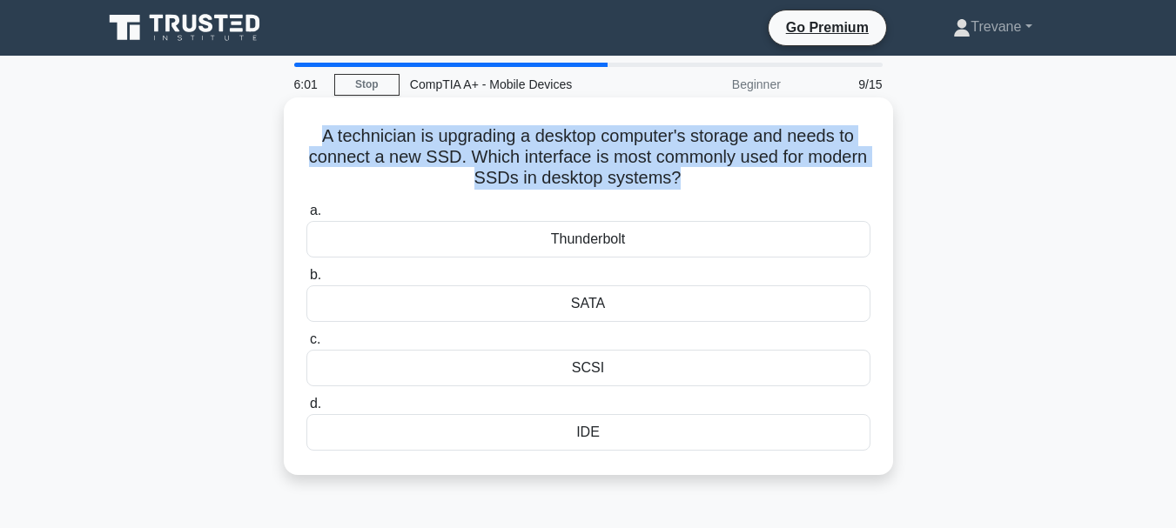
drag, startPoint x: 318, startPoint y: 133, endPoint x: 701, endPoint y: 174, distance: 385.3
click at [706, 178] on h5 "A technician is upgrading a desktop computer's storage and needs to connect a n…" at bounding box center [589, 157] width 568 height 64
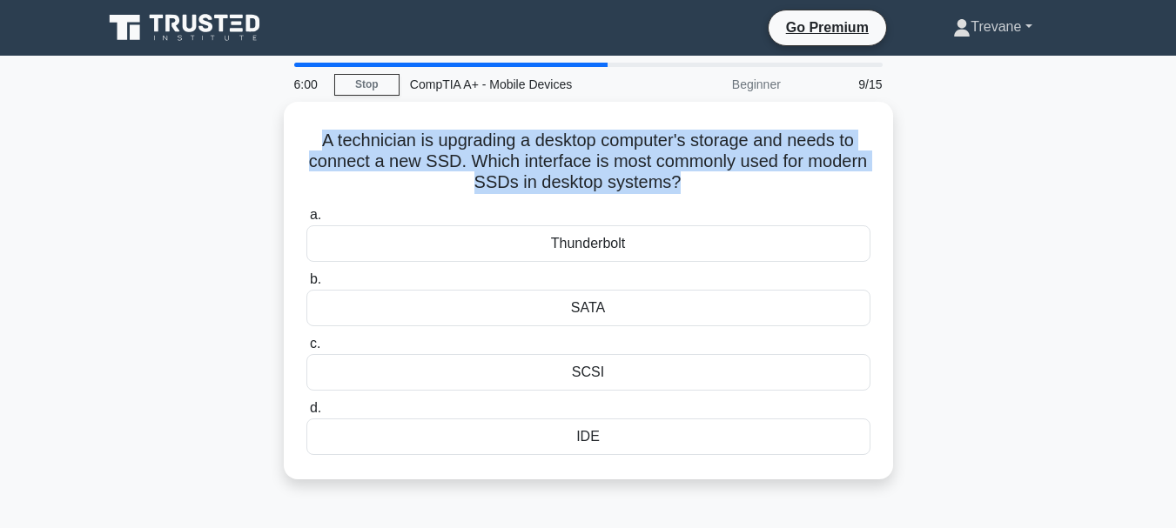
copy h5 "A technician is upgrading a desktop computer's storage and needs to connect a n…"
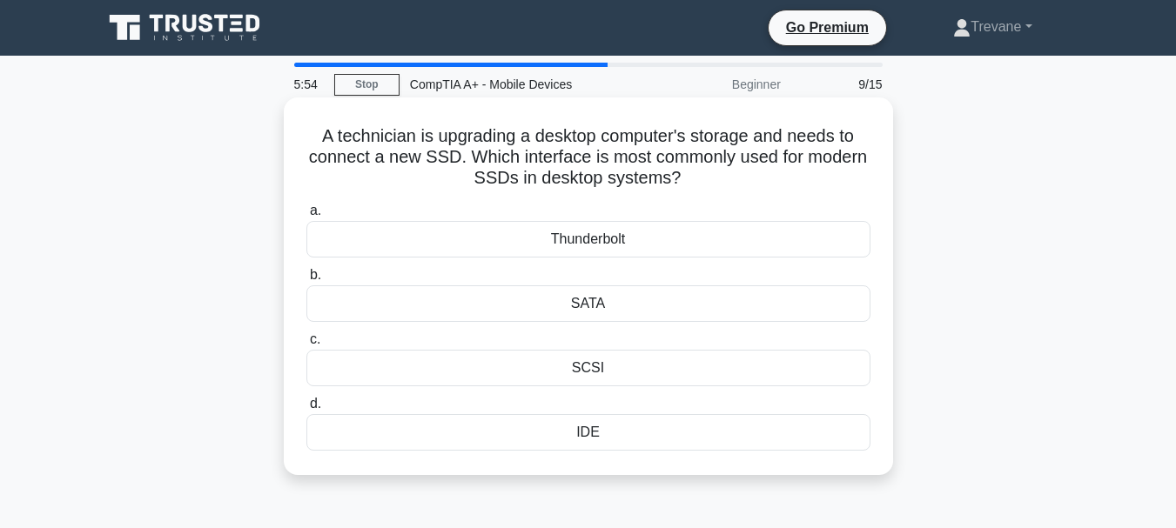
click at [535, 313] on div "SATA" at bounding box center [588, 304] width 564 height 37
click at [306, 281] on input "b. SATA" at bounding box center [306, 275] width 0 height 11
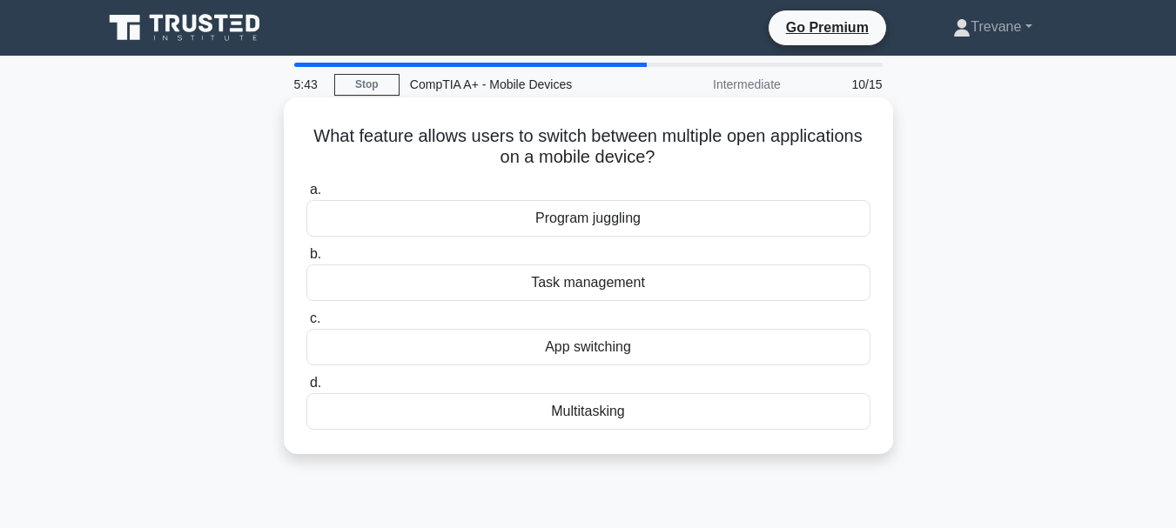
click at [563, 420] on div "Multitasking" at bounding box center [588, 412] width 564 height 37
click at [306, 389] on input "d. Multitasking" at bounding box center [306, 383] width 0 height 11
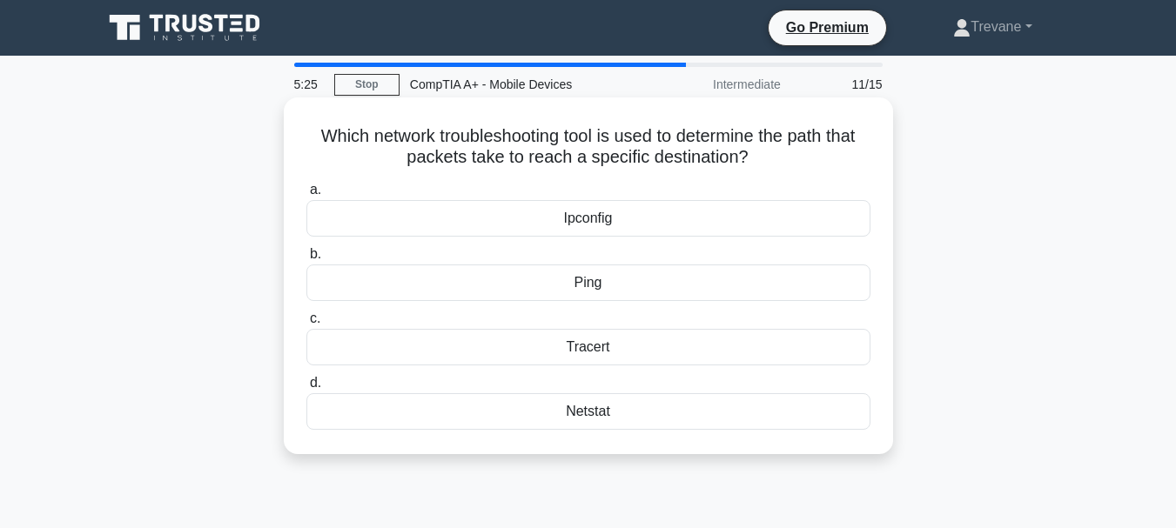
drag, startPoint x: 307, startPoint y: 142, endPoint x: 757, endPoint y: 163, distance: 449.8
click at [757, 163] on h5 "Which network troubleshooting tool is used to determine the path that packets t…" at bounding box center [589, 147] width 568 height 44
copy h5 "Which network troubleshooting tool is used to determine the path that packets t…"
click at [543, 348] on div "Tracert" at bounding box center [588, 347] width 564 height 37
click at [306, 325] on input "c. Tracert" at bounding box center [306, 318] width 0 height 11
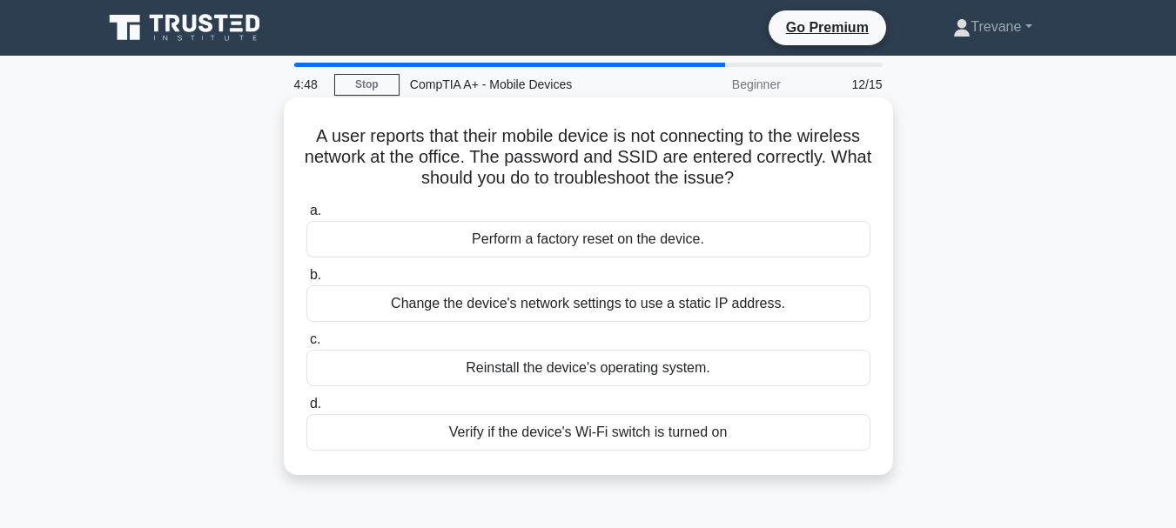
click at [471, 313] on div "Change the device's network settings to use a static IP address." at bounding box center [588, 304] width 564 height 37
click at [306, 281] on input "b. Change the device's network settings to use a static IP address." at bounding box center [306, 275] width 0 height 11
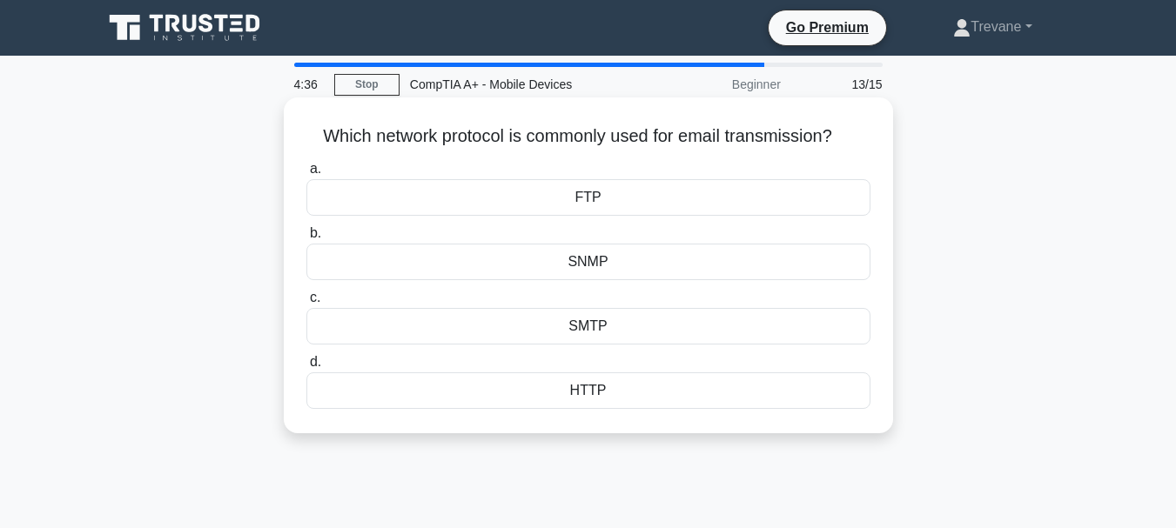
click at [547, 327] on div "SMTP" at bounding box center [588, 326] width 564 height 37
click at [306, 304] on input "c. SMTP" at bounding box center [306, 298] width 0 height 11
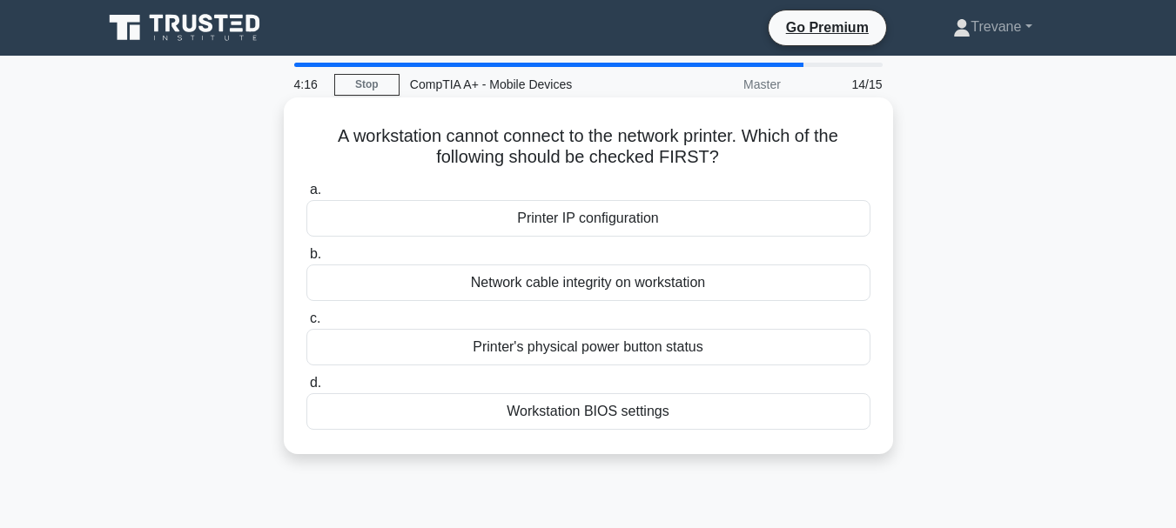
click at [554, 220] on div "Printer IP configuration" at bounding box center [588, 218] width 564 height 37
click at [306, 196] on input "a. Printer IP configuration" at bounding box center [306, 190] width 0 height 11
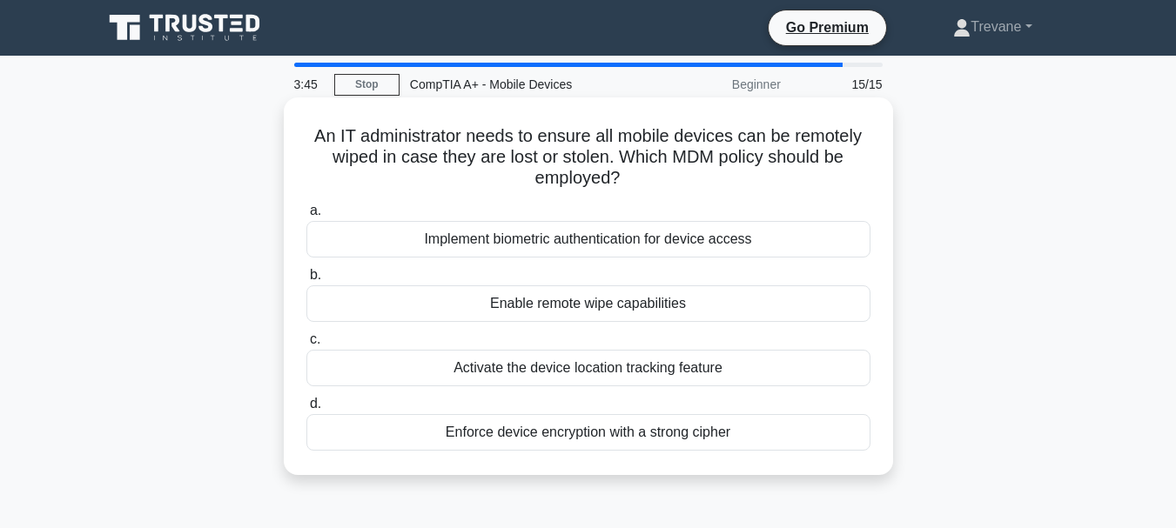
drag, startPoint x: 312, startPoint y: 139, endPoint x: 623, endPoint y: 185, distance: 314.1
click at [623, 185] on h5 "An IT administrator needs to ensure all mobile devices can be remotely wiped in…" at bounding box center [589, 157] width 568 height 64
copy h5 "An IT administrator needs to ensure all mobile devices can be remotely wiped in…"
click at [504, 302] on div "Enable remote wipe capabilities" at bounding box center [588, 304] width 564 height 37
click at [306, 281] on input "b. Enable remote wipe capabilities" at bounding box center [306, 275] width 0 height 11
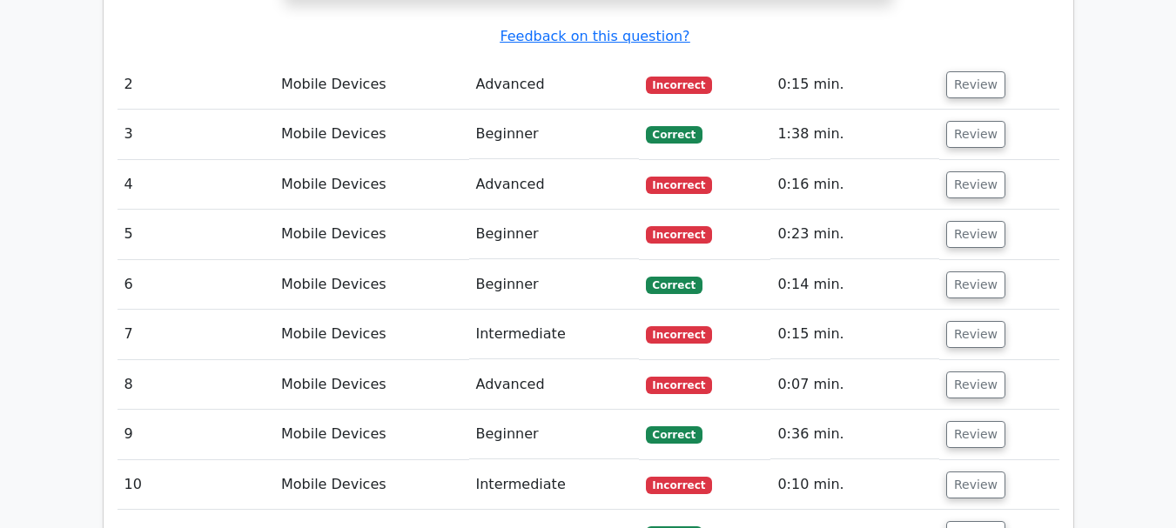
scroll to position [2177, 0]
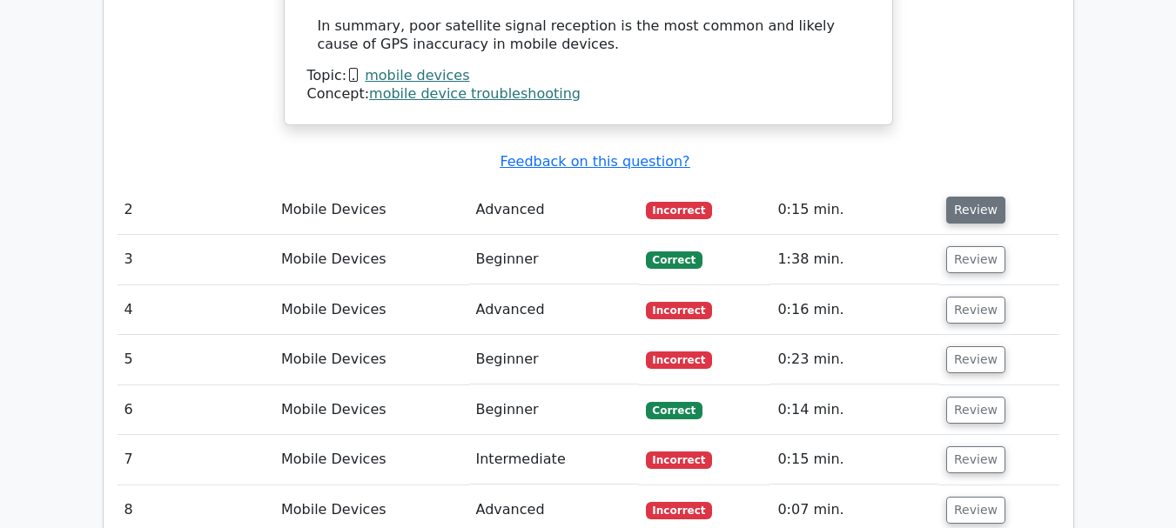
click at [979, 197] on button "Review" at bounding box center [975, 210] width 59 height 27
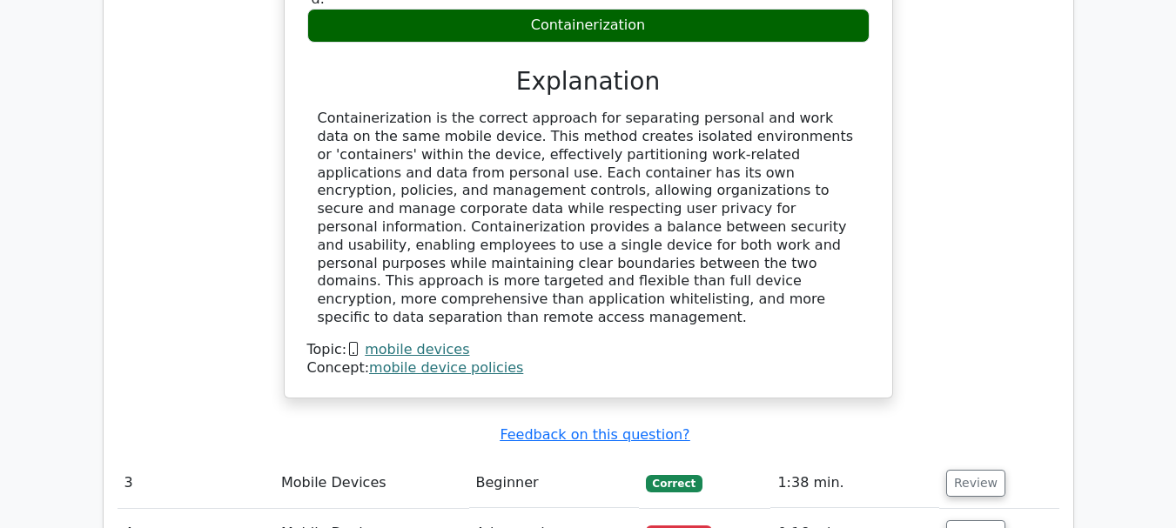
scroll to position [2873, 0]
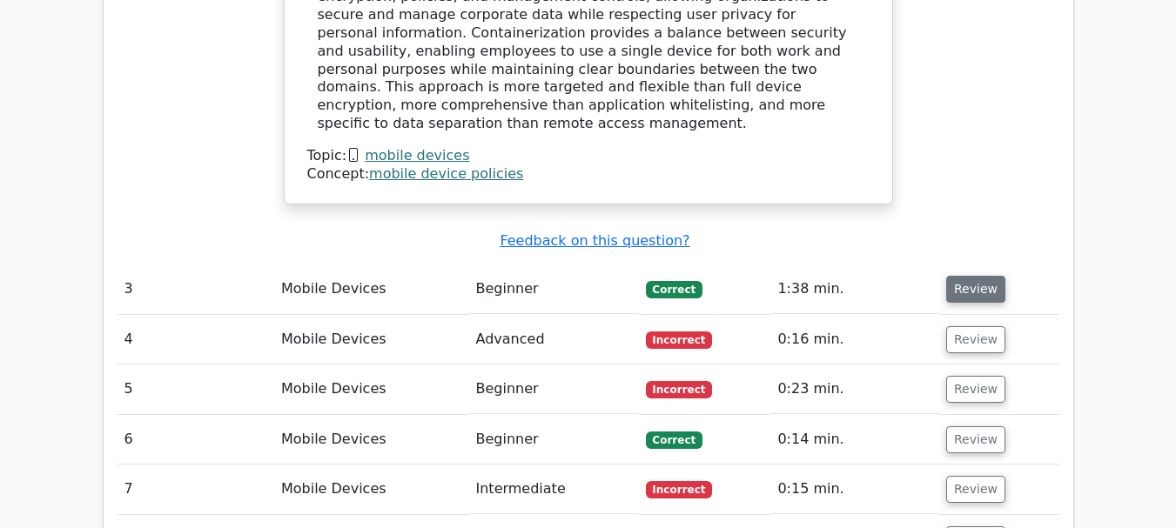
click at [975, 276] on button "Review" at bounding box center [975, 289] width 59 height 27
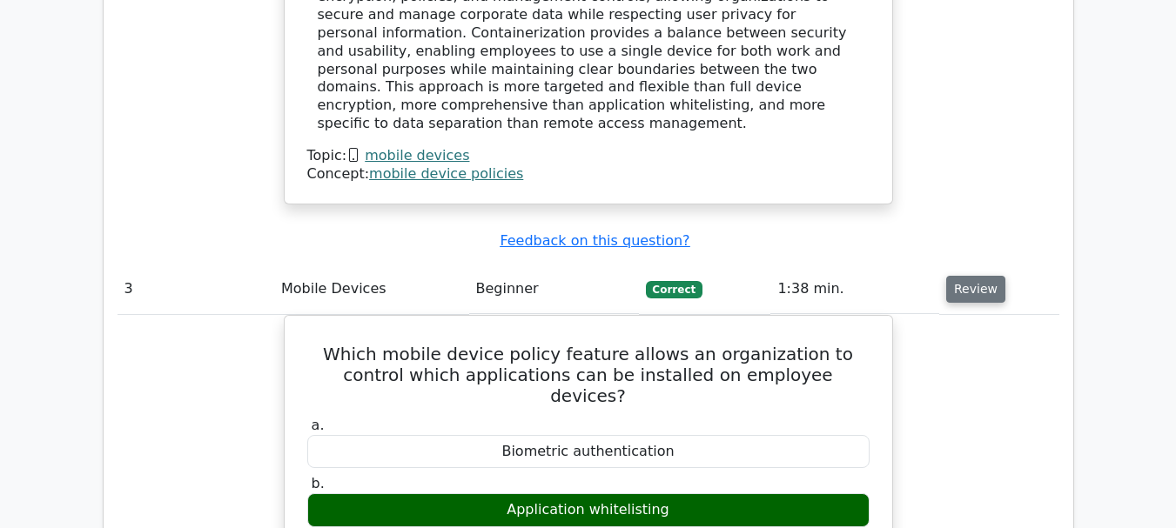
click at [975, 276] on button "Review" at bounding box center [975, 289] width 59 height 27
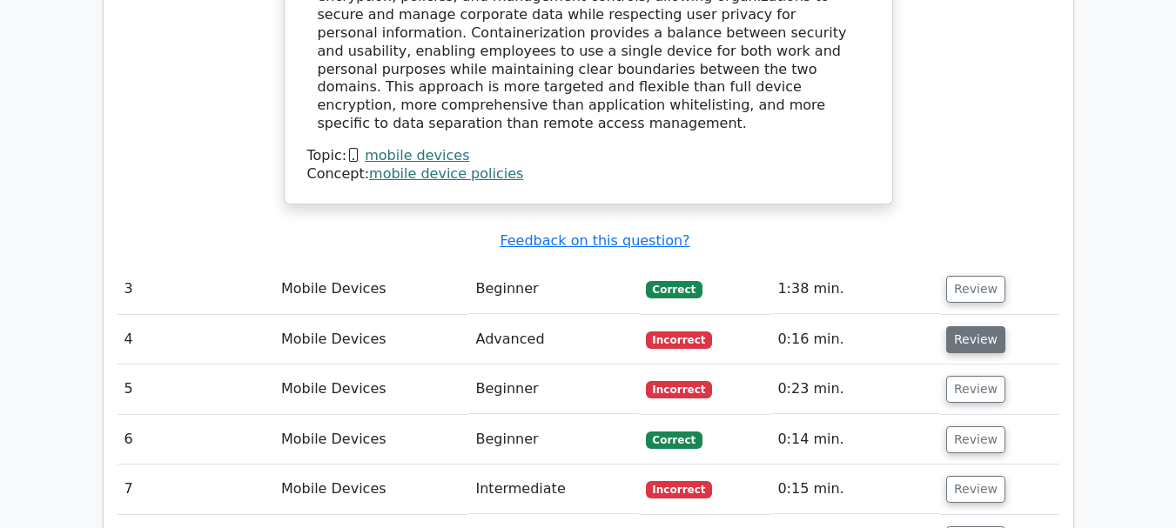
click at [959, 327] on button "Review" at bounding box center [975, 340] width 59 height 27
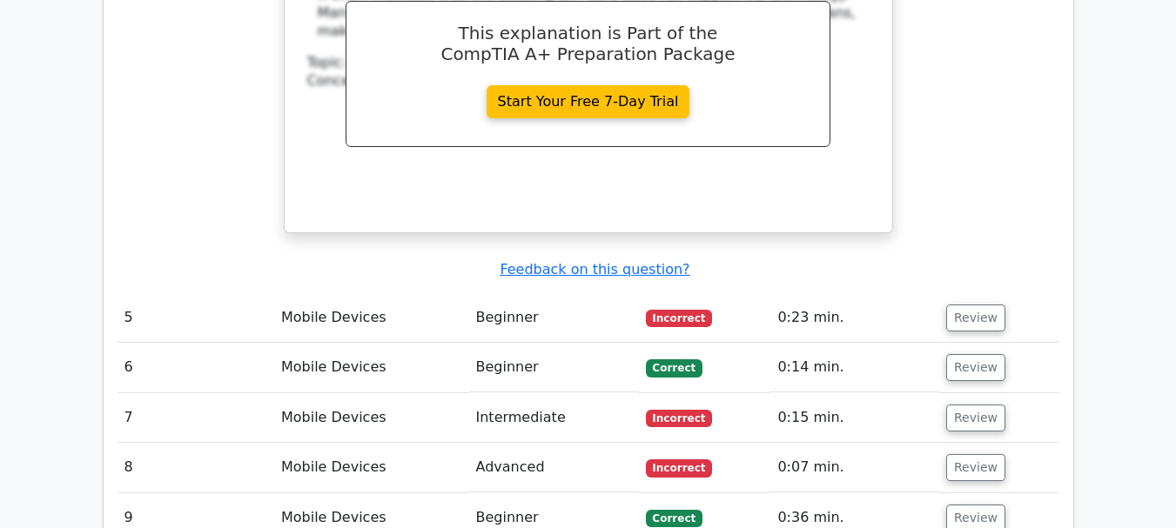
scroll to position [3744, 0]
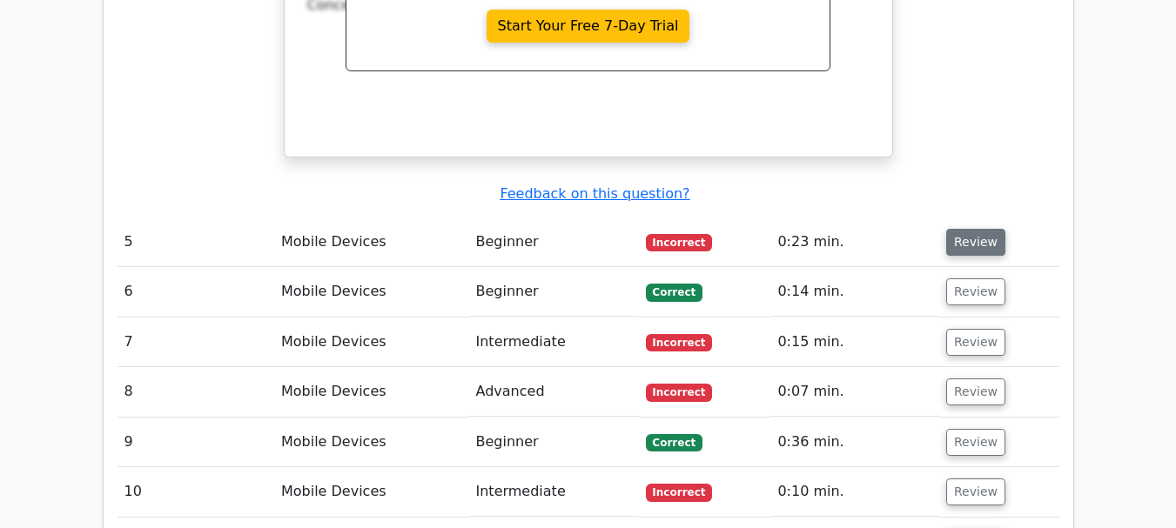
click at [979, 229] on button "Review" at bounding box center [975, 242] width 59 height 27
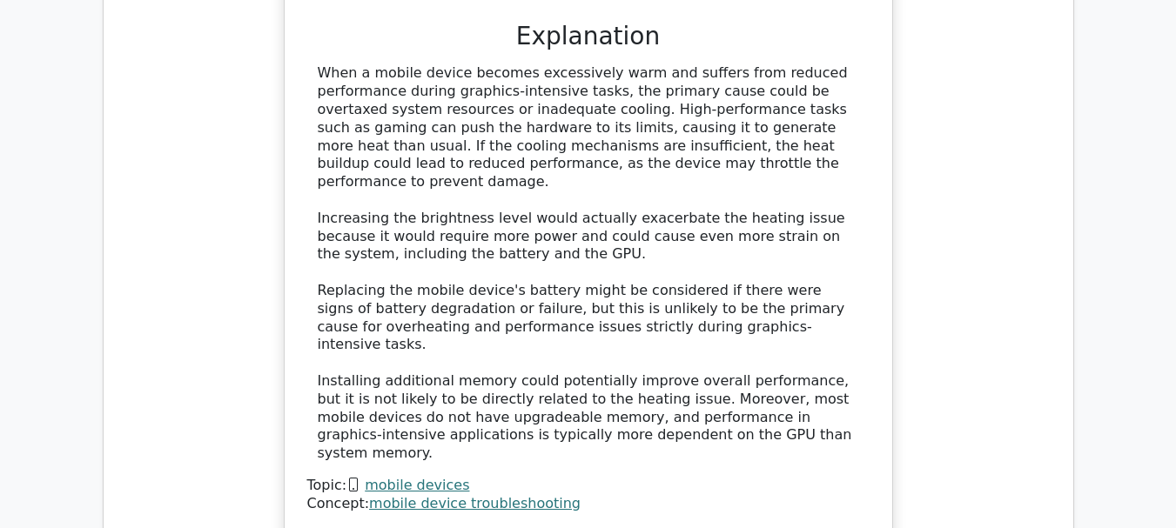
scroll to position [4527, 0]
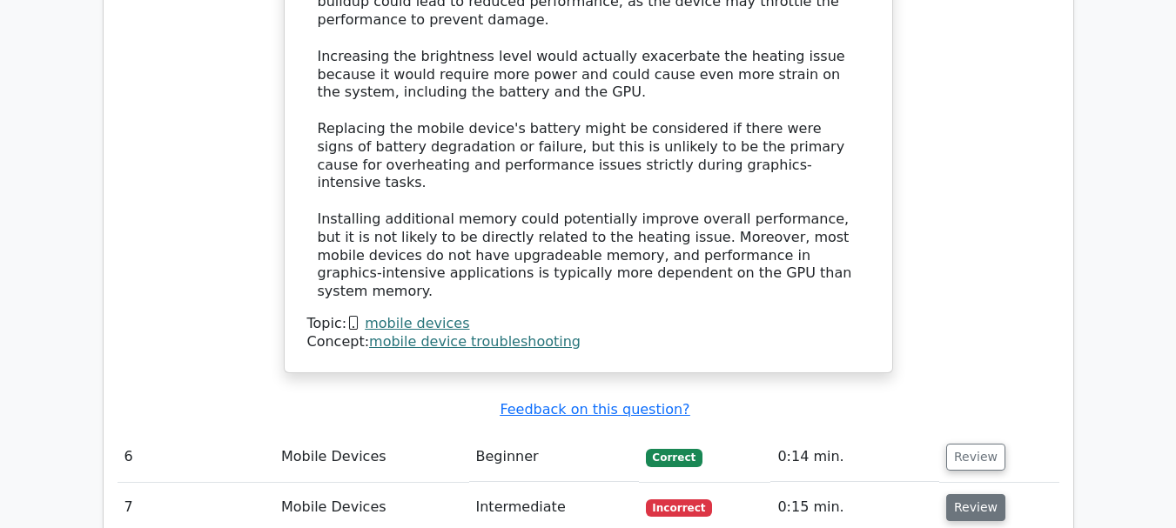
click at [967, 495] on button "Review" at bounding box center [975, 508] width 59 height 27
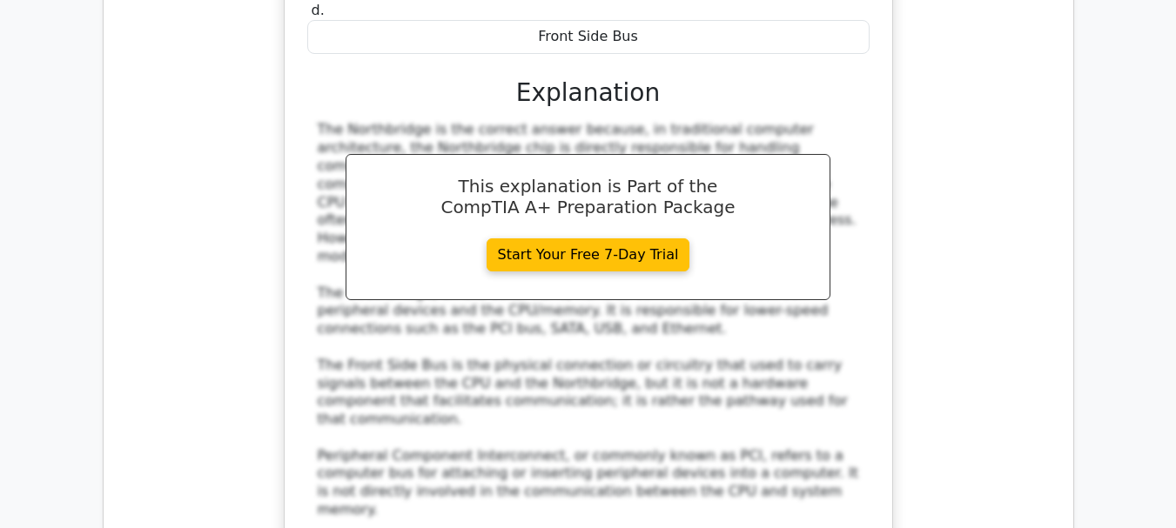
scroll to position [5398, 0]
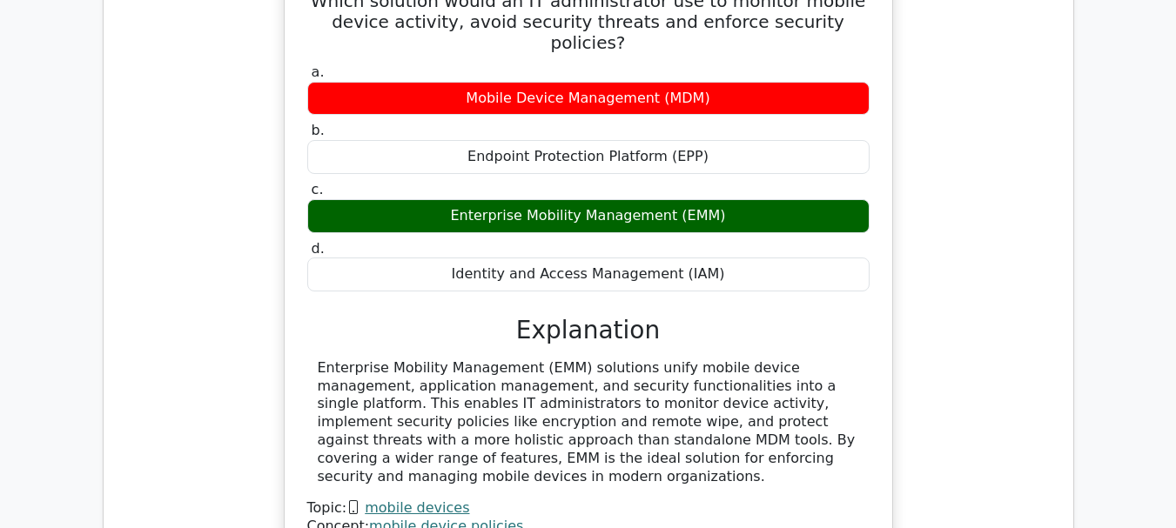
scroll to position [6269, 0]
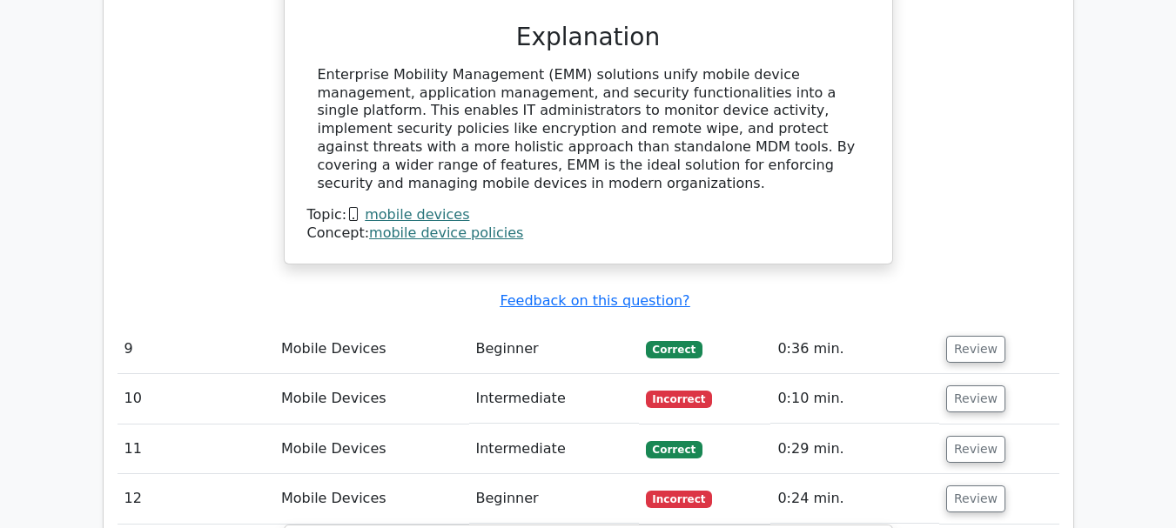
scroll to position [6356, 0]
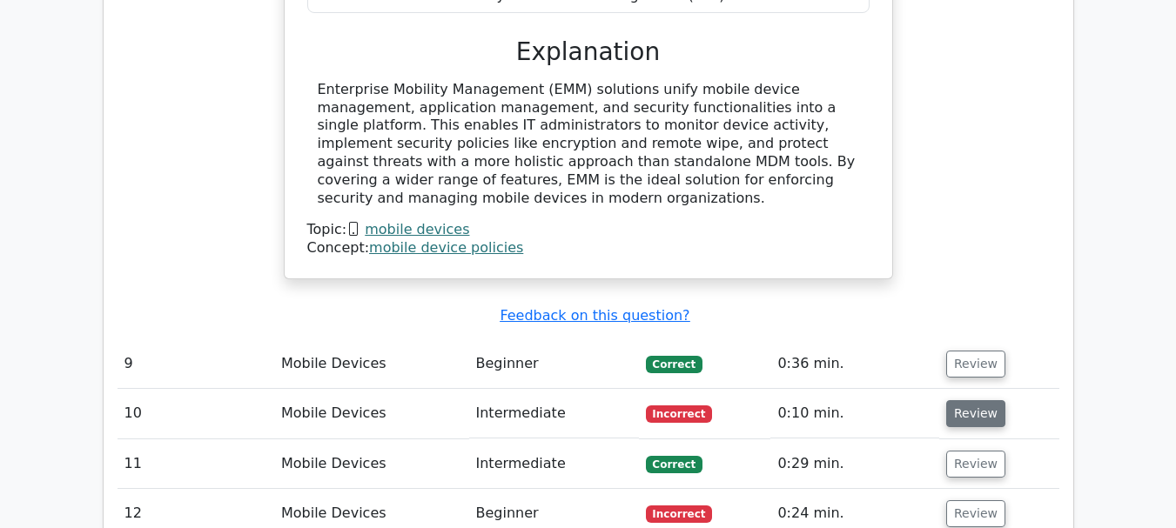
click at [980, 401] on button "Review" at bounding box center [975, 414] width 59 height 27
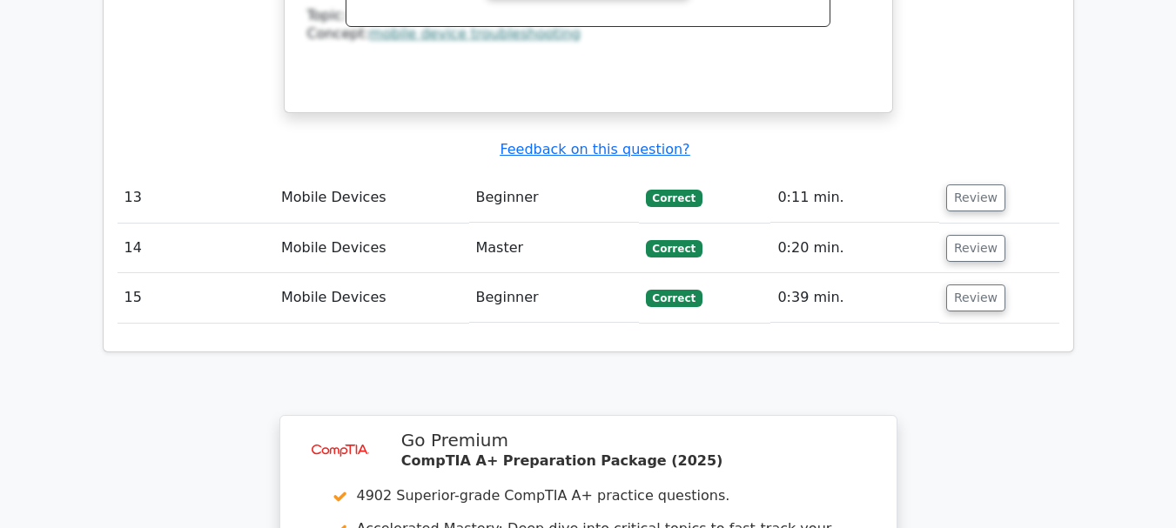
scroll to position [8435, 0]
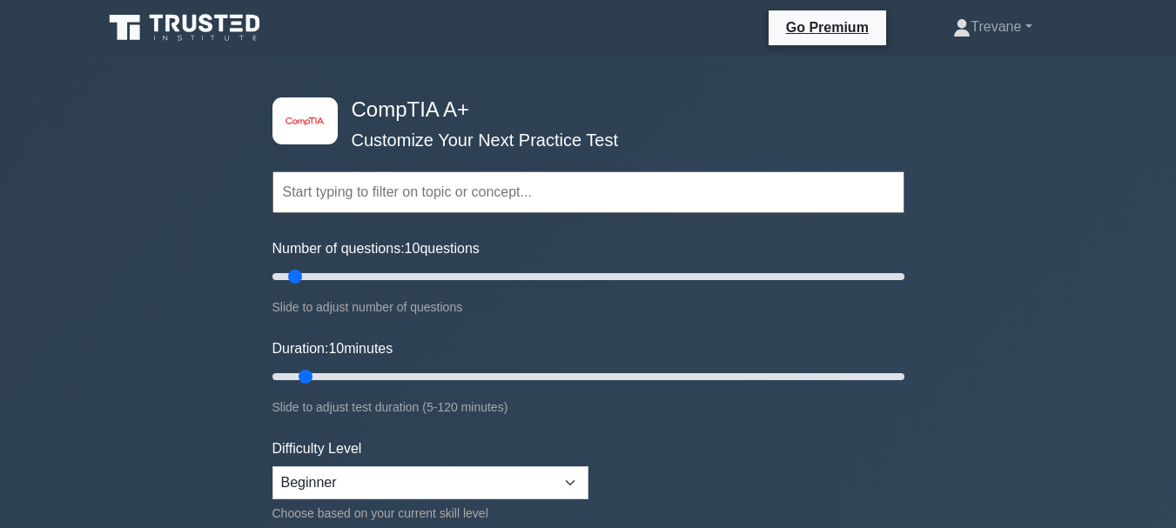
click at [377, 194] on input "text" at bounding box center [589, 193] width 632 height 42
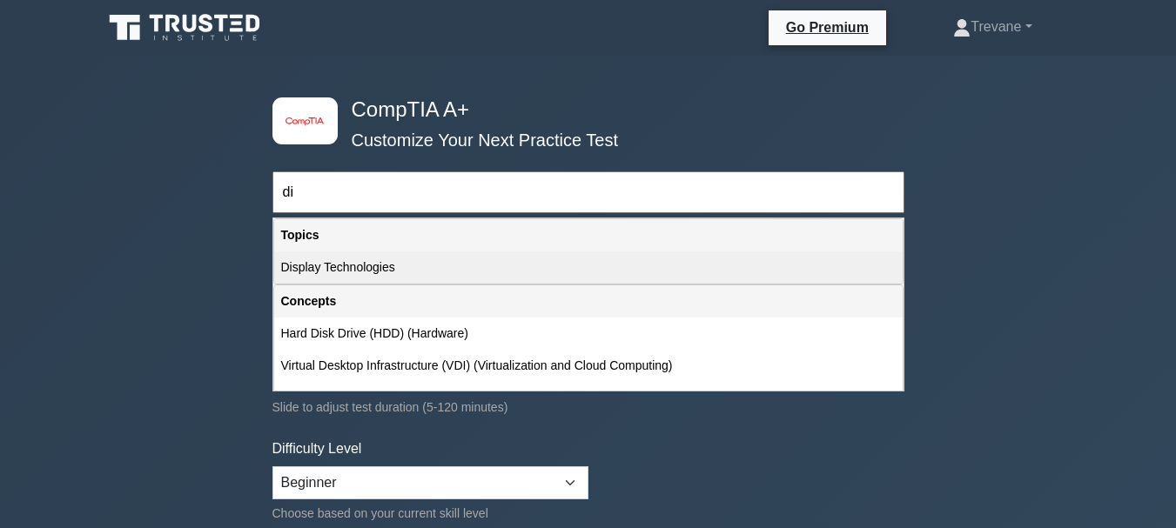
click at [334, 268] on div "Display Technologies" at bounding box center [588, 268] width 629 height 32
type input "Display Technologies"
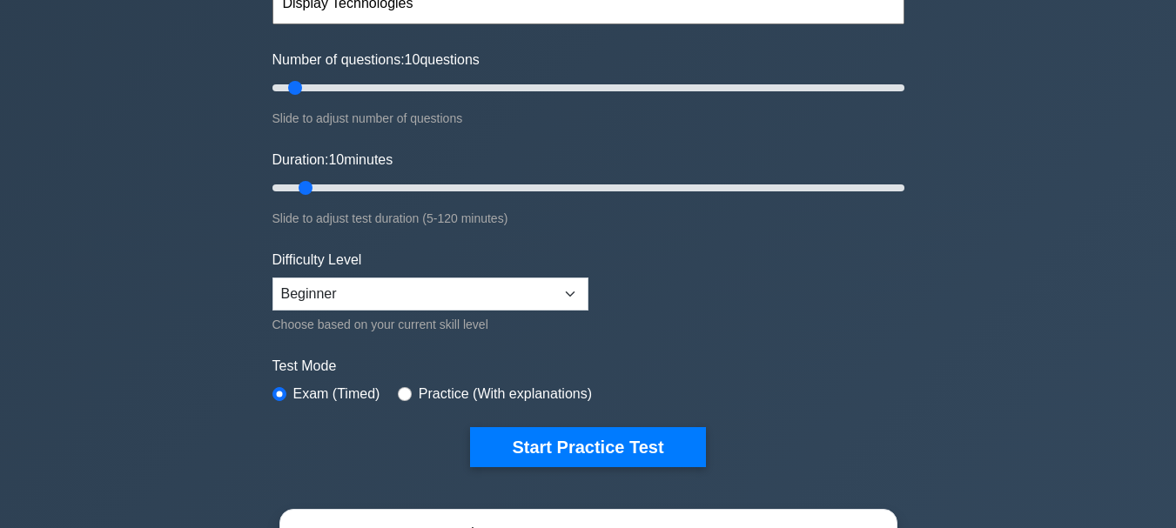
scroll to position [261, 0]
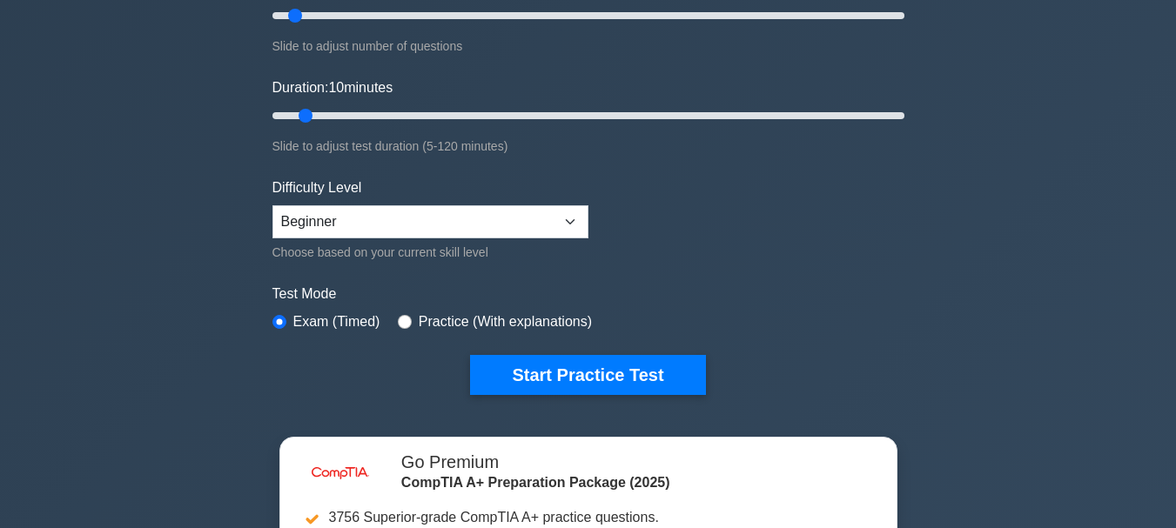
drag, startPoint x: 633, startPoint y: 306, endPoint x: 797, endPoint y: 244, distance: 175.3
click at [688, 285] on div "Test Mode Exam (Timed) Practice (With explanations)" at bounding box center [589, 309] width 632 height 50
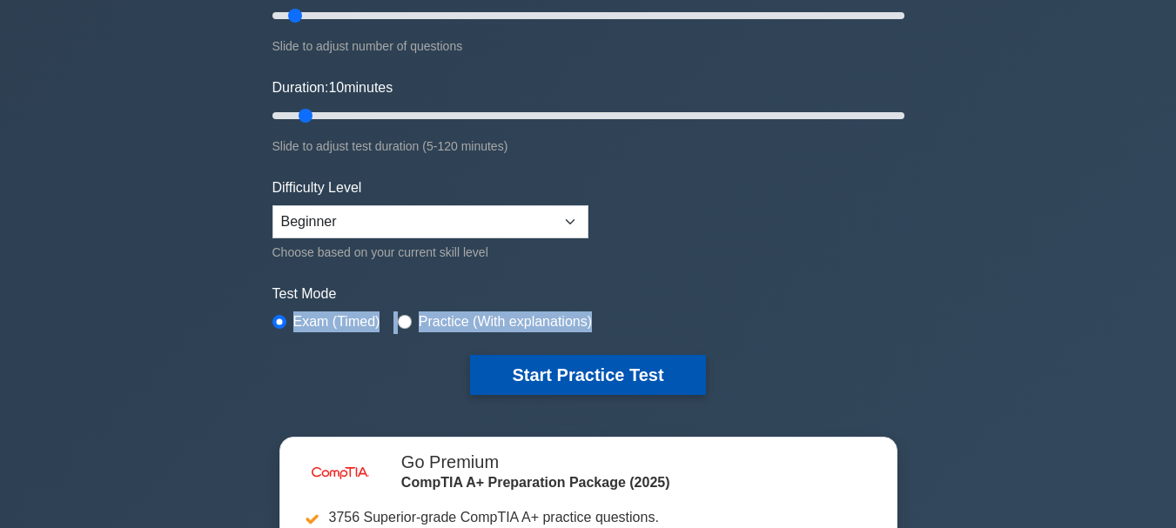
click at [561, 385] on button "Start Practice Test" at bounding box center [587, 375] width 235 height 40
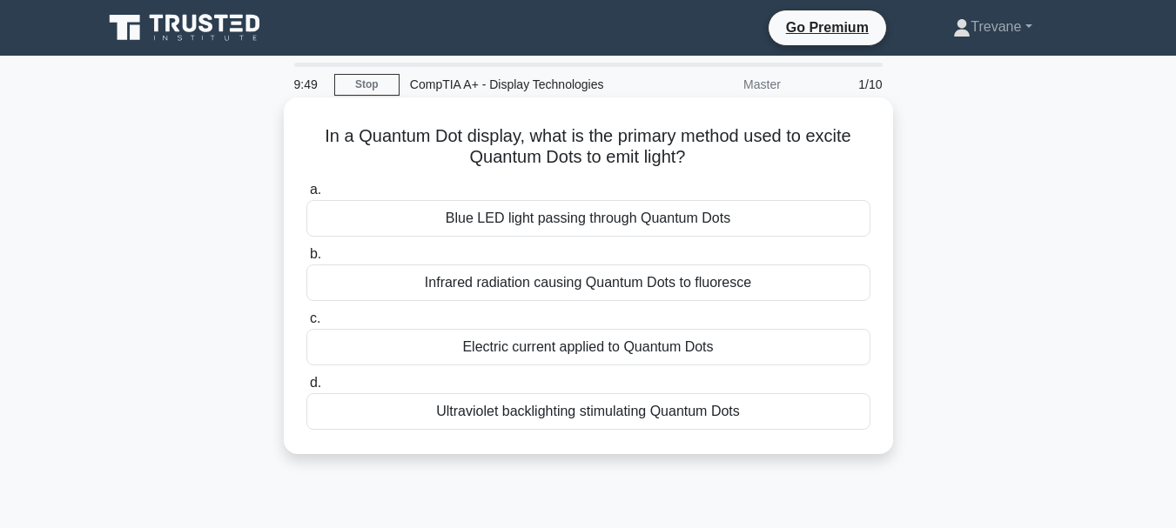
click at [523, 413] on div "Ultraviolet backlighting stimulating Quantum Dots" at bounding box center [588, 412] width 564 height 37
click at [306, 389] on input "d. Ultraviolet backlighting stimulating Quantum Dots" at bounding box center [306, 383] width 0 height 11
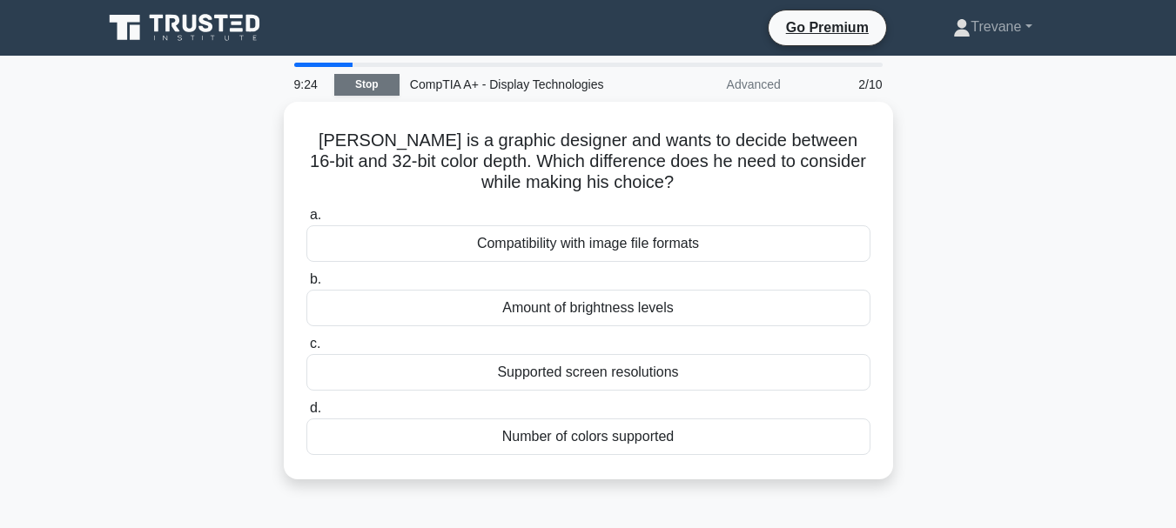
click at [382, 86] on link "Stop" at bounding box center [366, 85] width 65 height 22
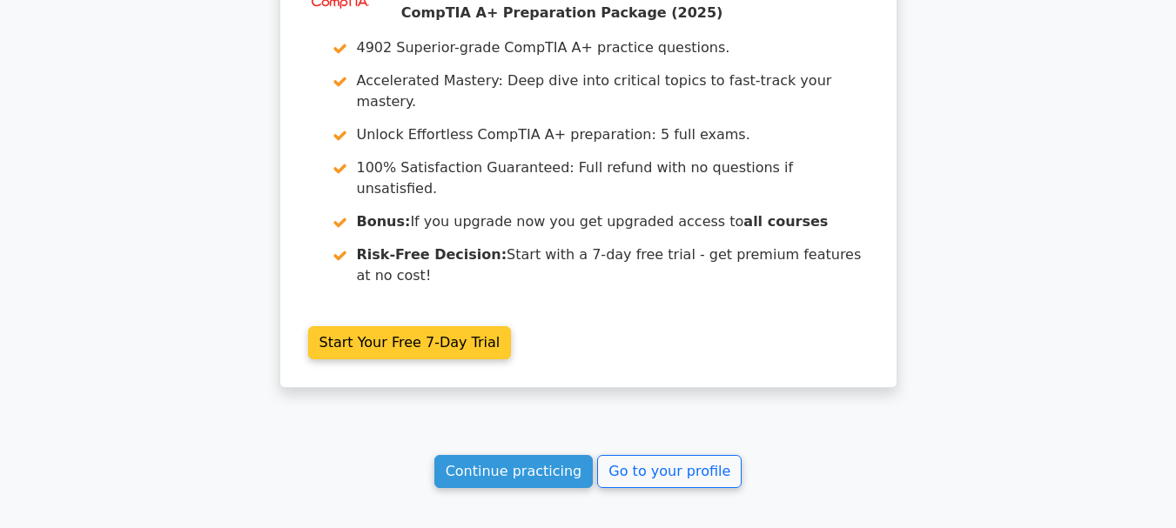
scroll to position [2311, 0]
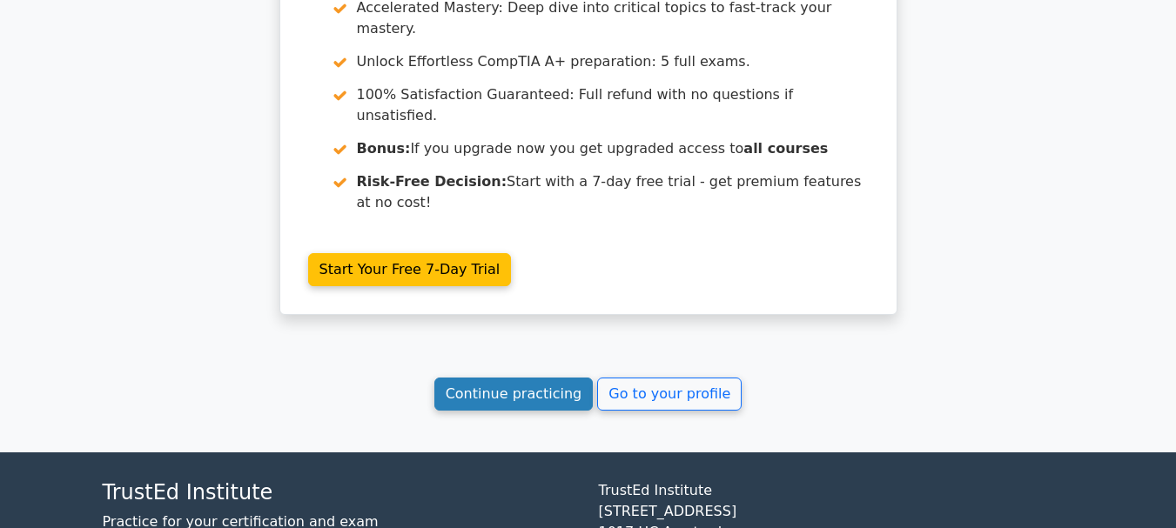
click at [502, 378] on link "Continue practicing" at bounding box center [513, 394] width 159 height 33
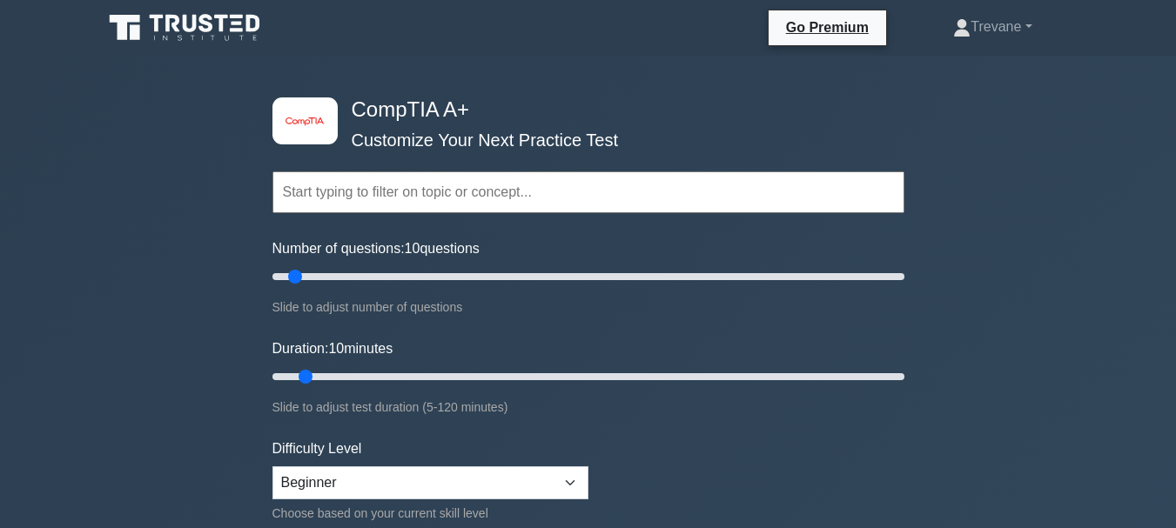
click at [420, 196] on input "text" at bounding box center [589, 193] width 632 height 42
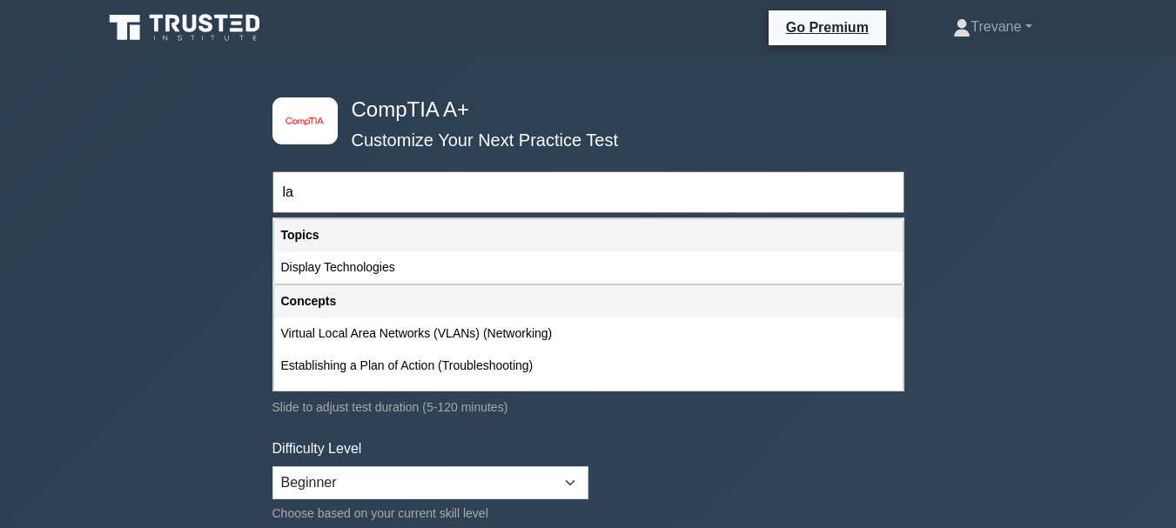
type input "l"
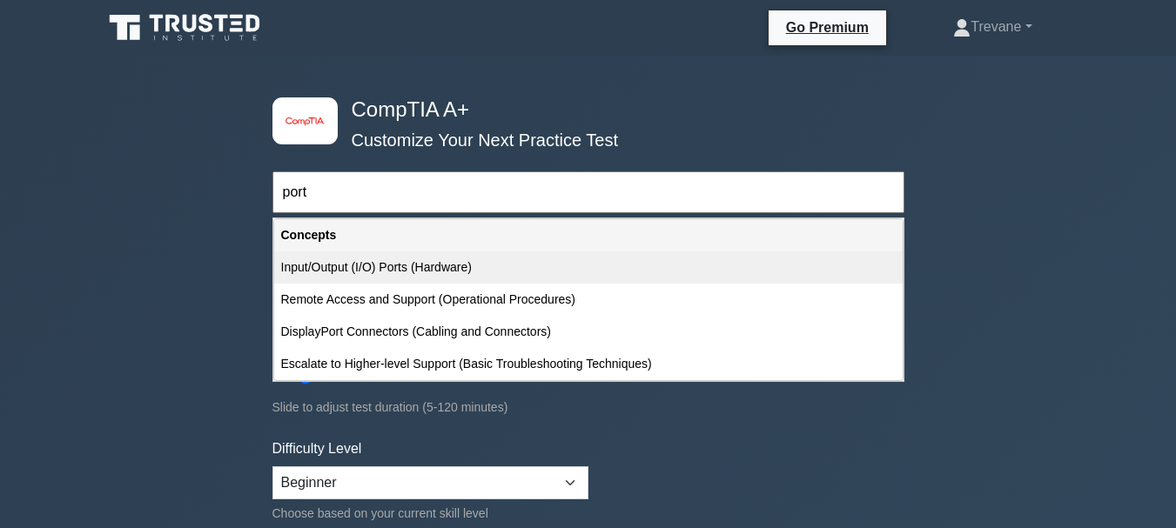
click at [380, 274] on div "Input/Output (I/O) Ports (Hardware)" at bounding box center [588, 268] width 629 height 32
type input "Input/Output (I/O) Ports (Hardware)"
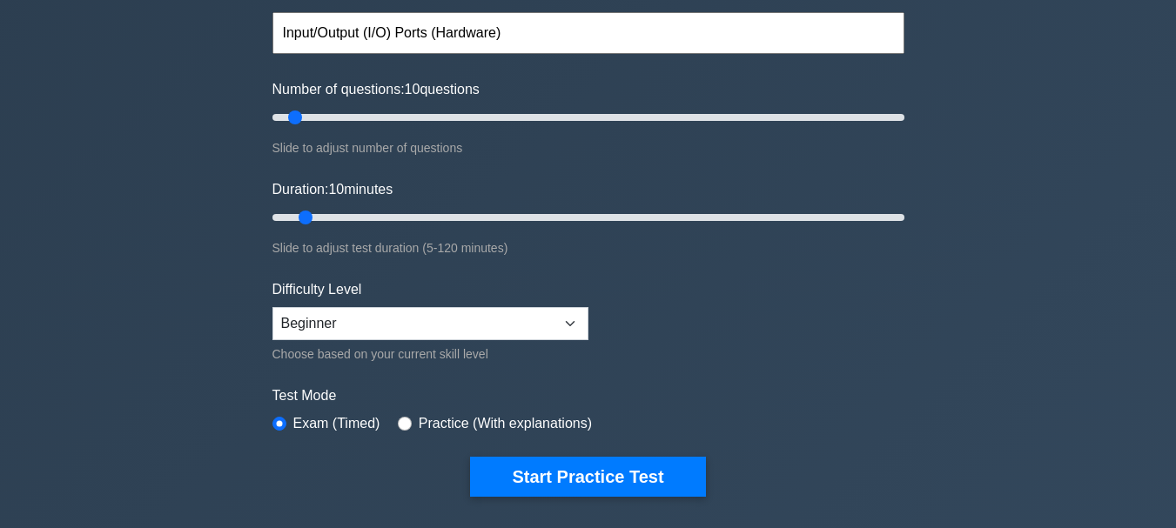
scroll to position [261, 0]
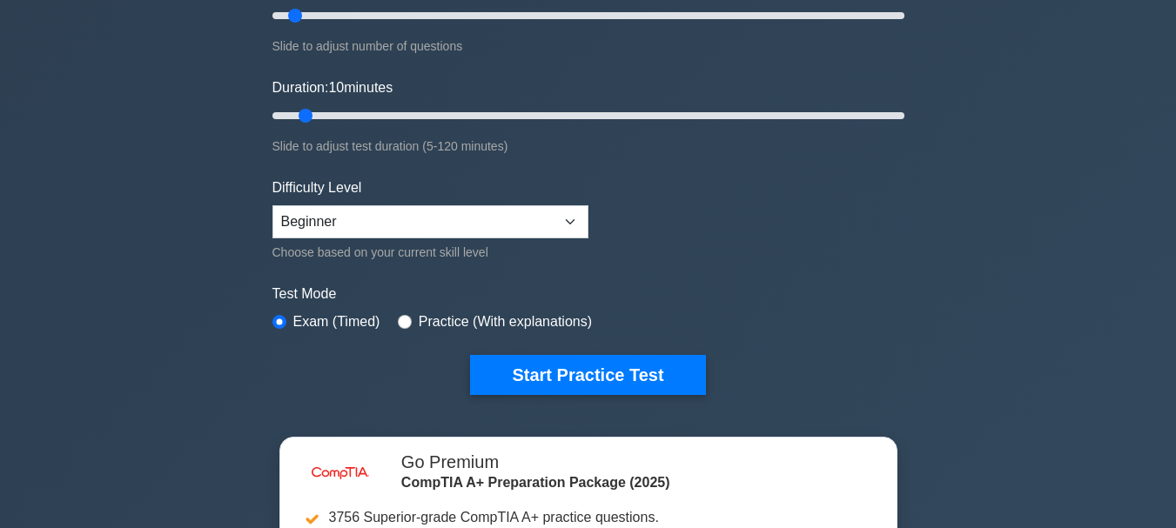
drag, startPoint x: 529, startPoint y: 379, endPoint x: 324, endPoint y: 115, distance: 334.4
click at [529, 376] on button "Start Practice Test" at bounding box center [587, 375] width 235 height 40
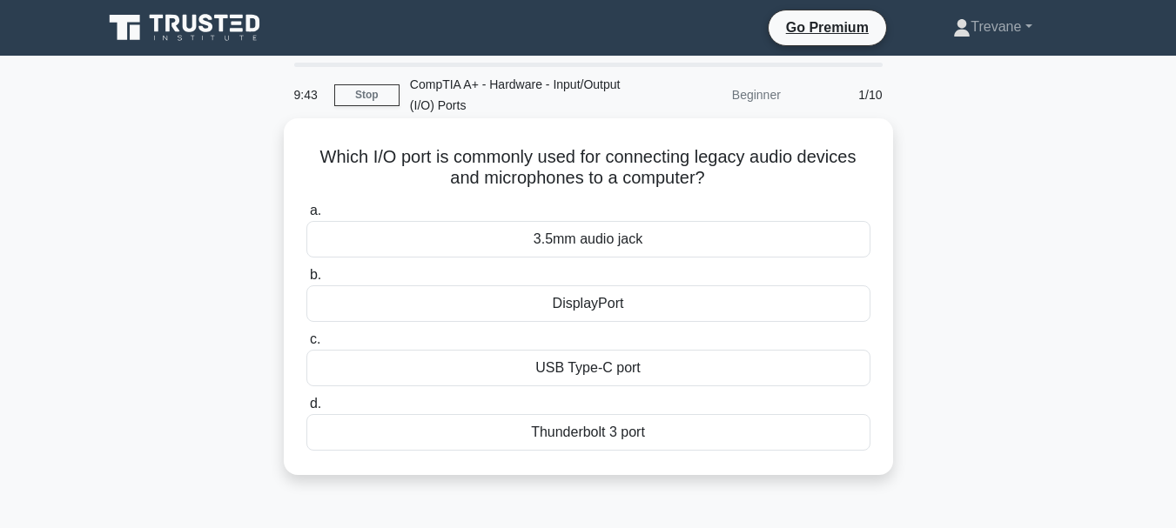
click at [426, 234] on div "3.5mm audio jack" at bounding box center [588, 239] width 564 height 37
click at [306, 217] on input "a. 3.5mm audio jack" at bounding box center [306, 210] width 0 height 11
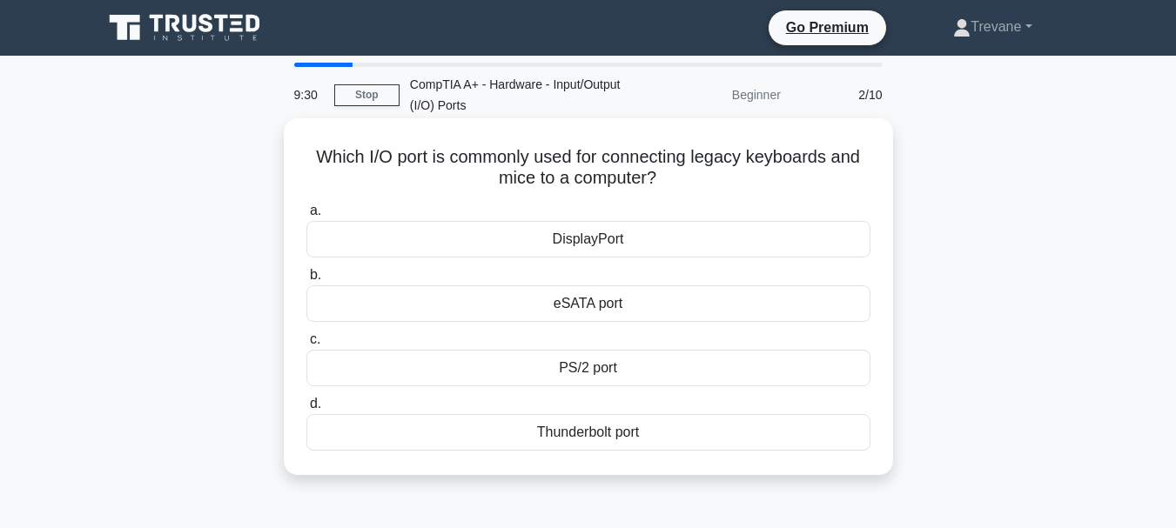
click at [313, 313] on div "eSATA port" at bounding box center [588, 304] width 564 height 37
click at [306, 281] on input "b. eSATA port" at bounding box center [306, 275] width 0 height 11
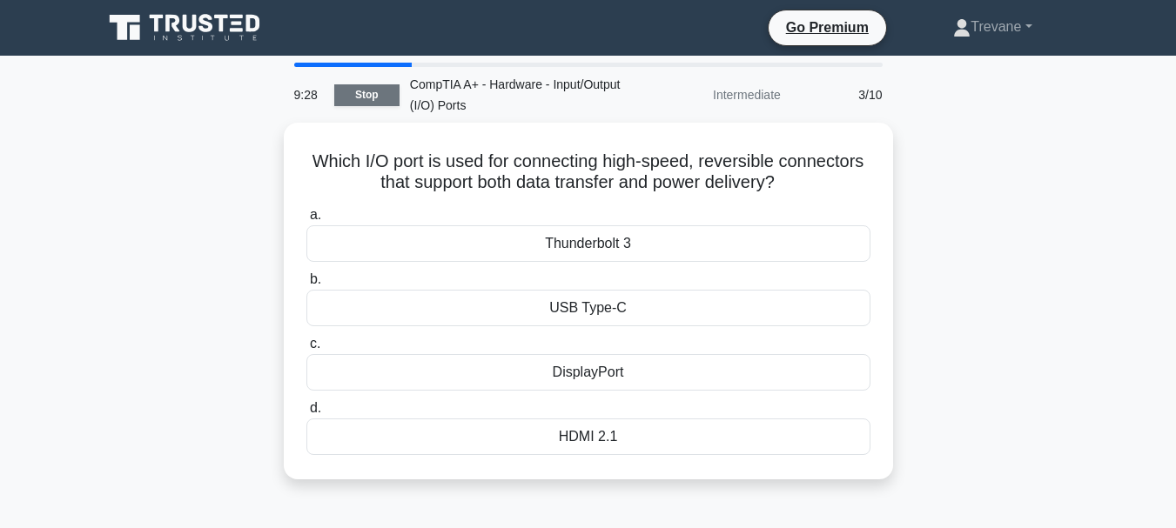
click at [351, 94] on link "Stop" at bounding box center [366, 95] width 65 height 22
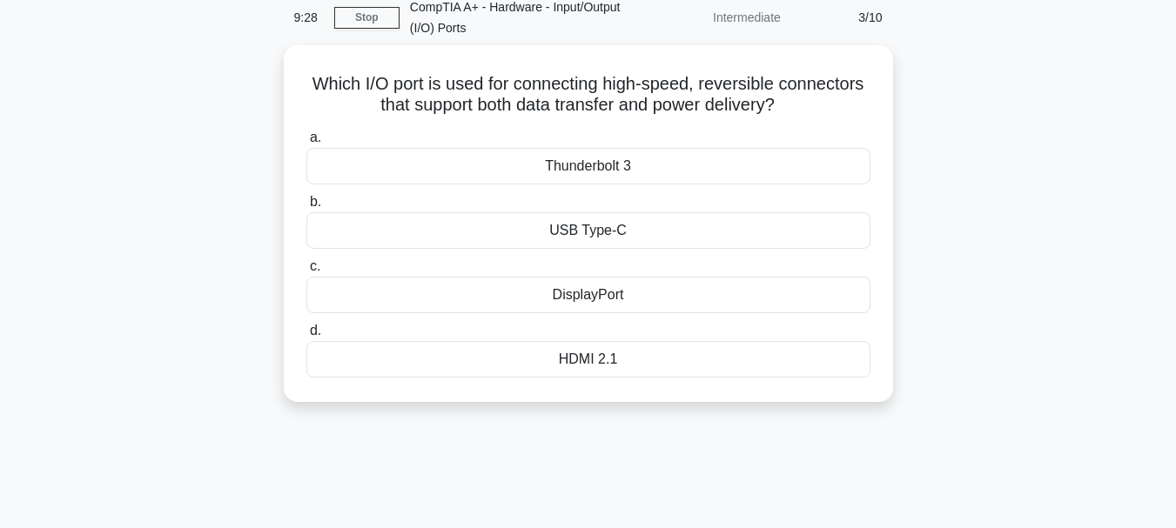
scroll to position [174, 0]
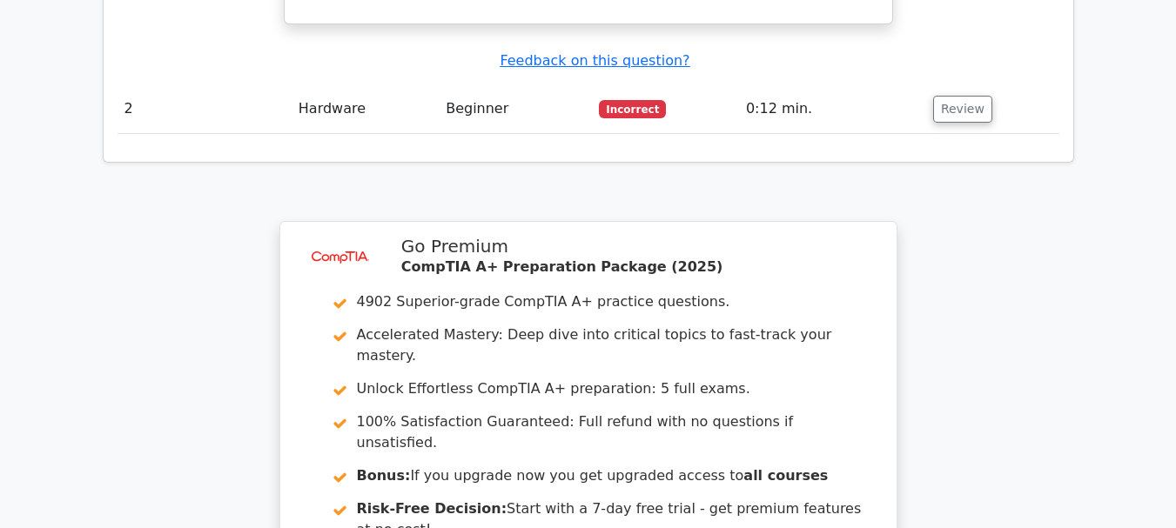
scroll to position [2090, 0]
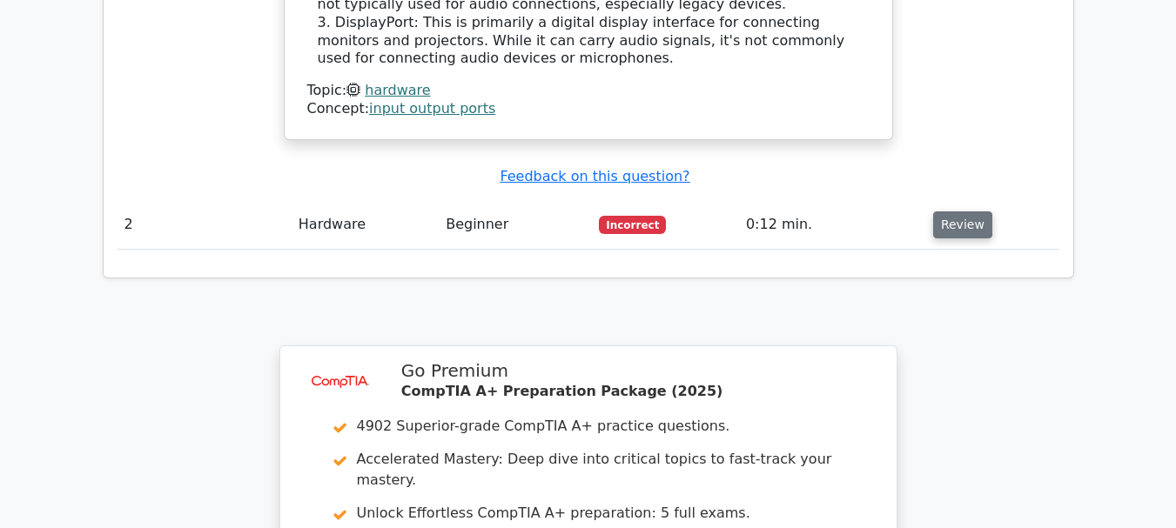
click at [959, 212] on button "Review" at bounding box center [962, 225] width 59 height 27
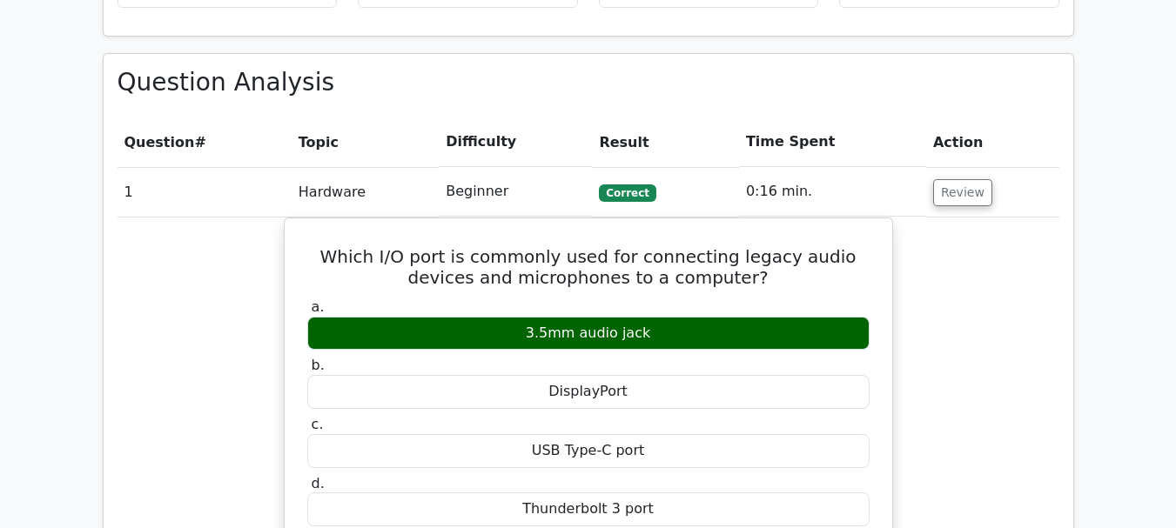
scroll to position [958, 0]
